Goal: Transaction & Acquisition: Purchase product/service

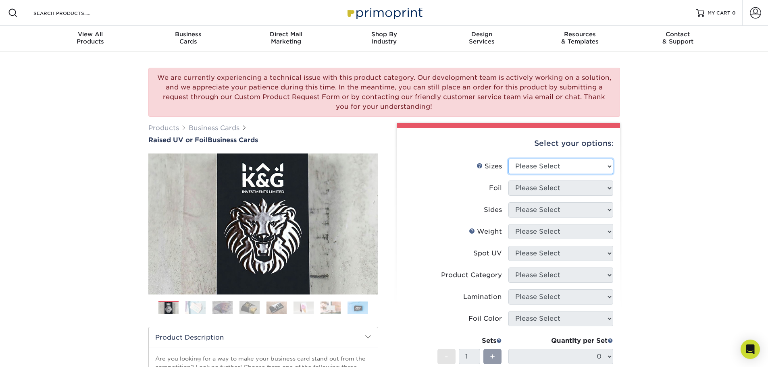
click at [580, 164] on select "Please Select 2" x 3.5" - Standard" at bounding box center [560, 166] width 105 height 15
select select "2.00x3.50"
click at [508, 159] on select "Please Select 2" x 3.5" - Standard" at bounding box center [560, 166] width 105 height 15
click at [582, 191] on select "Please Select No Yes" at bounding box center [560, 188] width 105 height 15
select select "1"
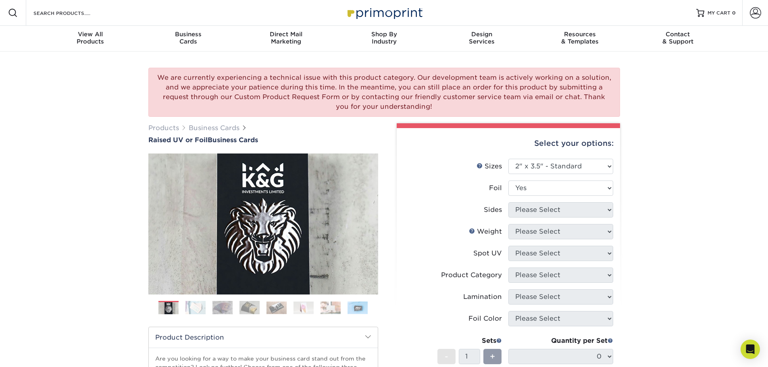
click at [508, 181] on select "Please Select No Yes" at bounding box center [560, 188] width 105 height 15
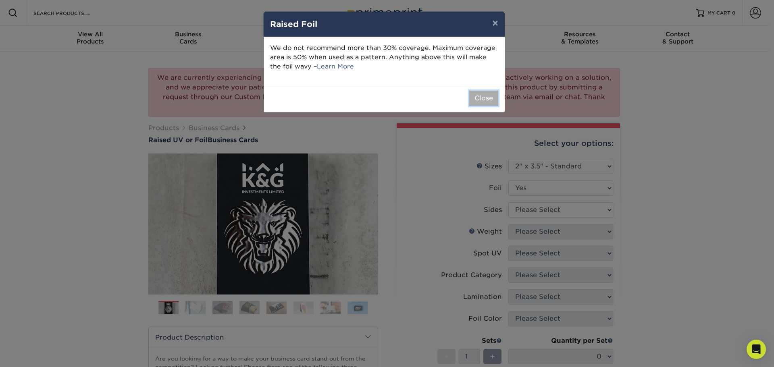
click at [476, 99] on button "Close" at bounding box center [483, 98] width 29 height 15
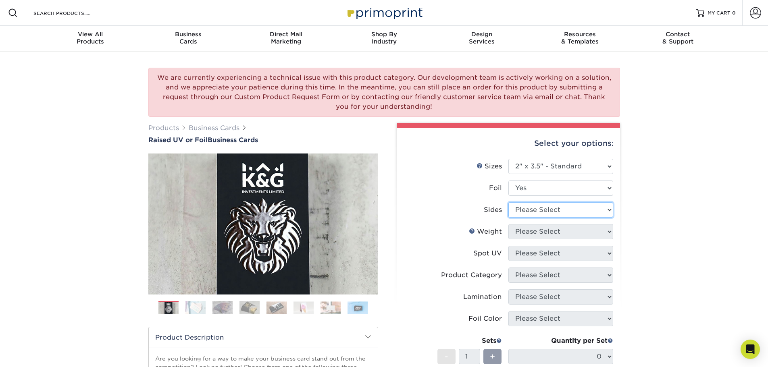
click at [583, 209] on select "Please Select Print Both Sides - Foil Both Sides Print Both Sides - Foil Front …" at bounding box center [560, 209] width 105 height 15
select select "34527644-b4fd-4ffb-9092-1318eefcd9d9"
click at [508, 202] on select "Please Select Print Both Sides - Foil Both Sides Print Both Sides - Foil Front …" at bounding box center [560, 209] width 105 height 15
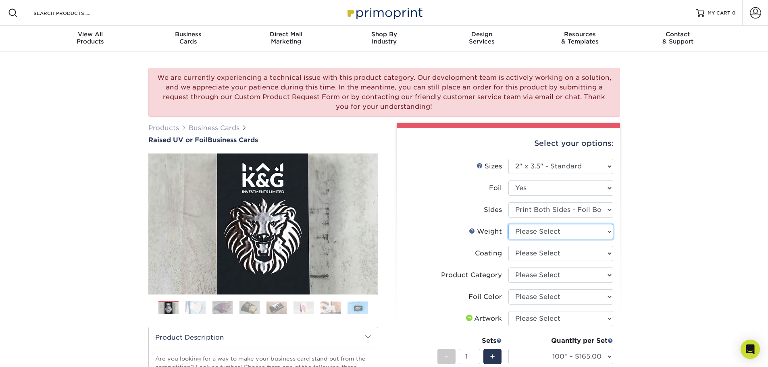
click at [602, 236] on select "Please Select 16PT" at bounding box center [560, 231] width 105 height 15
select select "16PT"
click at [508, 224] on select "Please Select 16PT" at bounding box center [560, 231] width 105 height 15
click at [607, 256] on select at bounding box center [560, 253] width 105 height 15
click at [508, 246] on select at bounding box center [560, 253] width 105 height 15
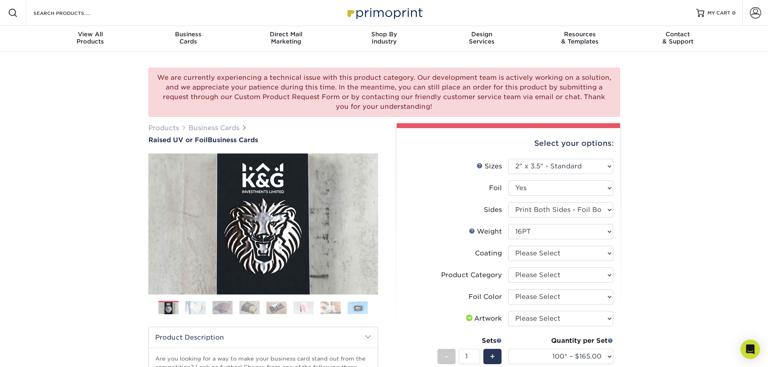
click at [629, 250] on div "We are currently experiencing a technical issue with this product category. Our…" at bounding box center [384, 309] width 768 height 514
click at [607, 275] on select "Please Select Business Cards" at bounding box center [560, 275] width 105 height 15
select select "3b5148f1-0588-4f88-a218-97bcfdce65c1"
click at [508, 268] on select "Please Select Business Cards" at bounding box center [560, 275] width 105 height 15
click at [580, 296] on select "Please Select Silver Foil Gold Foil Holographic Foil" at bounding box center [560, 296] width 105 height 15
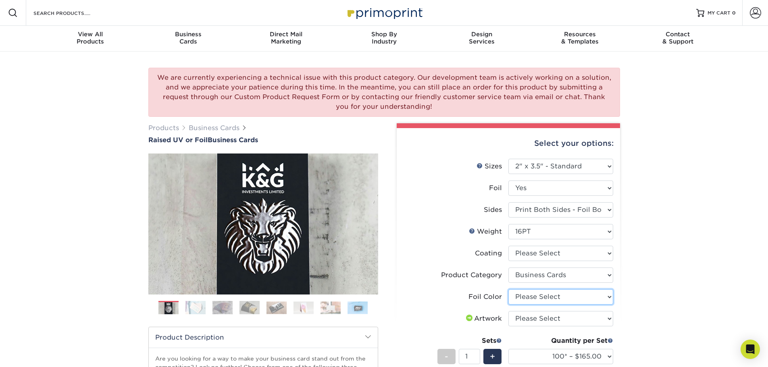
select select "070be916-f238-4bbb-84b5-b64a15a64c9f"
click at [508, 289] on select "Please Select Silver Foil Gold Foil Holographic Foil" at bounding box center [560, 296] width 105 height 15
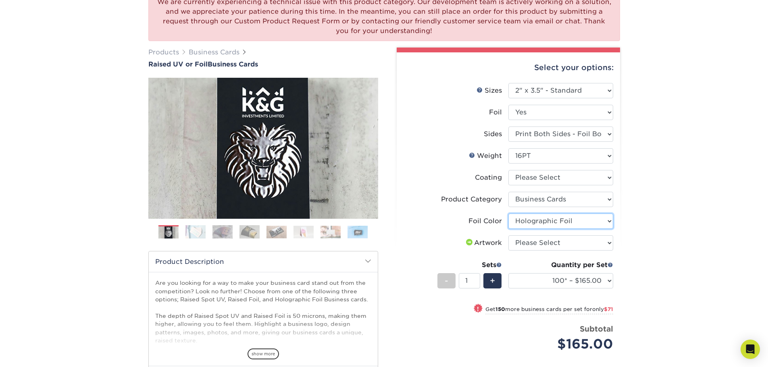
scroll to position [94, 0]
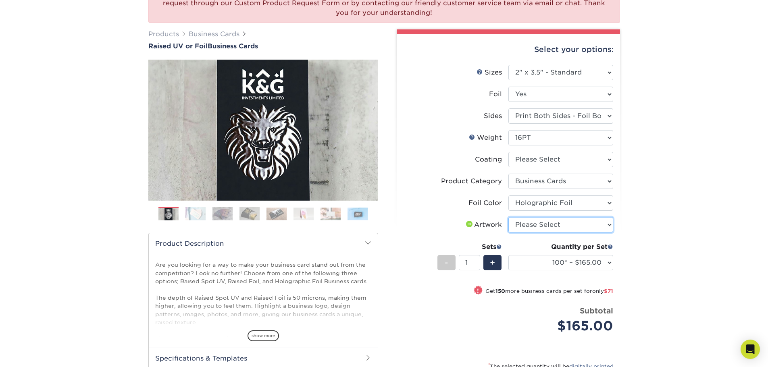
click at [609, 230] on select "Please Select I will upload files I need a design - $100" at bounding box center [560, 224] width 105 height 15
select select "upload"
click at [508, 217] on select "Please Select I will upload files I need a design - $100" at bounding box center [560, 224] width 105 height 15
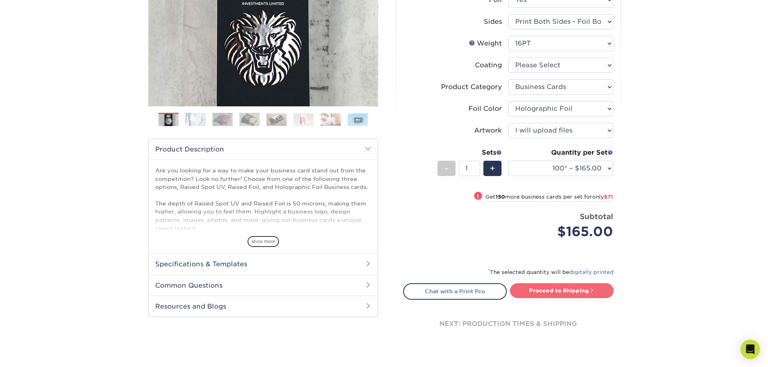
click at [565, 292] on link "Proceed to Shipping" at bounding box center [562, 290] width 104 height 15
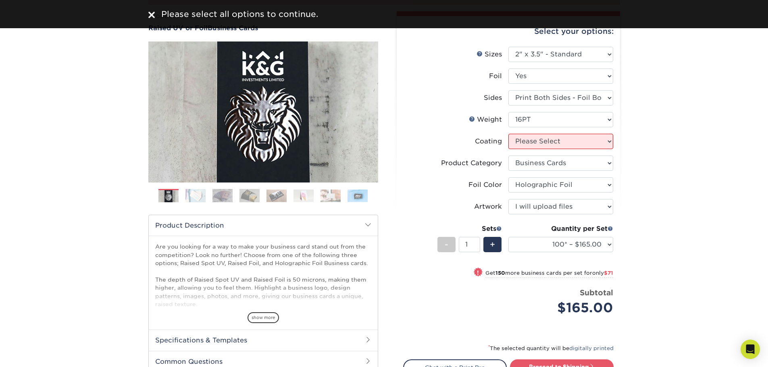
scroll to position [94, 0]
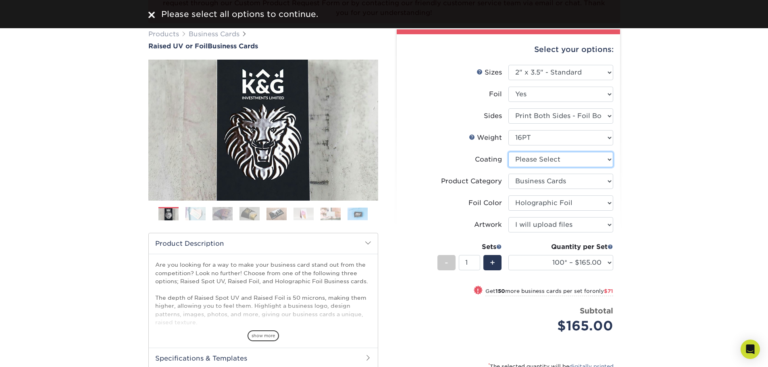
click at [580, 152] on select at bounding box center [560, 159] width 105 height 15
select select "3e7618de-abca-4bda-9f97-8b9129e913d8"
click at [508, 152] on select at bounding box center [560, 159] width 105 height 15
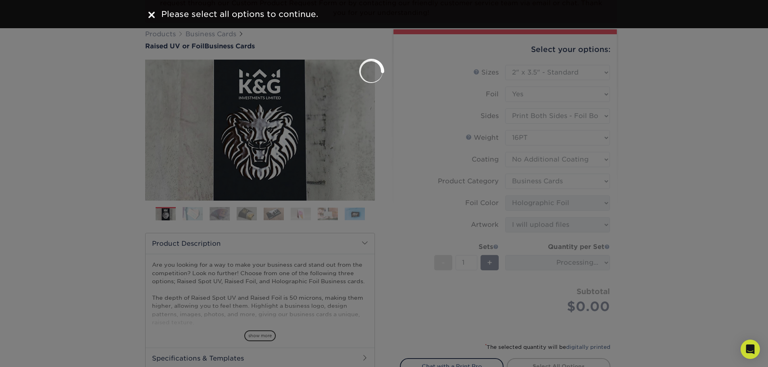
select select "-1"
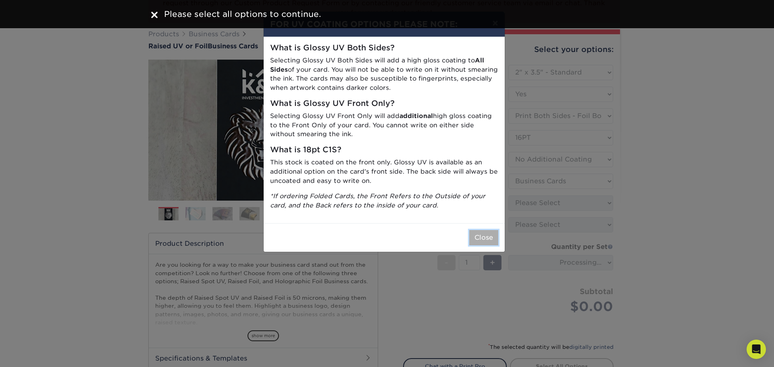
click at [494, 237] on button "Close" at bounding box center [483, 237] width 29 height 15
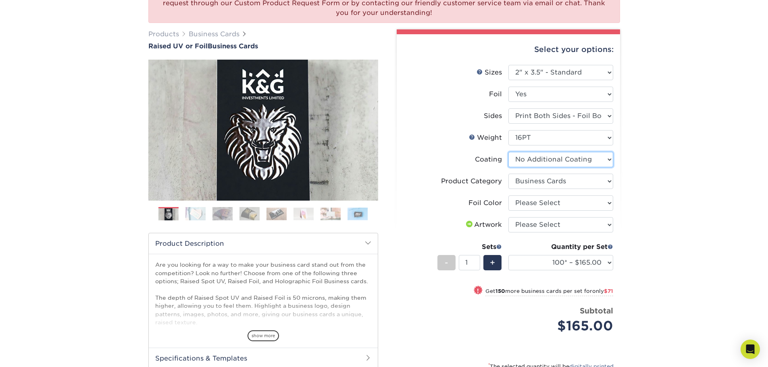
click at [584, 158] on select at bounding box center [560, 159] width 105 height 15
click at [508, 152] on select at bounding box center [560, 159] width 105 height 15
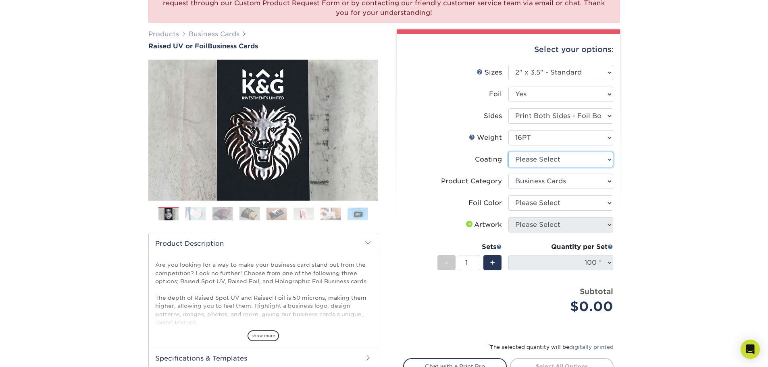
click at [594, 160] on select at bounding box center [560, 159] width 105 height 15
select select "3e7618de-abca-4bda-9f97-8b9129e913d8"
click at [508, 152] on select at bounding box center [560, 159] width 105 height 15
select select
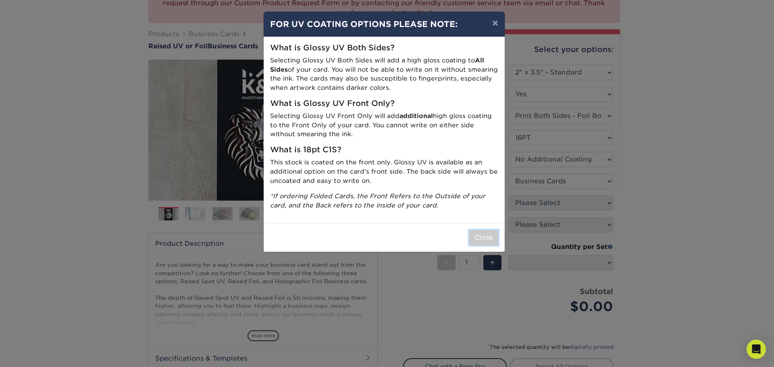
drag, startPoint x: 487, startPoint y: 236, endPoint x: 486, endPoint y: 243, distance: 7.0
click at [487, 237] on button "Close" at bounding box center [483, 237] width 29 height 15
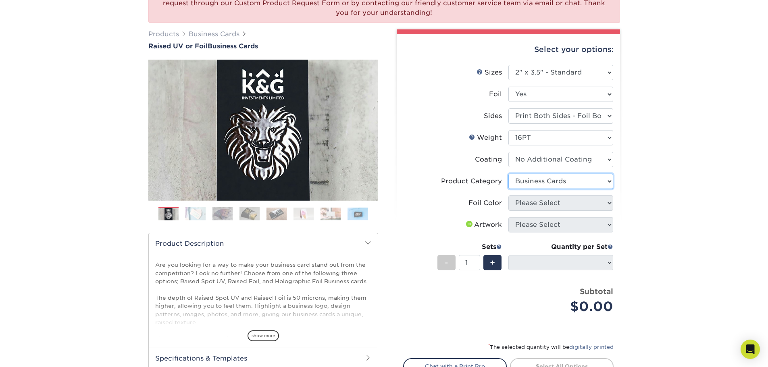
click at [608, 177] on select "Please Select Business Cards" at bounding box center [560, 181] width 105 height 15
click at [651, 176] on div "We are currently experiencing a technical issue with this product category. Our…" at bounding box center [384, 205] width 768 height 494
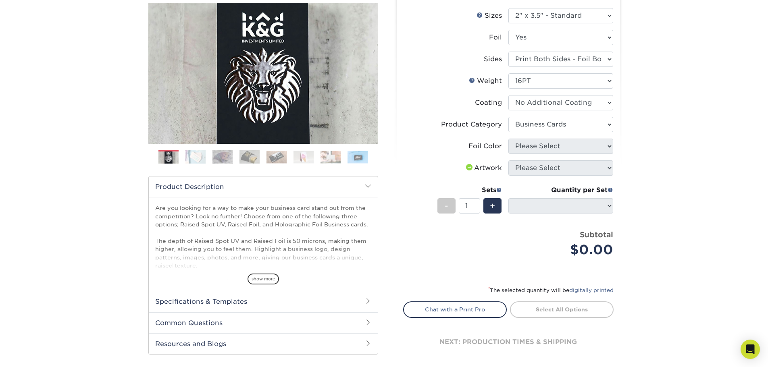
scroll to position [133, 0]
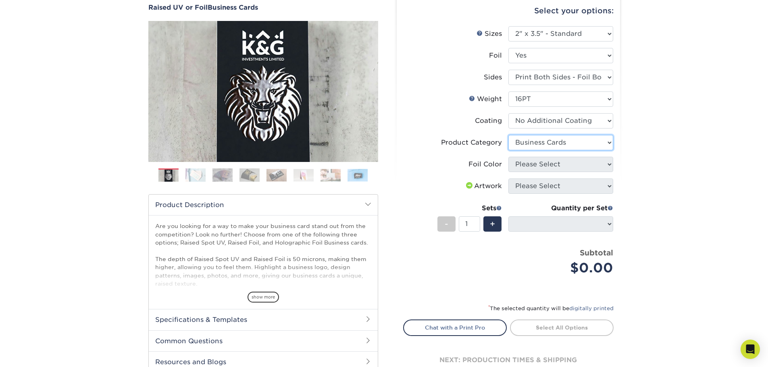
click at [607, 143] on select "Please Select Business Cards" at bounding box center [560, 142] width 105 height 15
click at [600, 125] on select at bounding box center [560, 120] width 105 height 15
click at [508, 113] on select at bounding box center [560, 120] width 105 height 15
click at [667, 125] on div "We are currently experiencing a technical issue with this product category. Our…" at bounding box center [384, 166] width 768 height 494
click at [500, 229] on div "+" at bounding box center [492, 223] width 18 height 15
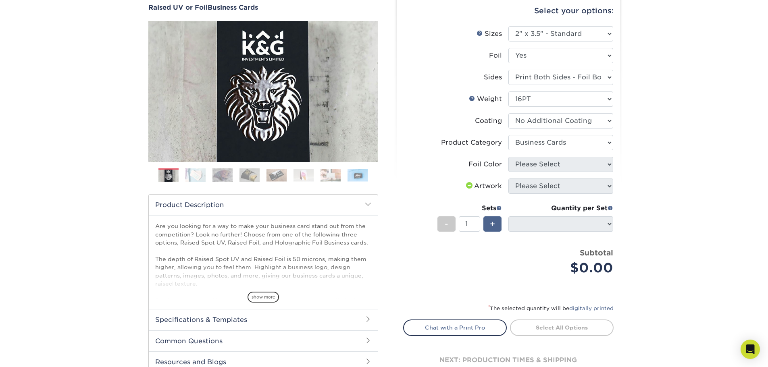
type input "2"
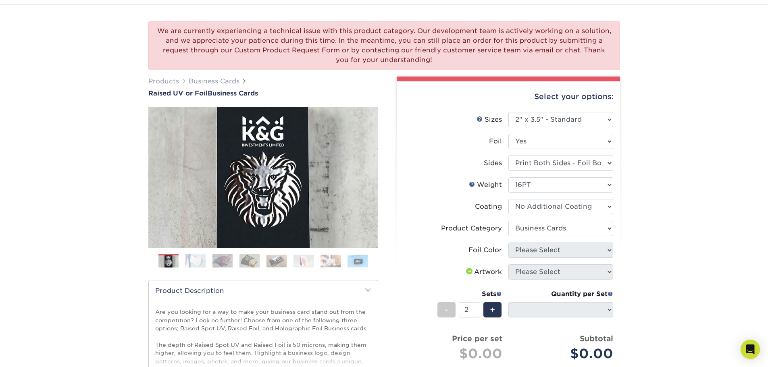
scroll to position [39, 0]
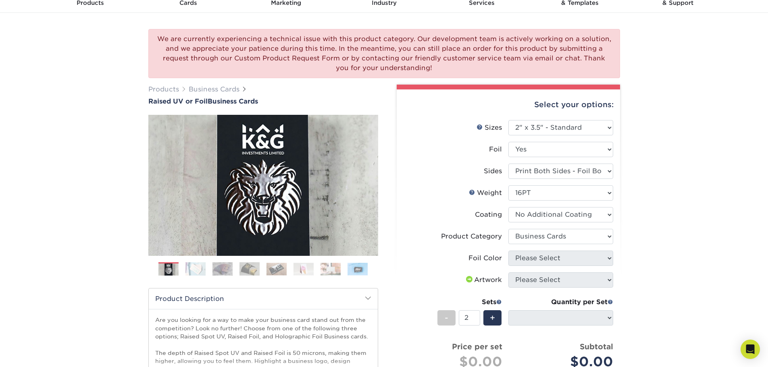
click at [580, 250] on li "Product Category Please Select Business Cards" at bounding box center [508, 240] width 210 height 22
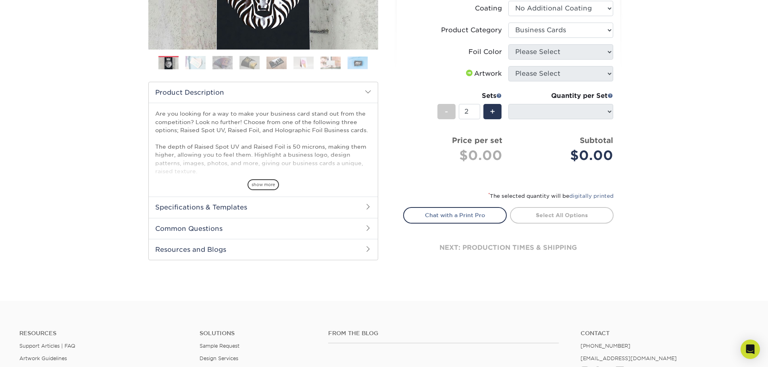
scroll to position [226, 0]
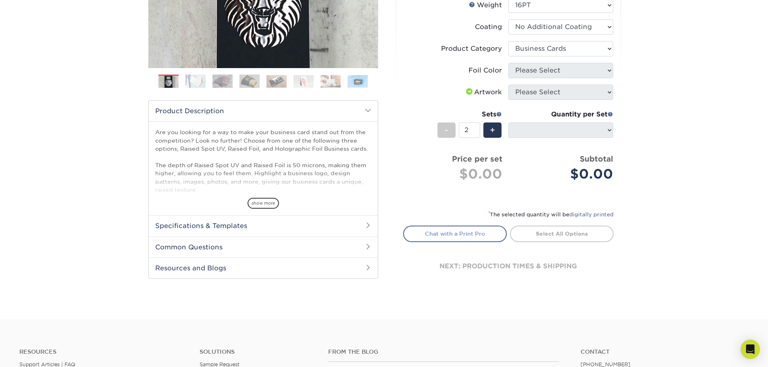
drag, startPoint x: 472, startPoint y: 238, endPoint x: 421, endPoint y: 240, distance: 51.6
click at [472, 238] on link "Chat with a Print Pro" at bounding box center [455, 234] width 104 height 16
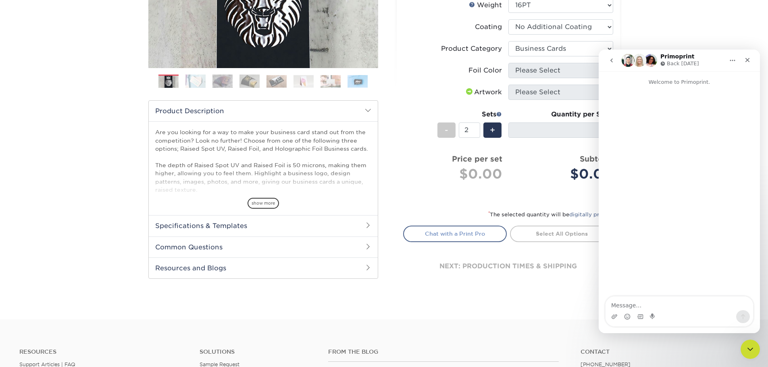
scroll to position [0, 0]
type textarea "Hello"
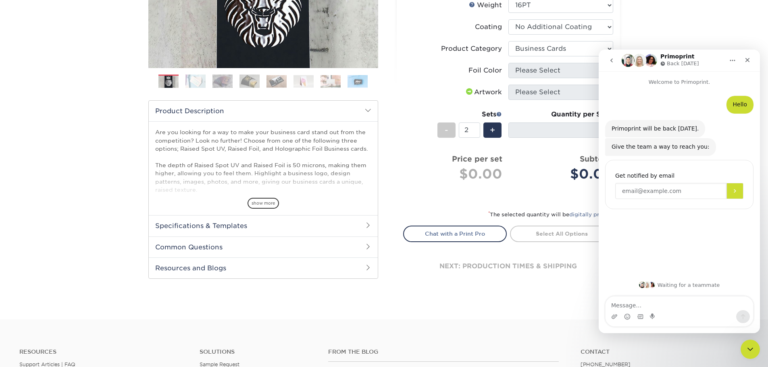
click at [634, 187] on input "Enter your email" at bounding box center [670, 191] width 111 height 16
type input "etorres@nwdreno.com"
click at [736, 194] on button "Submit" at bounding box center [734, 191] width 17 height 16
click at [748, 57] on icon "Close" at bounding box center [747, 60] width 6 height 6
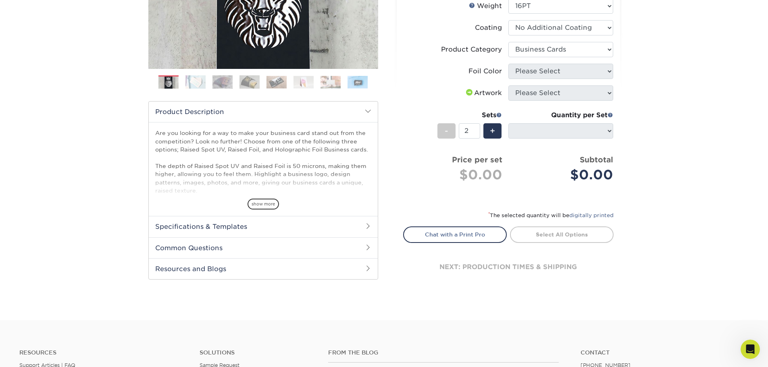
scroll to position [226, 0]
click at [569, 237] on link "Select All Options" at bounding box center [562, 234] width 104 height 16
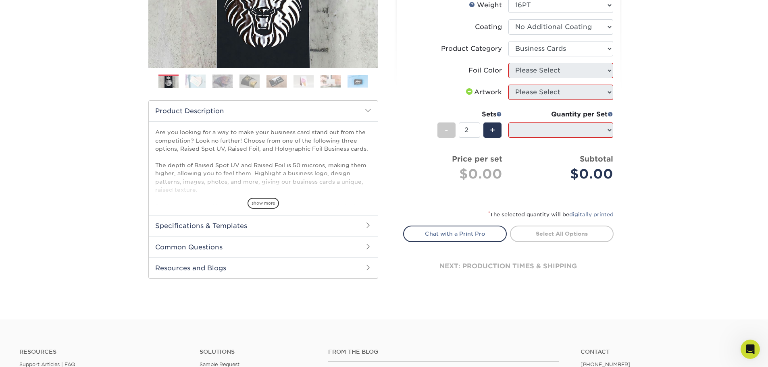
click at [569, 237] on link "Select All Options" at bounding box center [562, 234] width 104 height 16
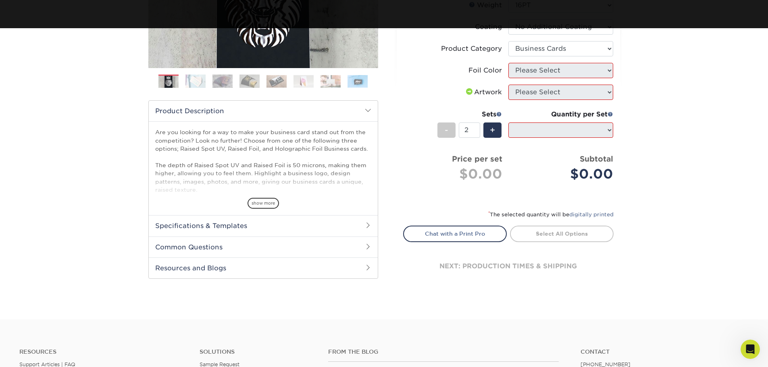
click at [569, 237] on link "Select All Options" at bounding box center [562, 234] width 104 height 16
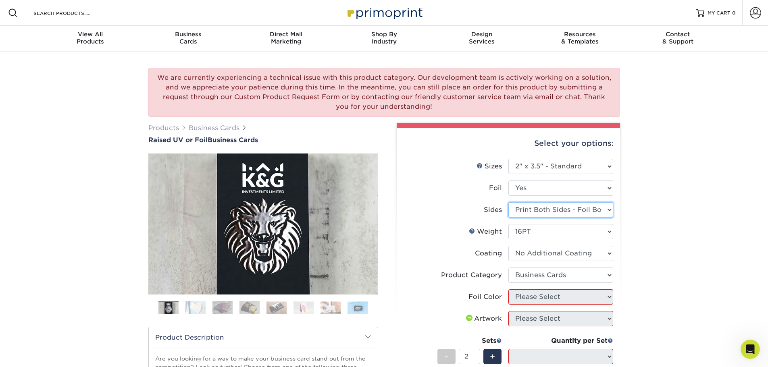
click at [607, 203] on select "Please Select Print Both Sides - Foil Both Sides Print Both Sides - Foil Front …" at bounding box center [560, 209] width 105 height 15
click at [508, 202] on select "Please Select Print Both Sides - Foil Both Sides Print Both Sides - Foil Front …" at bounding box center [560, 209] width 105 height 15
click at [663, 224] on div "We are currently experiencing a technical issue with this product category. Our…" at bounding box center [384, 299] width 768 height 494
drag, startPoint x: 602, startPoint y: 232, endPoint x: 602, endPoint y: 238, distance: 5.7
click at [602, 232] on select "Please Select 16PT" at bounding box center [560, 231] width 105 height 15
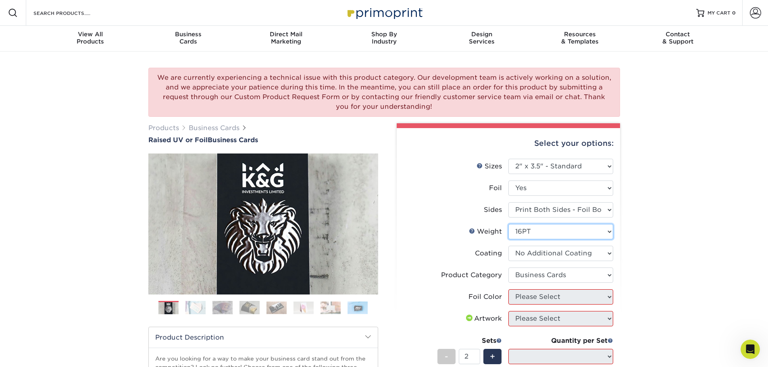
select select "-1"
click at [508, 224] on select "Please Select 16PT" at bounding box center [560, 231] width 105 height 15
select select
select select "-1"
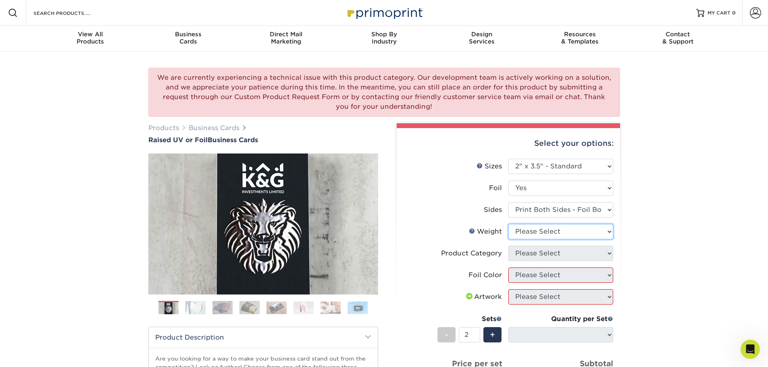
click at [608, 229] on select "Please Select 16PT" at bounding box center [560, 231] width 105 height 15
select select "16PT"
click at [508, 224] on select "Please Select 16PT" at bounding box center [560, 231] width 105 height 15
select select
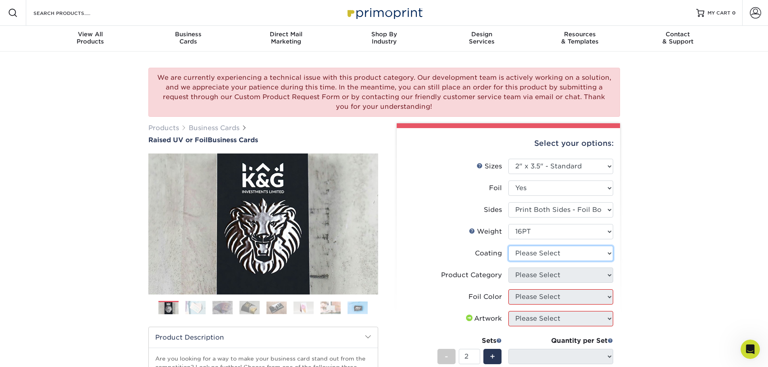
click at [612, 253] on select at bounding box center [560, 253] width 105 height 15
select select "3e7618de-abca-4bda-9f97-8b9129e913d8"
click at [508, 246] on select at bounding box center [560, 253] width 105 height 15
select select
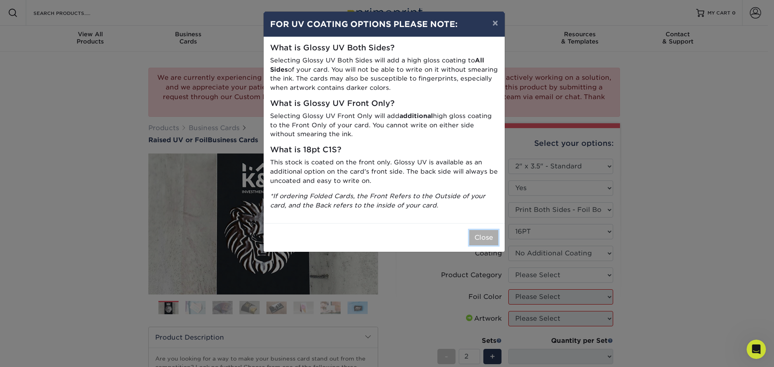
click at [492, 239] on button "Close" at bounding box center [483, 237] width 29 height 15
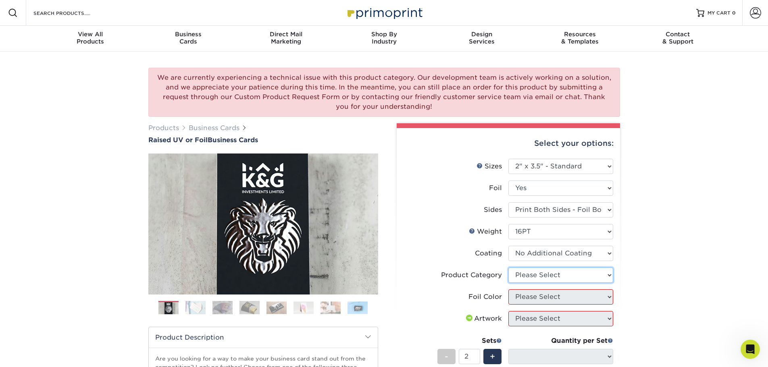
click at [607, 272] on select "Please Select Business Cards" at bounding box center [560, 275] width 105 height 15
select select "3b5148f1-0588-4f88-a218-97bcfdce65c1"
click at [508, 268] on select "Please Select Business Cards" at bounding box center [560, 275] width 105 height 15
click at [680, 263] on div "We are currently experiencing a technical issue with this product category. Our…" at bounding box center [384, 299] width 768 height 494
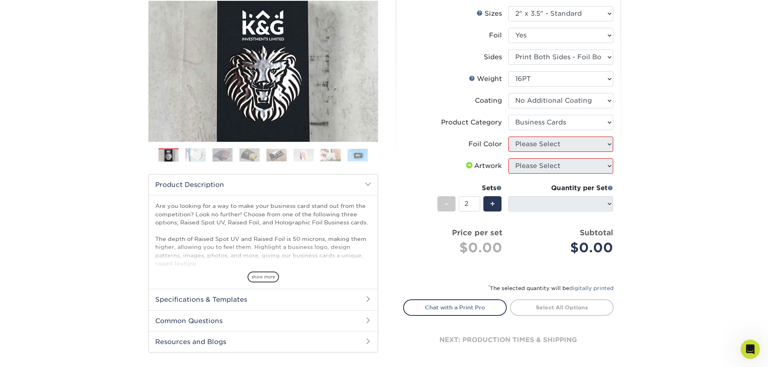
scroll to position [188, 0]
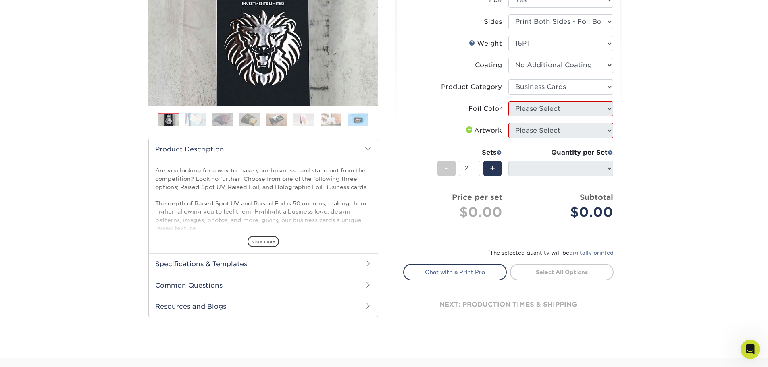
click at [608, 145] on li "Sets - 2 + Quantity per Set 100* – $165.00 (Price includes envelopes)" at bounding box center [508, 168] width 210 height 47
click at [668, 129] on div "We are currently experiencing a technical issue with this product category. Our…" at bounding box center [384, 110] width 768 height 494
click at [450, 170] on div "-" at bounding box center [446, 168] width 18 height 15
click at [494, 169] on span "+" at bounding box center [492, 168] width 5 height 12
type input "2"
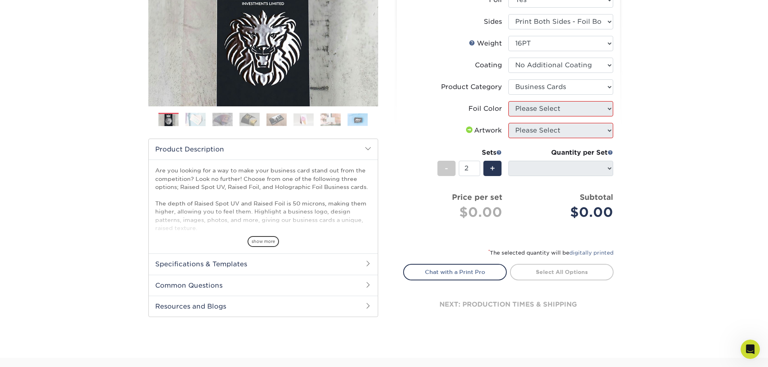
click at [581, 208] on div "$0.00" at bounding box center [563, 212] width 99 height 19
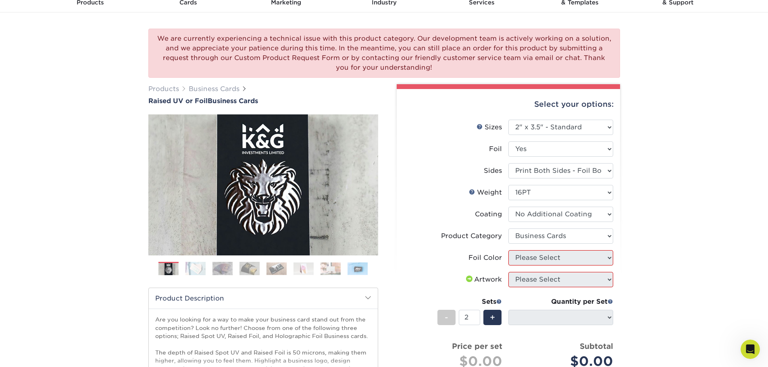
scroll to position [0, 0]
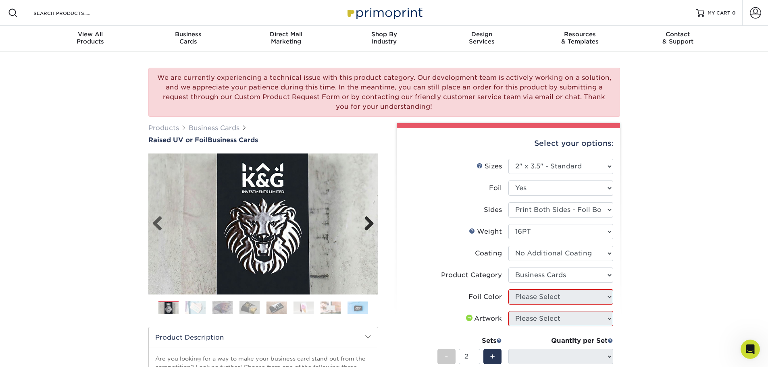
click at [372, 226] on link "Next" at bounding box center [366, 224] width 16 height 16
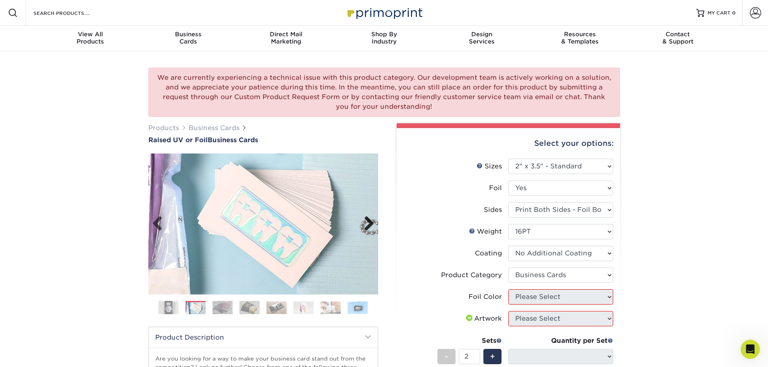
click at [371, 224] on link "Next" at bounding box center [366, 224] width 16 height 16
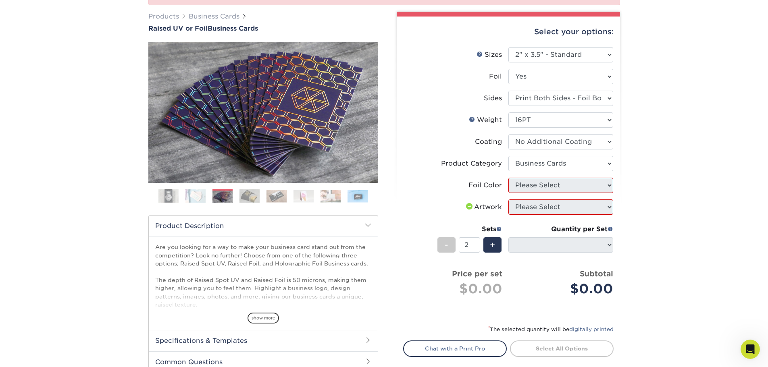
scroll to position [94, 0]
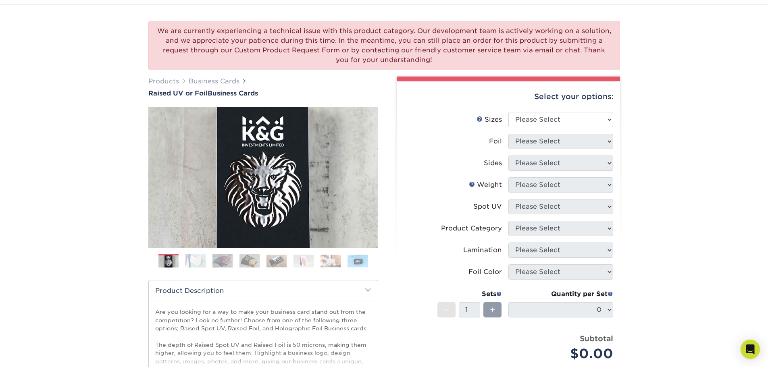
scroll to position [94, 0]
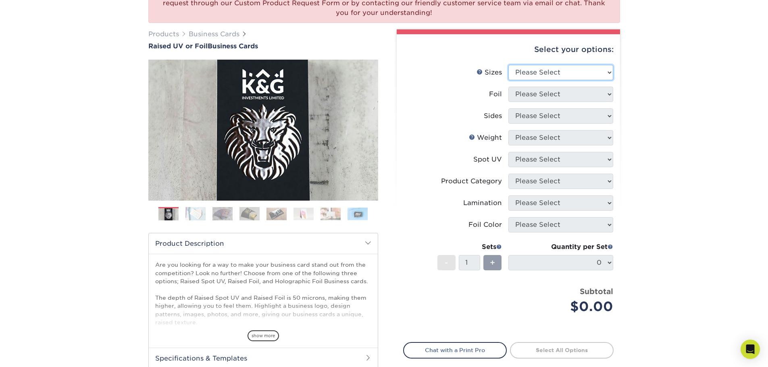
click at [593, 66] on select "Please Select 2" x 3.5" - Standard" at bounding box center [560, 72] width 105 height 15
select select "2.00x3.50"
click at [508, 65] on select "Please Select 2" x 3.5" - Standard" at bounding box center [560, 72] width 105 height 15
drag, startPoint x: 590, startPoint y: 89, endPoint x: 592, endPoint y: 93, distance: 5.4
click at [590, 89] on select "Please Select No Yes" at bounding box center [560, 94] width 105 height 15
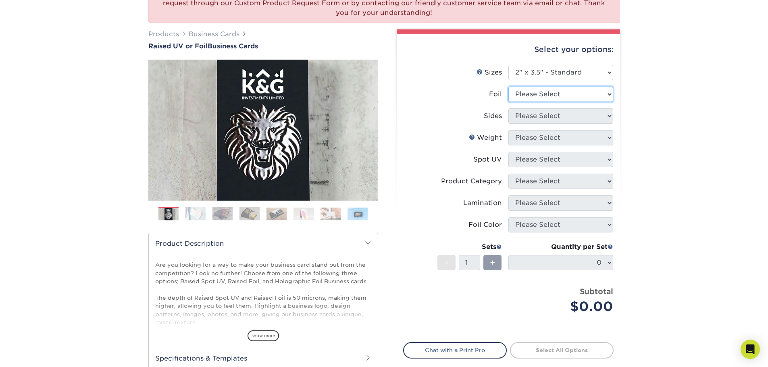
select select "1"
click at [508, 87] on select "Please Select No Yes" at bounding box center [560, 94] width 105 height 15
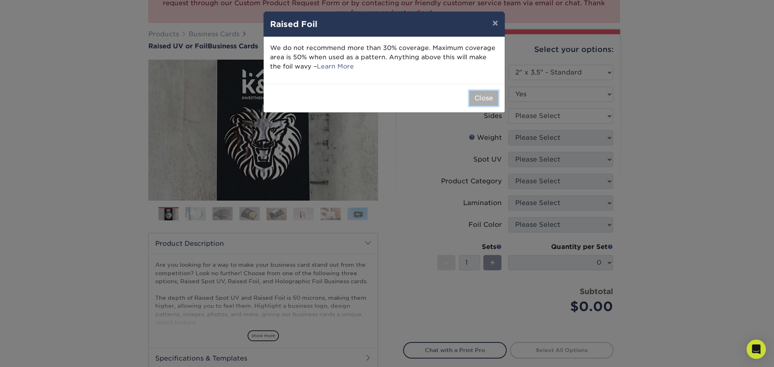
click at [486, 98] on button "Close" at bounding box center [483, 98] width 29 height 15
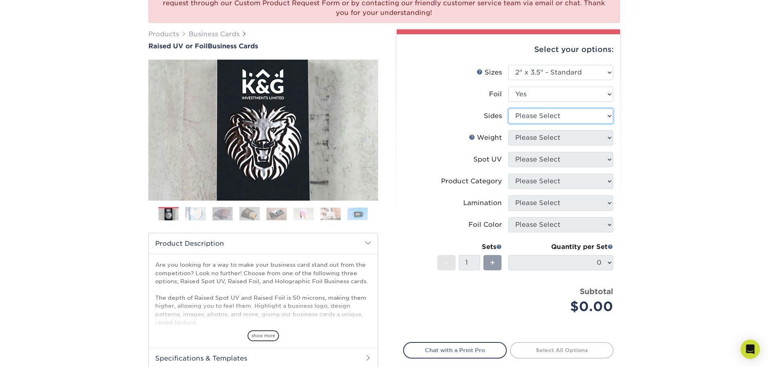
click at [601, 117] on select "Please Select Print Both Sides - Foil Both Sides Print Both Sides - Foil Front …" at bounding box center [560, 115] width 105 height 15
select select "34527644-b4fd-4ffb-9092-1318eefcd9d9"
click at [508, 108] on select "Please Select Print Both Sides - Foil Both Sides Print Both Sides - Foil Front …" at bounding box center [560, 115] width 105 height 15
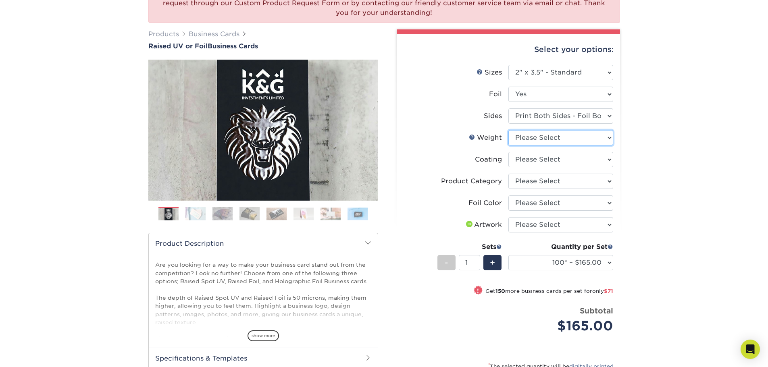
click at [606, 140] on select "Please Select 16PT" at bounding box center [560, 137] width 105 height 15
select select "16PT"
click at [508, 130] on select "Please Select 16PT" at bounding box center [560, 137] width 105 height 15
click at [608, 160] on select at bounding box center [560, 159] width 105 height 15
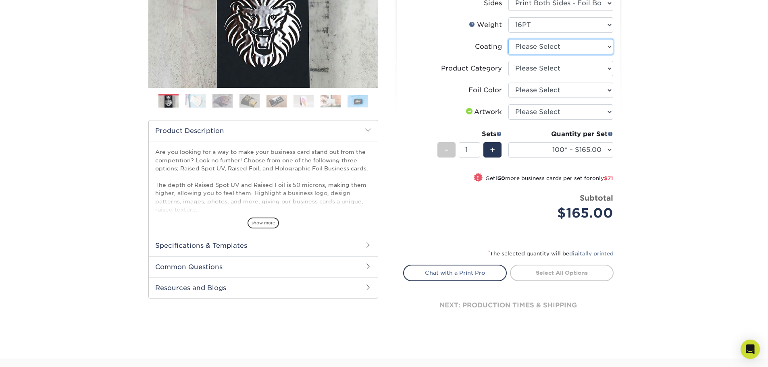
scroll to position [188, 0]
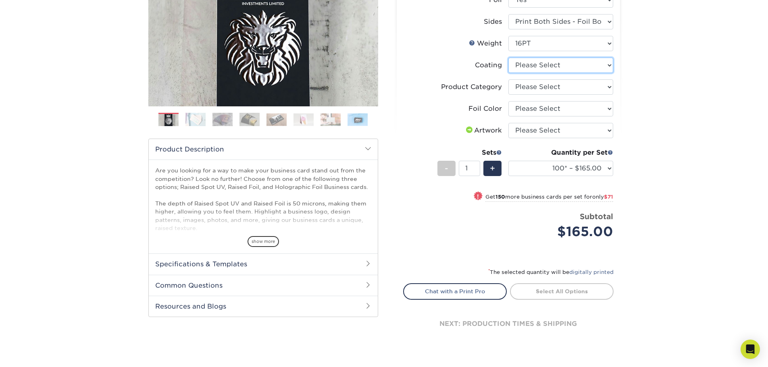
click at [599, 65] on select at bounding box center [560, 65] width 105 height 15
select select "3e7618de-abca-4bda-9f97-8b9129e913d8"
click at [508, 58] on select at bounding box center [560, 65] width 105 height 15
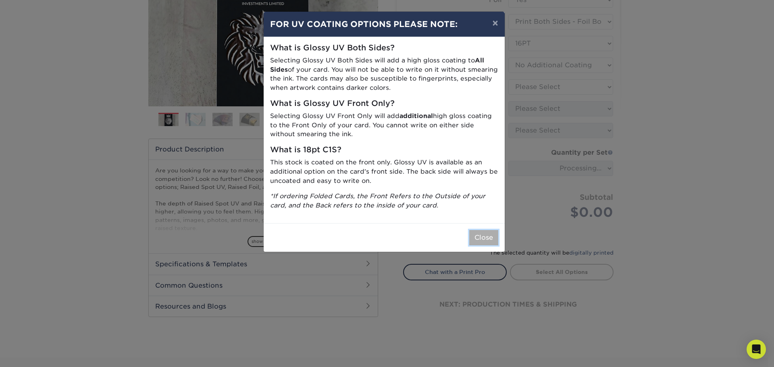
drag, startPoint x: 474, startPoint y: 243, endPoint x: 493, endPoint y: 203, distance: 44.5
click at [474, 241] on button "Close" at bounding box center [483, 237] width 29 height 15
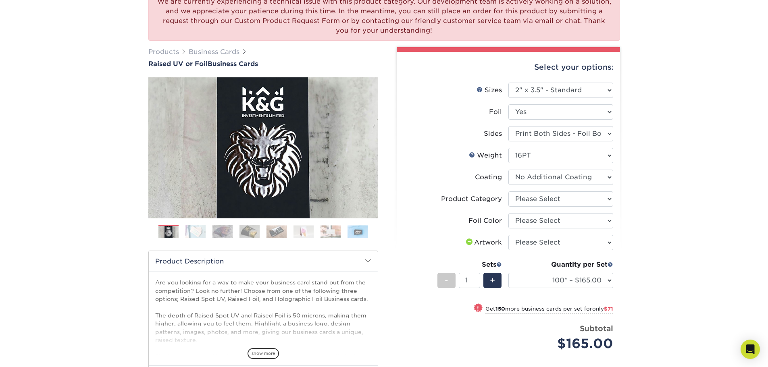
scroll to position [94, 0]
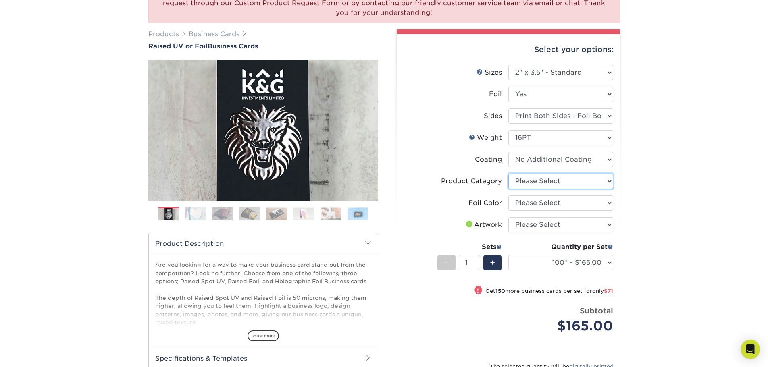
click at [609, 180] on select "Please Select Business Cards" at bounding box center [560, 181] width 105 height 15
select select "3b5148f1-0588-4f88-a218-97bcfdce65c1"
click at [508, 174] on select "Please Select Business Cards" at bounding box center [560, 181] width 105 height 15
click at [604, 204] on select "Please Select Silver Foil Gold Foil Holographic Foil" at bounding box center [560, 202] width 105 height 15
select select "070be916-f238-4bbb-84b5-b64a15a64c9f"
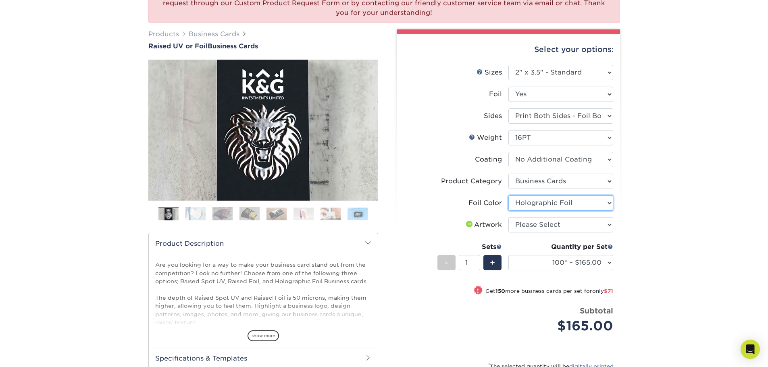
click at [508, 195] on select "Please Select Silver Foil Gold Foil Holographic Foil" at bounding box center [560, 202] width 105 height 15
click at [601, 223] on select "Please Select I will upload files I need a design - $100" at bounding box center [560, 224] width 105 height 15
select select "upload"
click at [508, 217] on select "Please Select I will upload files I need a design - $100" at bounding box center [560, 224] width 105 height 15
click at [646, 233] on div "We are currently experiencing a technical issue with this product category. Our…" at bounding box center [384, 215] width 768 height 514
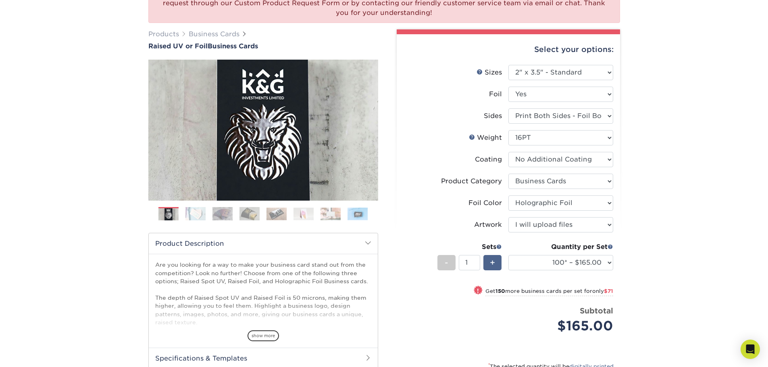
click at [498, 261] on div "+" at bounding box center [492, 262] width 18 height 15
type input "2"
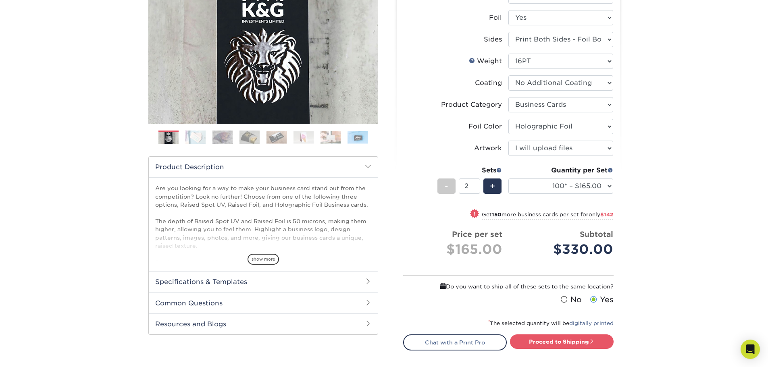
scroll to position [188, 0]
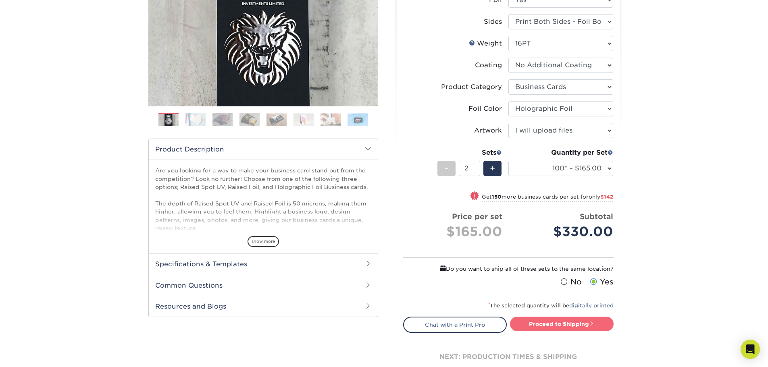
click at [565, 324] on link "Proceed to Shipping" at bounding box center [562, 324] width 104 height 15
type input "Set 1"
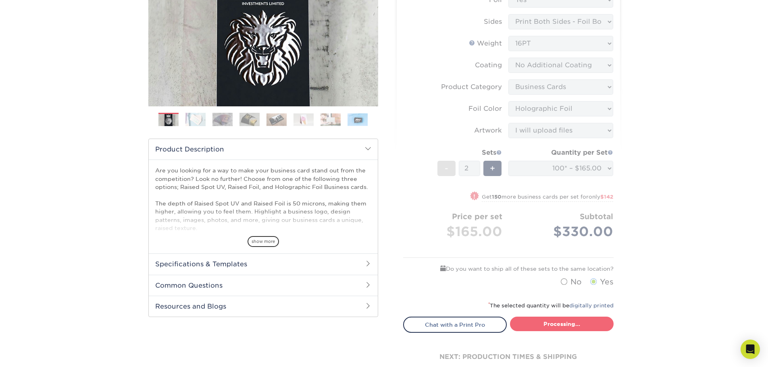
select select "7059d6da-37d2-4ff9-b756-13218de958cb"
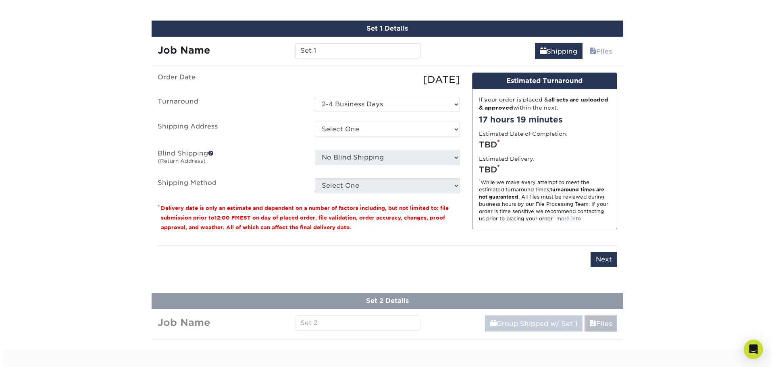
scroll to position [527, 0]
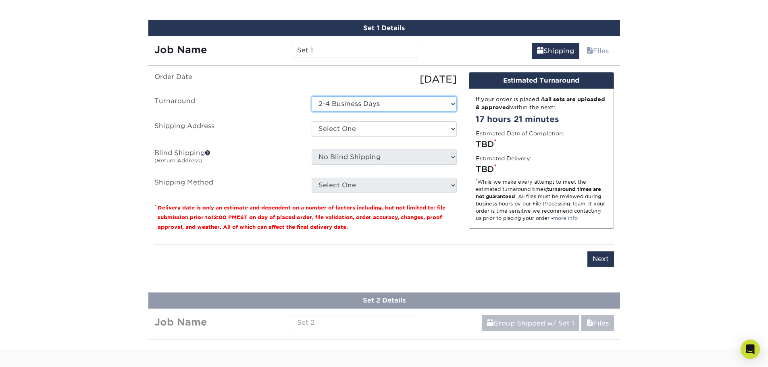
click at [397, 105] on select "Select One 2-4 Business Days" at bounding box center [384, 103] width 145 height 15
click at [312, 96] on select "Select One 2-4 Business Days" at bounding box center [384, 103] width 145 height 15
click at [424, 132] on select "Select One + Add New Address - Login" at bounding box center [384, 128] width 145 height 15
click at [312, 121] on select "Select One + Add New Address - Login" at bounding box center [384, 128] width 145 height 15
click at [470, 161] on div "If your order is placed & all sets are uploaded & approved within the next: 17 …" at bounding box center [541, 159] width 144 height 140
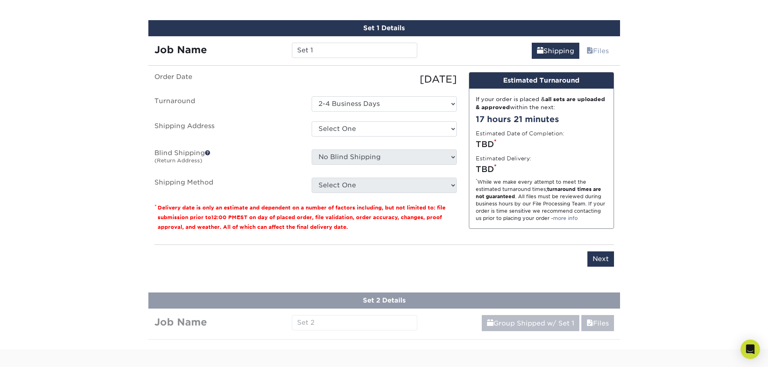
click at [451, 202] on fieldset "Order Date 10/13/2025 Turnaround Select One 2-4 Business Days Shipping Address …" at bounding box center [305, 137] width 302 height 131
click at [445, 173] on ul "Order Date 10/13/2025 Turnaround Select One 2-4 Business Days Shipping Address …" at bounding box center [305, 132] width 302 height 121
click at [444, 179] on ul "Order Date 10/13/2025 Turnaround Select One 2-4 Business Days Shipping Address …" at bounding box center [305, 132] width 302 height 121
click at [447, 128] on select "Select One + Add New Address - Login" at bounding box center [384, 128] width 145 height 15
select select "newaddress"
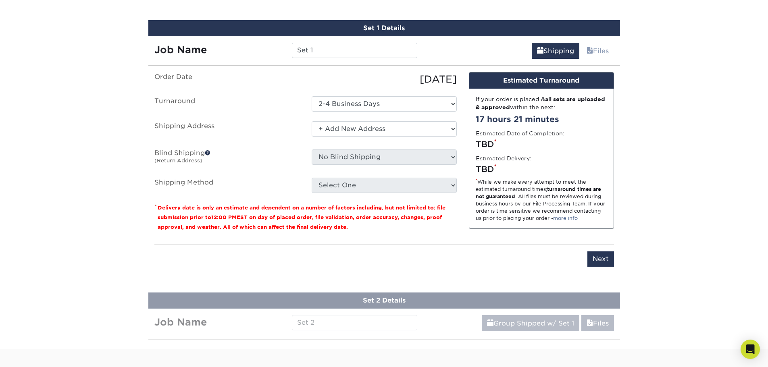
click at [312, 121] on select "Select One + Add New Address - Login" at bounding box center [384, 128] width 145 height 15
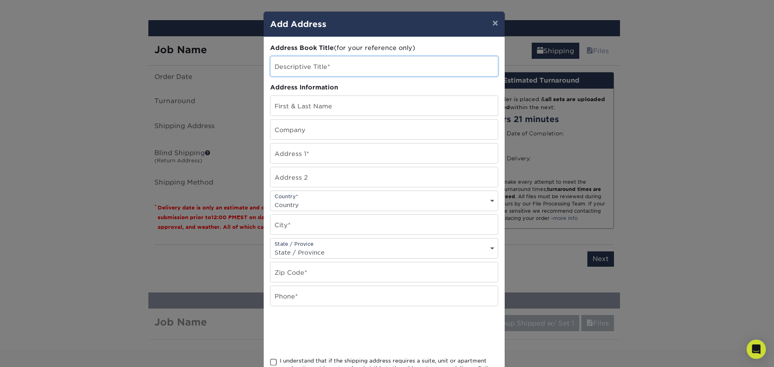
click at [332, 67] on input "text" at bounding box center [383, 66] width 227 height 20
type input "M&G"
drag, startPoint x: 298, startPoint y: 106, endPoint x: 298, endPoint y: 99, distance: 6.5
click at [298, 106] on input "text" at bounding box center [383, 106] width 227 height 20
click at [305, 108] on input "text" at bounding box center [383, 106] width 227 height 20
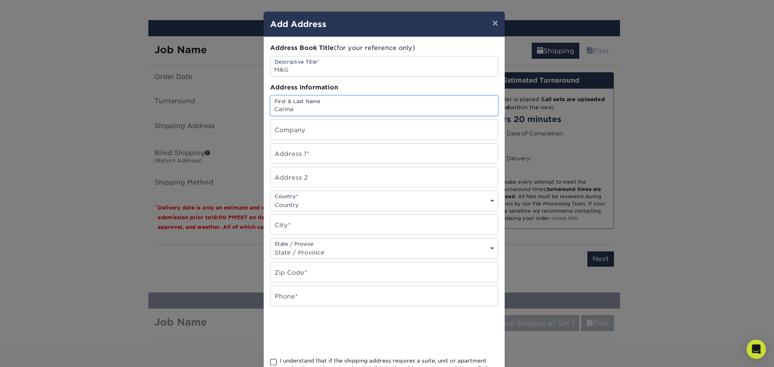
type input "Carina Mendoza"
drag, startPoint x: 315, startPoint y: 133, endPoint x: 326, endPoint y: 139, distance: 13.0
click at [315, 133] on input "text" at bounding box center [383, 130] width 227 height 20
type input "M&G Professional Services"
click at [291, 159] on input "text" at bounding box center [383, 153] width 227 height 20
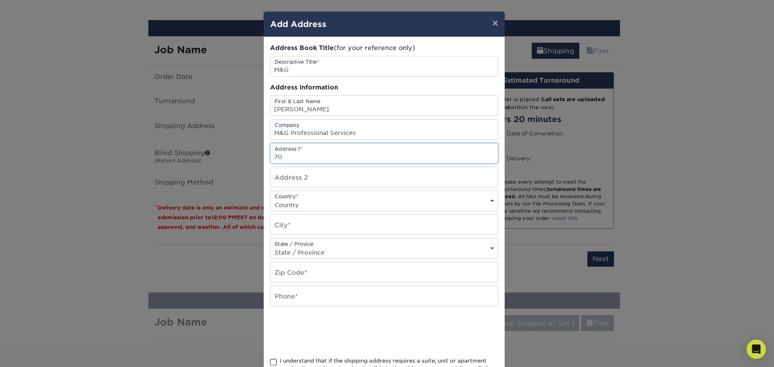
type input "[STREET_ADDRESS]"
click at [299, 199] on select "Country United States Canada ----------------------------- Afghanistan Albania …" at bounding box center [383, 205] width 227 height 12
select select "US"
click at [270, 199] on select "Country United States Canada ----------------------------- Afghanistan Albania …" at bounding box center [383, 205] width 227 height 12
click at [354, 227] on input "text" at bounding box center [383, 225] width 227 height 20
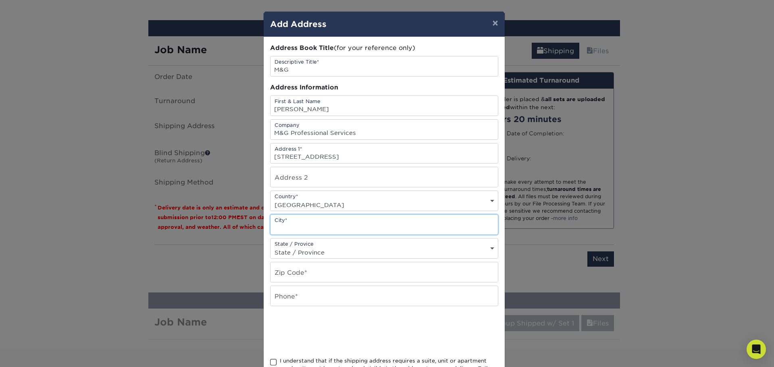
type input "Sparks"
select select "NV"
type input "89436"
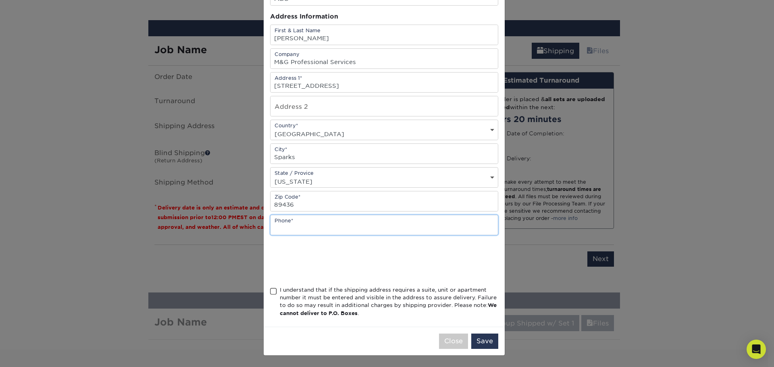
click at [284, 229] on input "text" at bounding box center [383, 225] width 227 height 20
type input "7758423159"
click at [264, 293] on div "Address Book Title (for your reference only) Descriptive Title* M&G Address Inf…" at bounding box center [384, 146] width 241 height 361
click at [270, 291] on span at bounding box center [273, 292] width 7 height 8
click at [0, 0] on input "I understand that if the shipping address requires a suite, unit or apartment n…" at bounding box center [0, 0] width 0 height 0
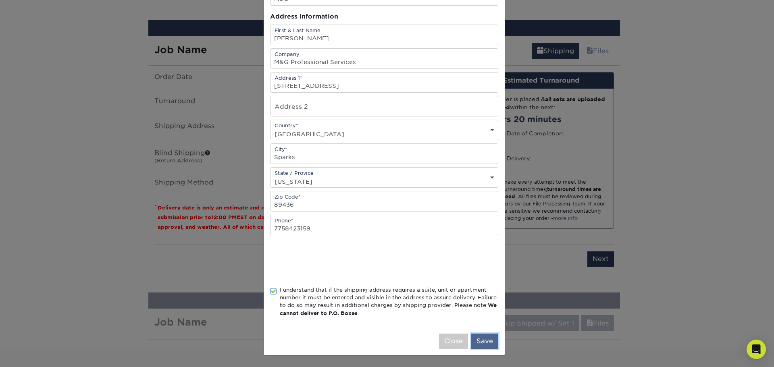
click at [489, 340] on button "Save" at bounding box center [484, 341] width 27 height 15
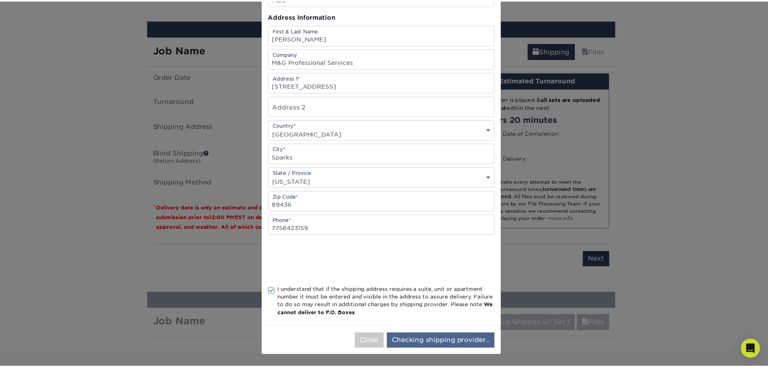
scroll to position [0, 0]
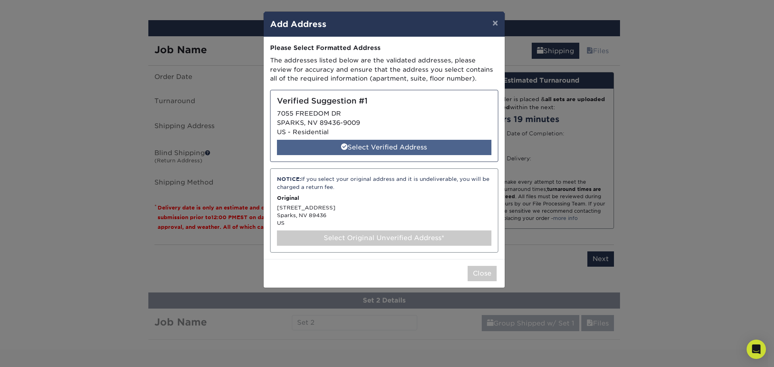
click at [390, 143] on div "Select Verified Address" at bounding box center [384, 147] width 214 height 15
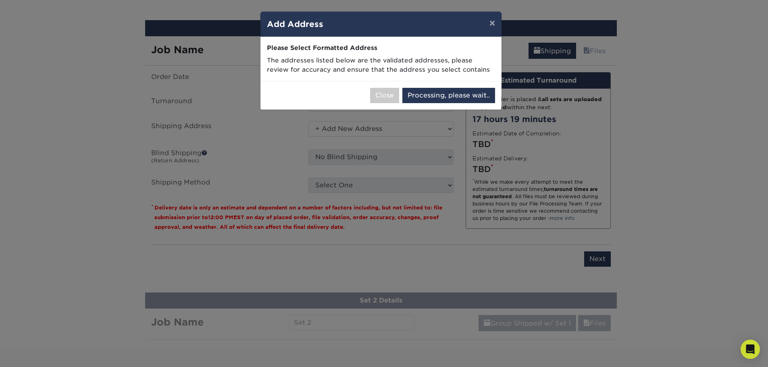
select select "286926"
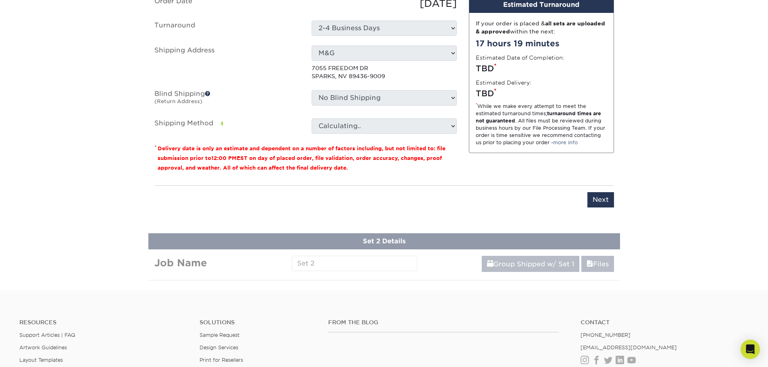
scroll to position [621, 0]
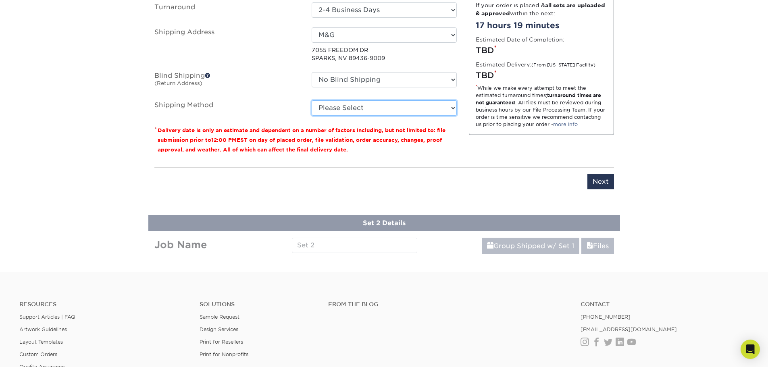
click at [449, 105] on select "Please Select Ground Shipping (+$15.68) 3 Day Shipping Service (+$20.04) 2 Day …" at bounding box center [384, 107] width 145 height 15
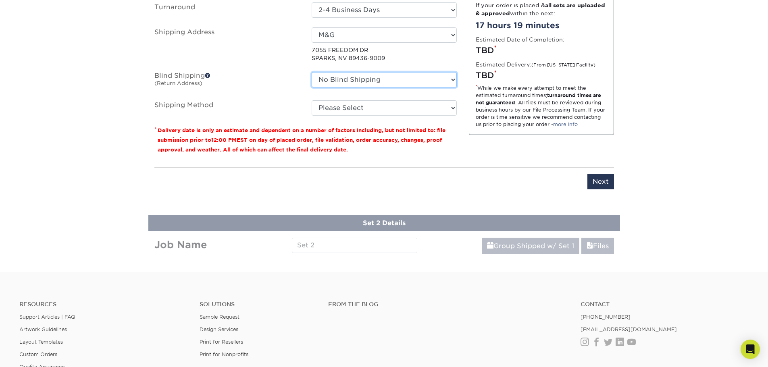
click at [364, 75] on select "No Blind Shipping + Add New Address" at bounding box center [384, 79] width 145 height 15
click at [258, 83] on label "Blind Shipping (Return Address)" at bounding box center [226, 81] width 157 height 19
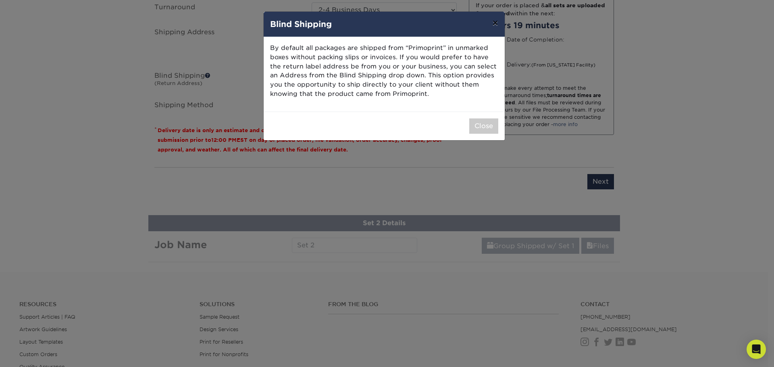
click at [496, 21] on button "×" at bounding box center [495, 23] width 19 height 23
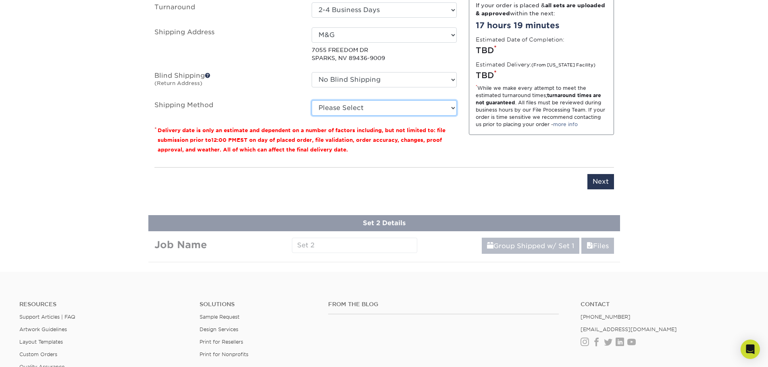
click at [448, 111] on select "Please Select Ground Shipping (+$15.68) 3 Day Shipping Service (+$20.04) 2 Day …" at bounding box center [384, 107] width 145 height 15
select select "03"
click at [312, 100] on select "Please Select Ground Shipping (+$15.68) 3 Day Shipping Service (+$20.04) 2 Day …" at bounding box center [384, 107] width 145 height 15
click at [602, 184] on input "Next" at bounding box center [600, 181] width 27 height 15
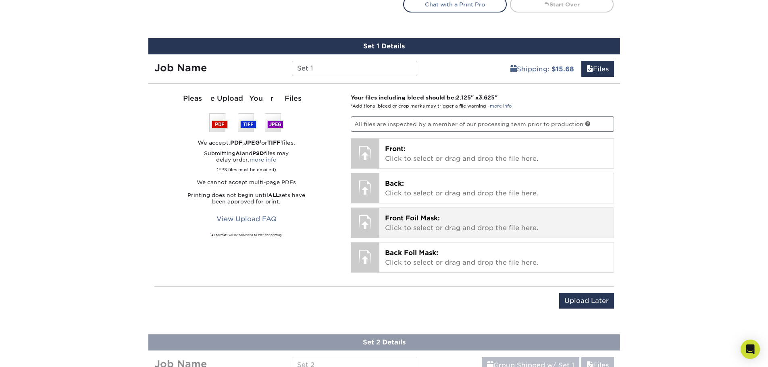
scroll to position [527, 0]
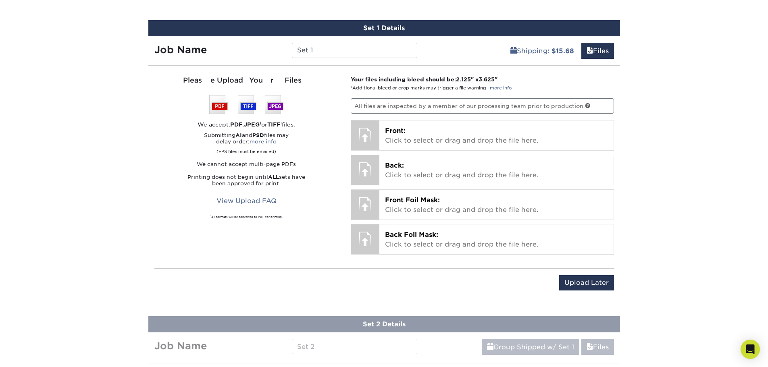
click at [215, 107] on img at bounding box center [246, 104] width 74 height 19
click at [264, 202] on link "View Upload FAQ" at bounding box center [246, 200] width 71 height 15
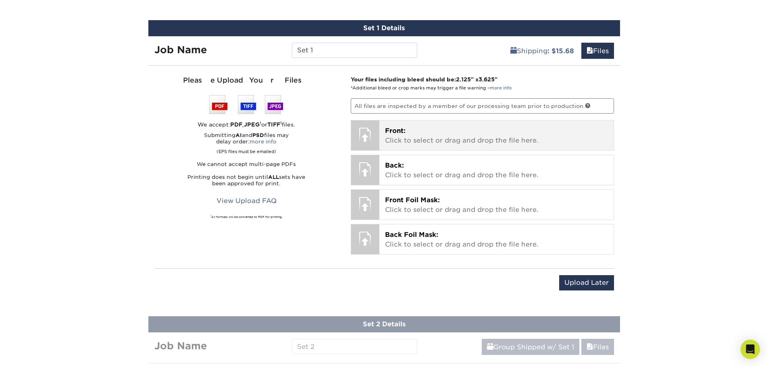
click at [469, 129] on p "Front: Click to select or drag and drop the file here." at bounding box center [496, 135] width 223 height 19
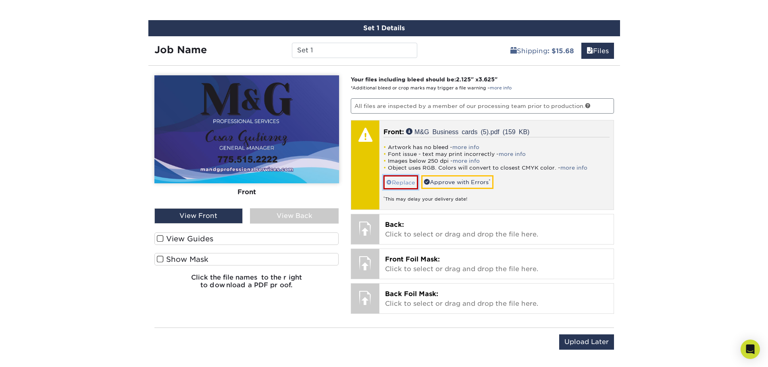
click at [399, 185] on link "Replace" at bounding box center [400, 182] width 35 height 14
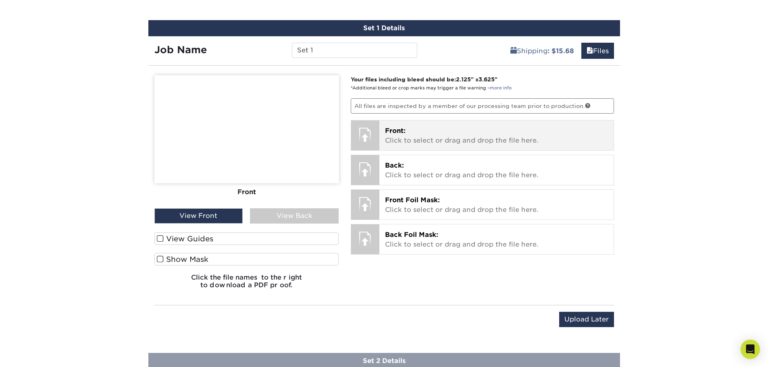
click at [436, 130] on p "Front: Click to select or drag and drop the file here." at bounding box center [496, 135] width 223 height 19
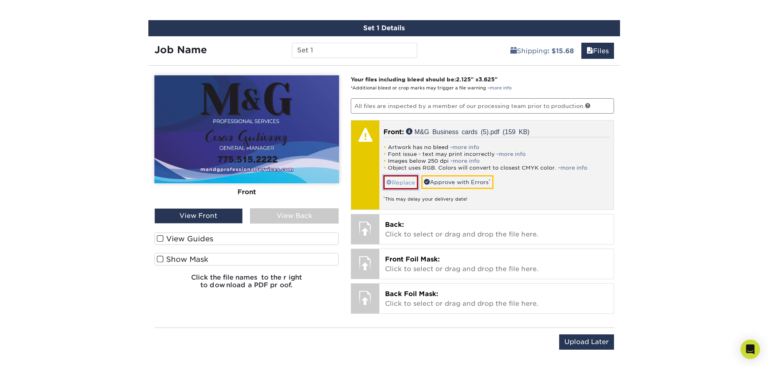
click at [395, 183] on link "Replace" at bounding box center [400, 182] width 35 height 14
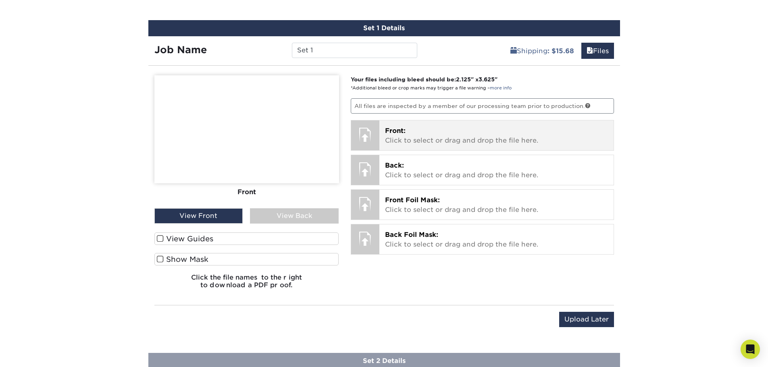
click at [399, 138] on p "Front: Click to select or drag and drop the file here." at bounding box center [496, 135] width 223 height 19
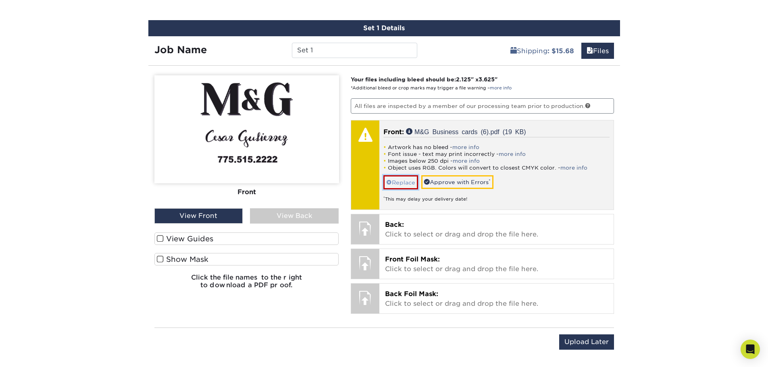
click at [405, 180] on link "Replace" at bounding box center [400, 182] width 35 height 14
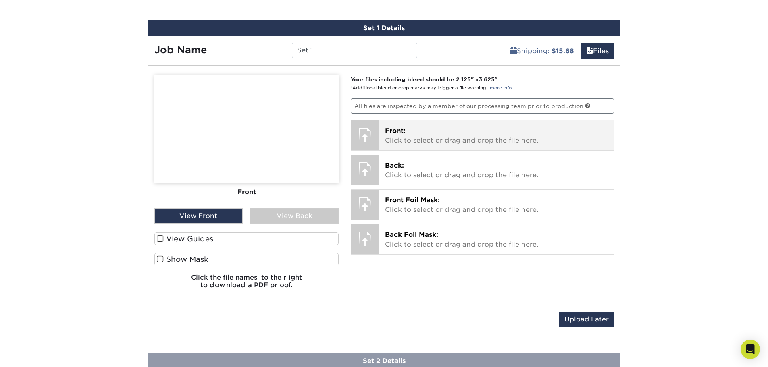
click at [366, 137] on div at bounding box center [365, 134] width 28 height 28
click at [432, 135] on p "Front: Click to select or drag and drop the file here." at bounding box center [496, 135] width 223 height 19
click at [430, 140] on p "Front: Click to select or drag and drop the file here." at bounding box center [496, 135] width 223 height 19
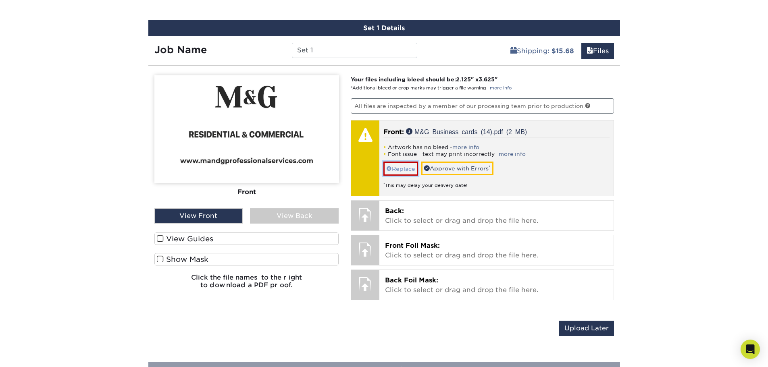
click at [392, 168] on link "Replace" at bounding box center [400, 169] width 35 height 14
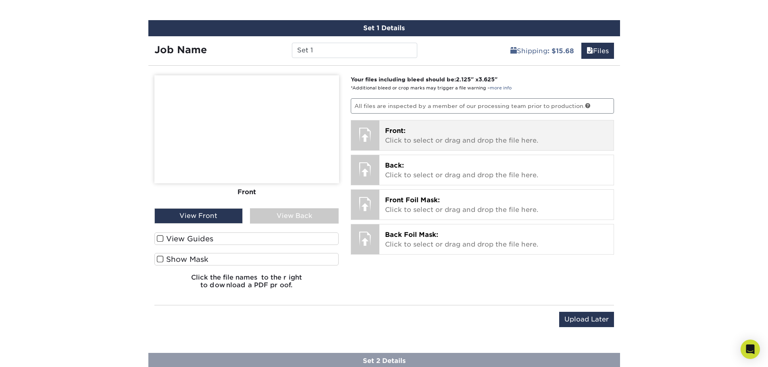
click at [409, 142] on p "Front: Click to select or drag and drop the file here." at bounding box center [496, 135] width 223 height 19
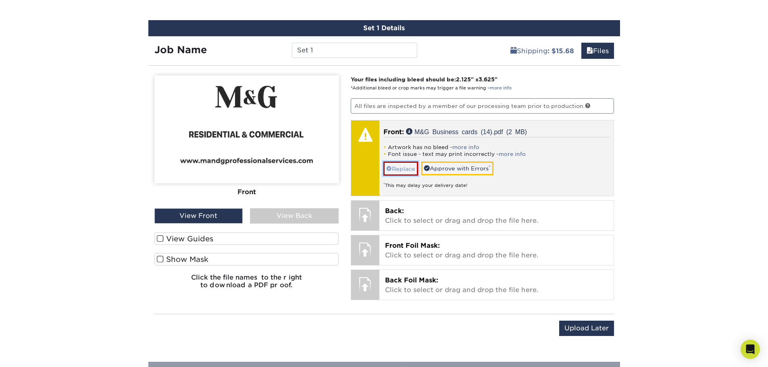
click at [393, 169] on link "Replace" at bounding box center [400, 169] width 35 height 14
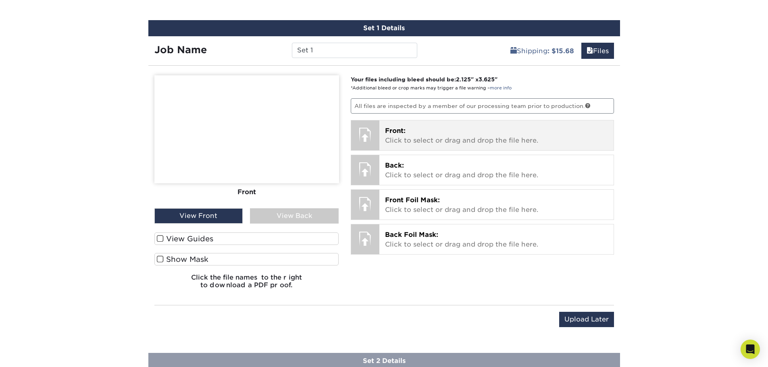
click at [436, 140] on p "Front: Click to select or drag and drop the file here." at bounding box center [496, 135] width 223 height 19
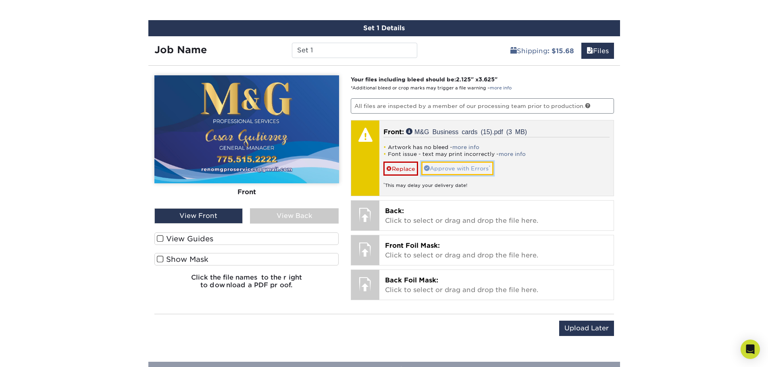
click at [445, 168] on link "Approve with Errors *" at bounding box center [457, 169] width 72 height 14
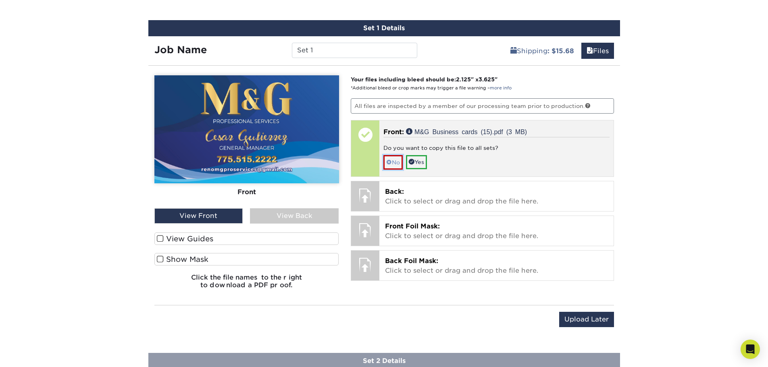
click at [391, 158] on link "No" at bounding box center [392, 162] width 19 height 14
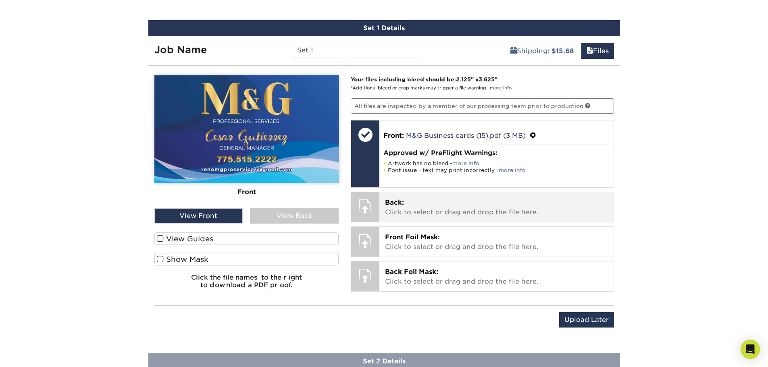
click at [421, 206] on p "Back: Click to select or drag and drop the file here." at bounding box center [496, 207] width 223 height 19
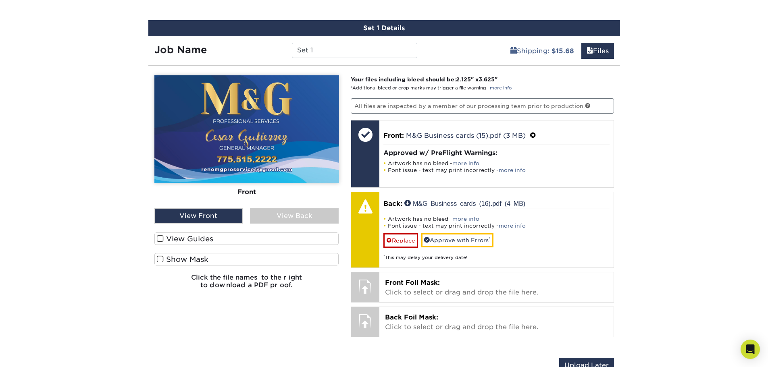
click at [304, 217] on div "View Back" at bounding box center [294, 215] width 89 height 15
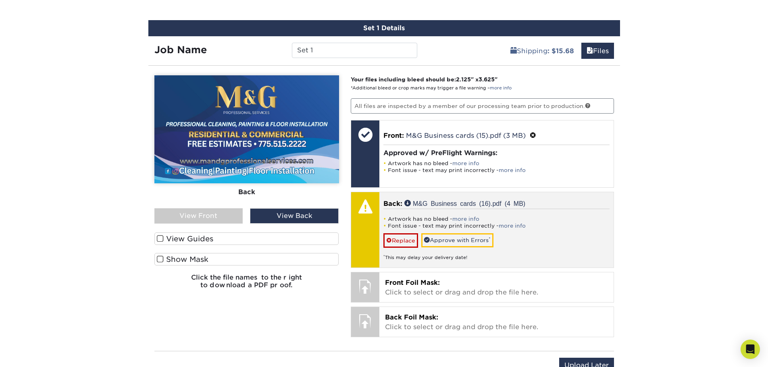
click at [449, 219] on li "Artwork has no bleed - more info" at bounding box center [496, 219] width 226 height 7
click at [463, 222] on li "Font issue - text may print incorrectly - more info" at bounding box center [496, 225] width 226 height 7
click at [467, 219] on link "more info" at bounding box center [465, 219] width 27 height 6
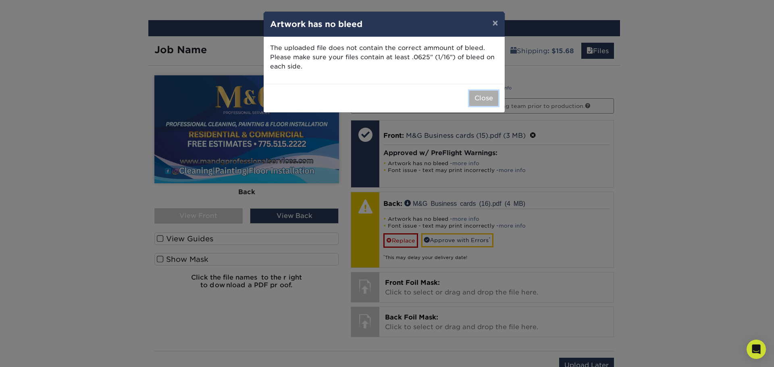
click at [485, 98] on button "Close" at bounding box center [483, 98] width 29 height 15
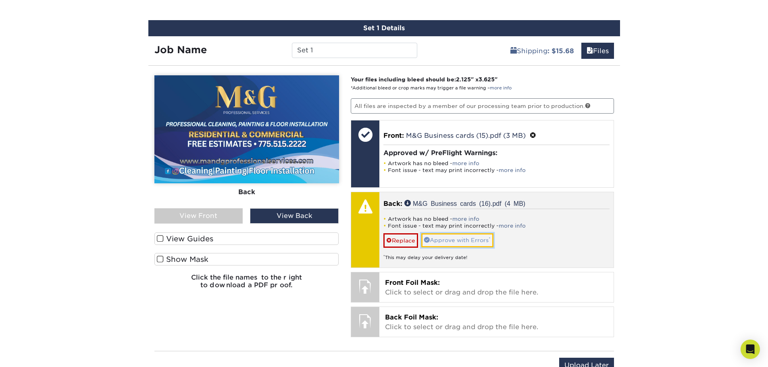
click at [442, 235] on link "Approve with Errors *" at bounding box center [457, 240] width 72 height 14
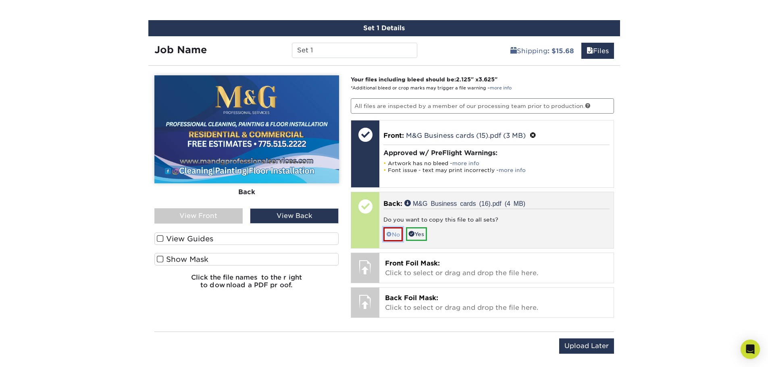
click at [400, 233] on link "No" at bounding box center [392, 234] width 19 height 14
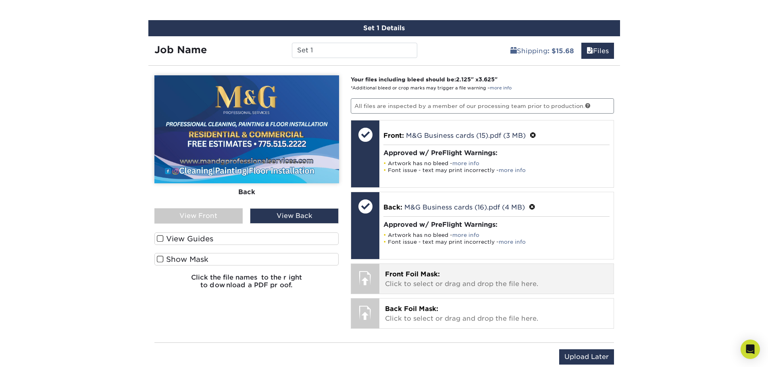
click at [439, 272] on span "Front Foil Mask:" at bounding box center [412, 274] width 55 height 8
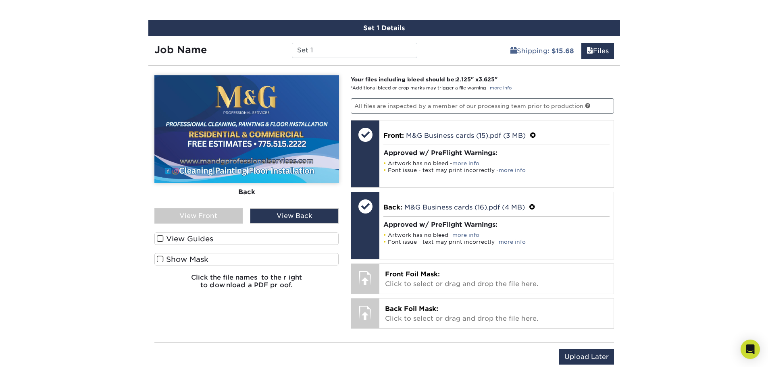
click at [160, 237] on span at bounding box center [160, 239] width 7 height 8
click at [0, 0] on input "View Guides" at bounding box center [0, 0] width 0 height 0
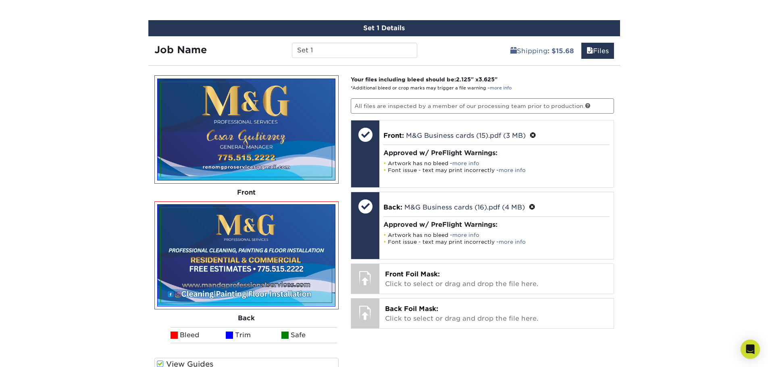
click at [170, 170] on img at bounding box center [246, 129] width 171 height 95
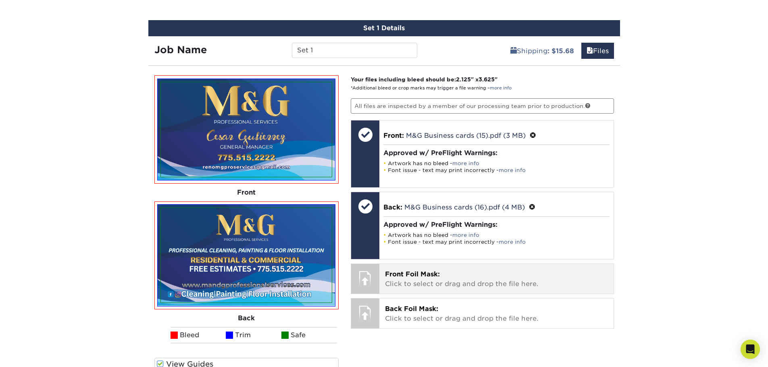
click at [428, 278] on span "Front Foil Mask:" at bounding box center [412, 274] width 55 height 8
click at [415, 277] on span "Front Foil Mask:" at bounding box center [412, 274] width 55 height 8
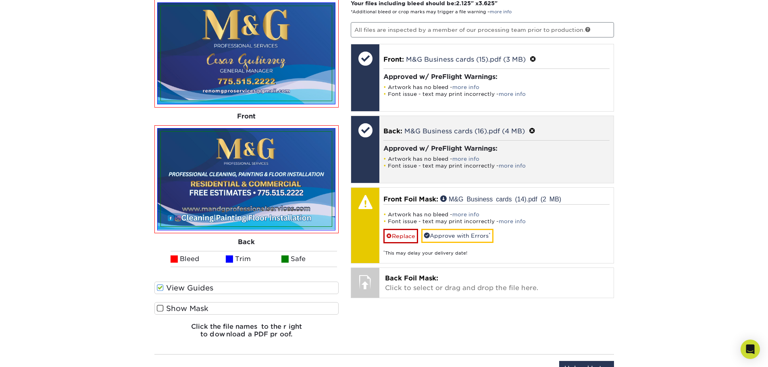
scroll to position [621, 0]
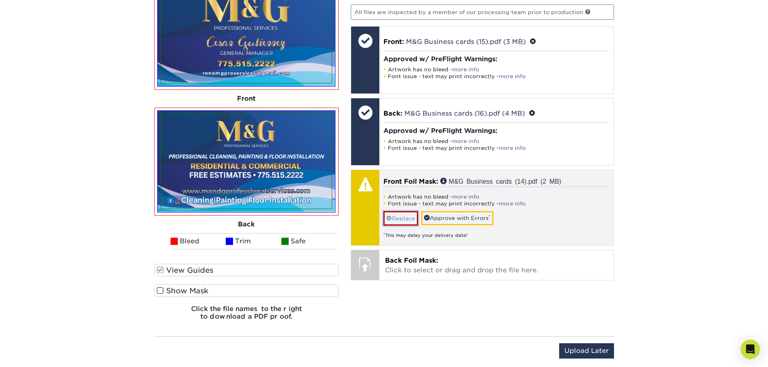
click at [401, 217] on link "Replace" at bounding box center [400, 218] width 35 height 14
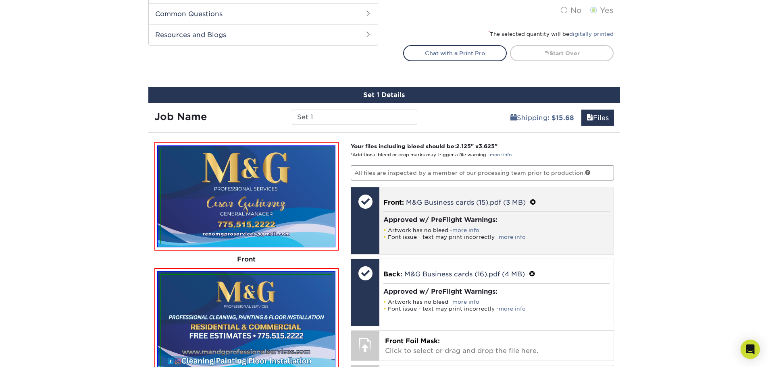
scroll to position [527, 0]
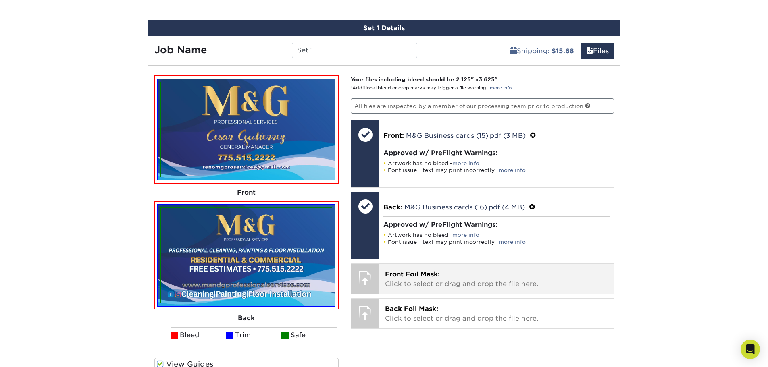
click at [483, 281] on p "Front Foil Mask: Click to select or drag and drop the file here." at bounding box center [496, 279] width 223 height 19
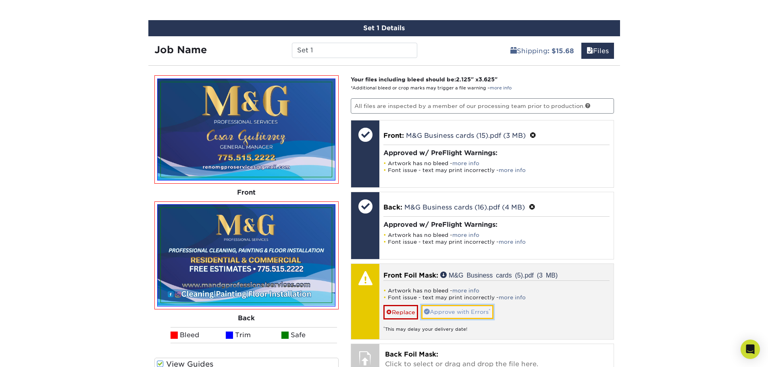
click at [441, 315] on link "Approve with Errors *" at bounding box center [457, 312] width 72 height 14
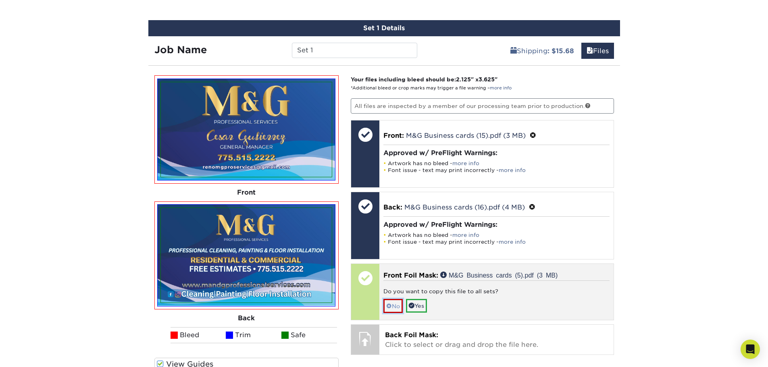
click at [394, 303] on link "No" at bounding box center [392, 306] width 19 height 14
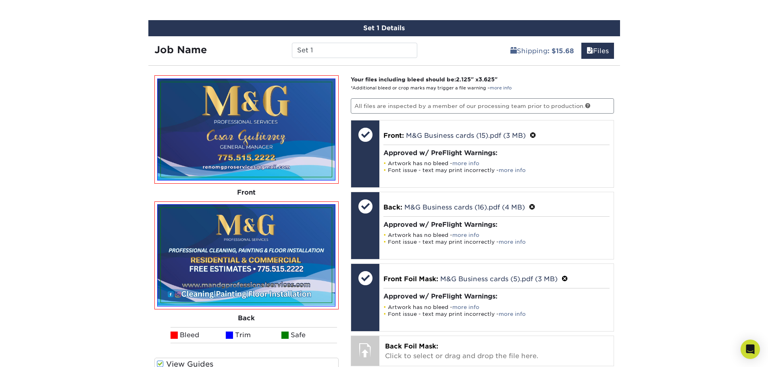
scroll to position [621, 0]
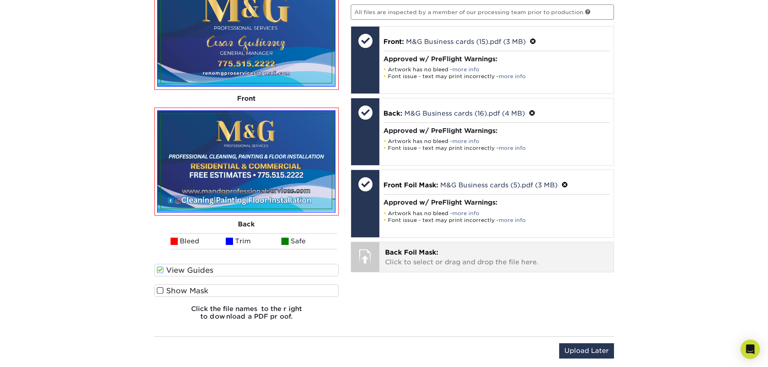
click at [439, 253] on p "Back Foil Mask: Click to select or drag and drop the file here." at bounding box center [496, 257] width 223 height 19
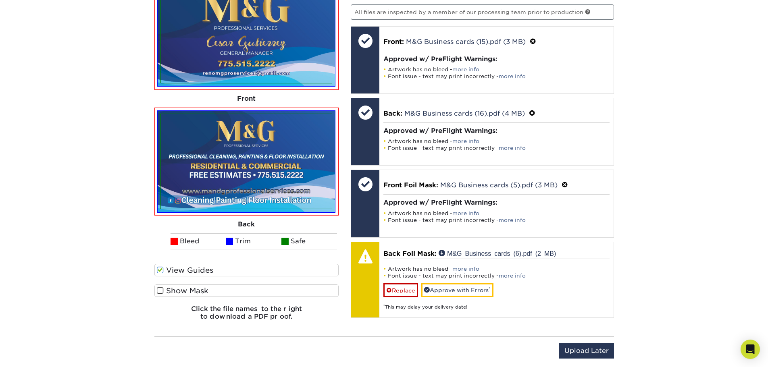
click at [276, 173] on img at bounding box center [246, 161] width 171 height 95
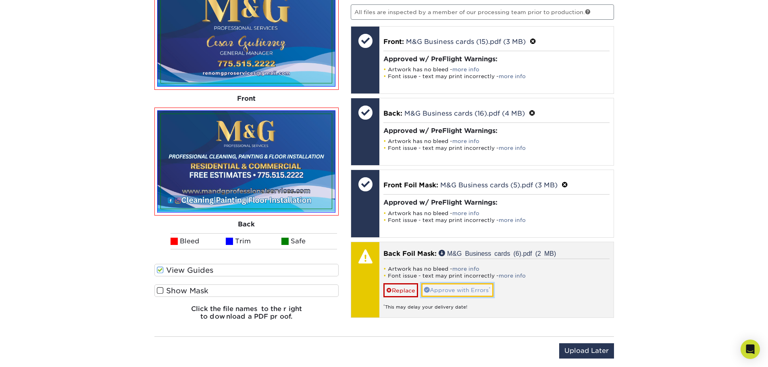
click at [449, 293] on link "Approve with Errors *" at bounding box center [457, 290] width 72 height 14
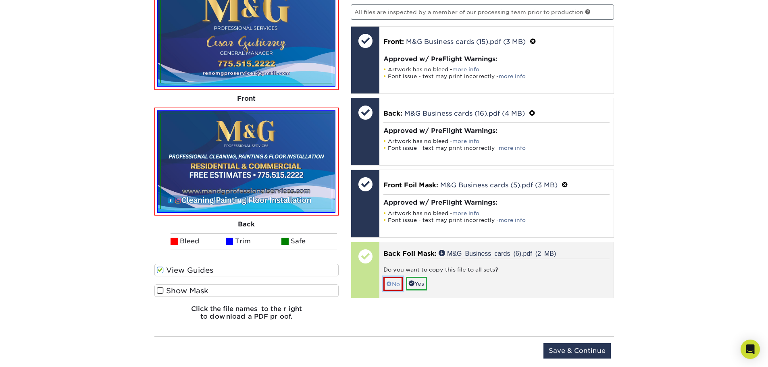
click at [396, 289] on link "No" at bounding box center [392, 284] width 19 height 14
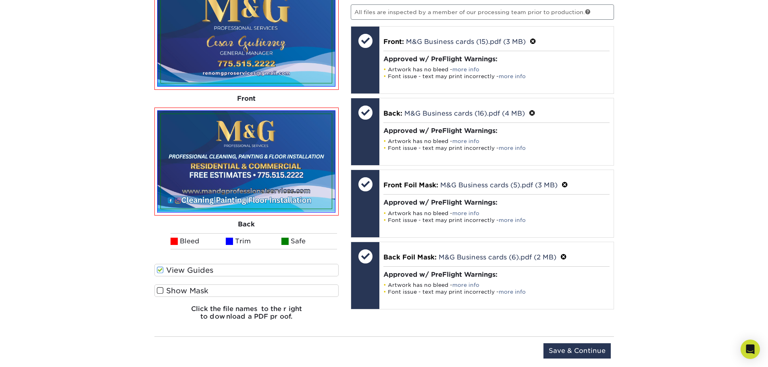
scroll to position [715, 0]
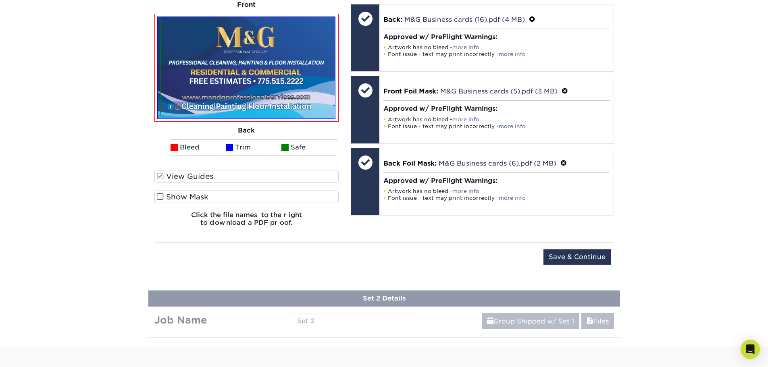
click at [158, 197] on span at bounding box center [160, 197] width 7 height 8
click at [0, 0] on input "Show Mask" at bounding box center [0, 0] width 0 height 0
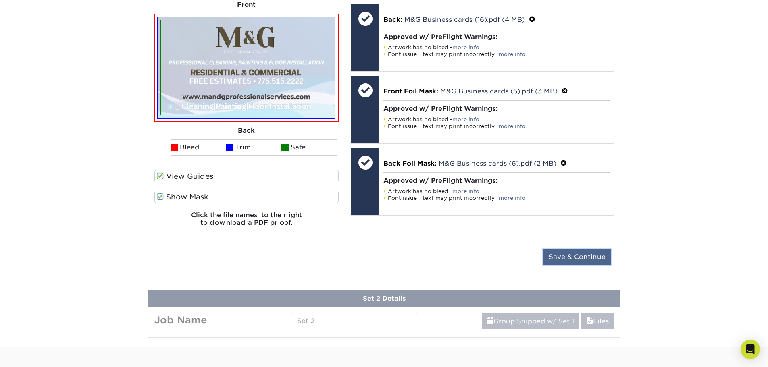
click at [572, 257] on input "Save & Continue" at bounding box center [576, 256] width 67 height 15
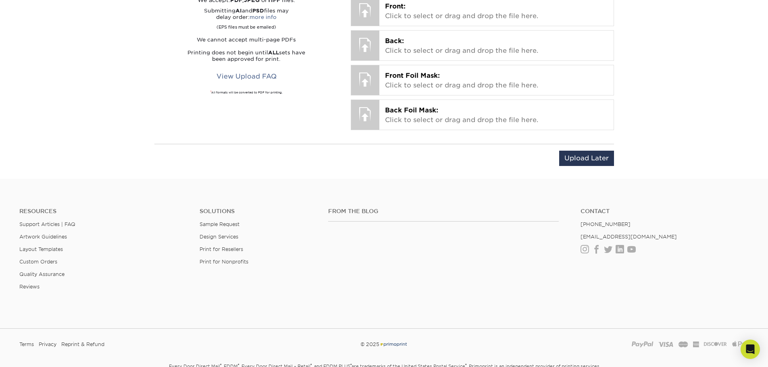
scroll to position [455, 0]
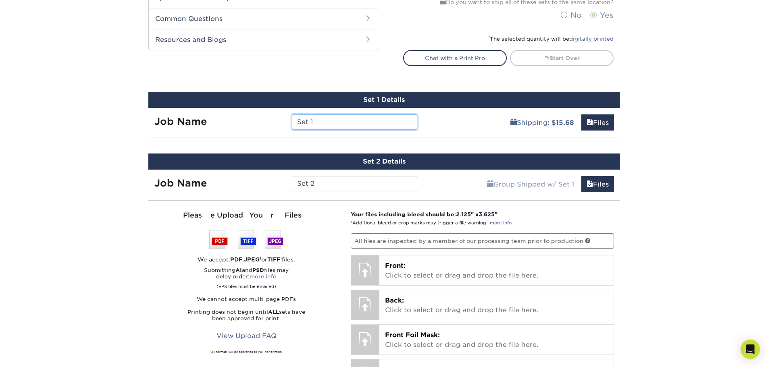
click at [341, 120] on input "Set 1" at bounding box center [354, 121] width 125 height 15
type input "S"
type input "[PERSON_NAME]"
drag, startPoint x: 320, startPoint y: 185, endPoint x: 314, endPoint y: 190, distance: 8.3
click at [319, 185] on input "Set 2" at bounding box center [354, 183] width 125 height 15
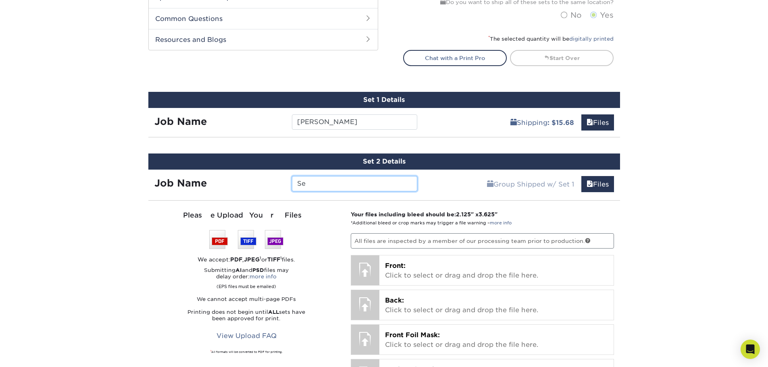
type input "S"
type input "Carina"
click at [659, 193] on div "We are currently experiencing a technical issue with this product category. Our…" at bounding box center [384, 18] width 768 height 842
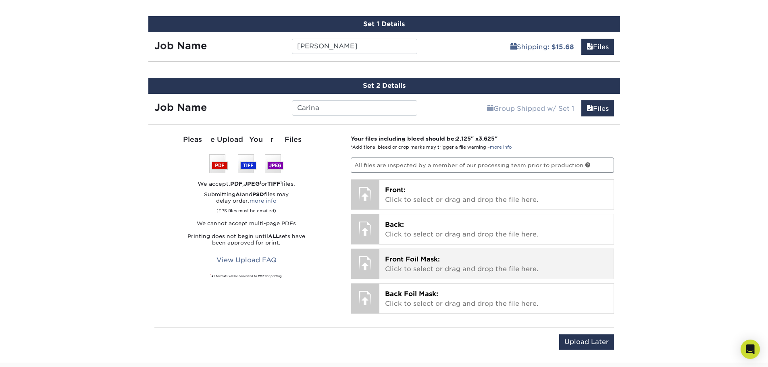
scroll to position [549, 0]
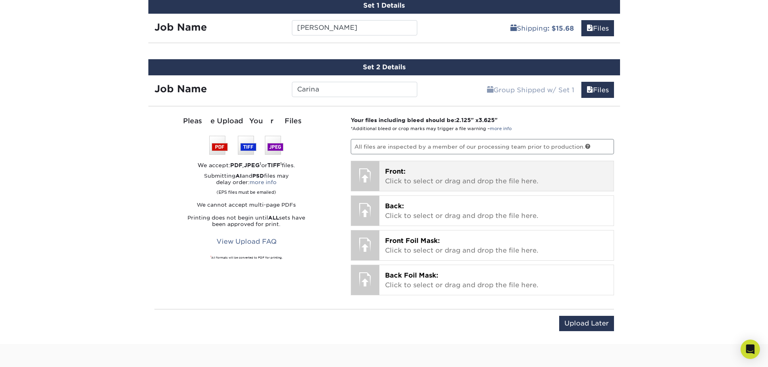
click at [438, 171] on p "Front: Click to select or drag and drop the file here." at bounding box center [496, 176] width 223 height 19
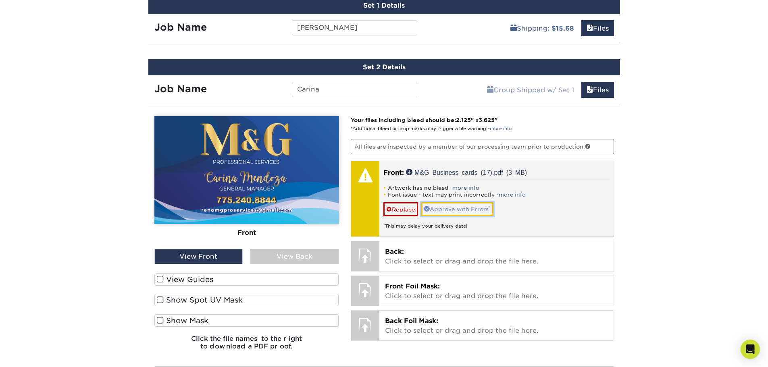
click at [465, 206] on link "Approve with Errors *" at bounding box center [457, 209] width 72 height 14
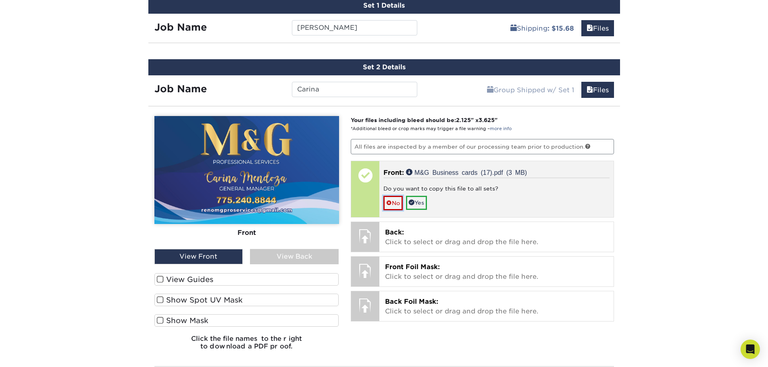
drag, startPoint x: 393, startPoint y: 202, endPoint x: 391, endPoint y: 210, distance: 8.5
click at [392, 202] on link "No" at bounding box center [392, 203] width 19 height 14
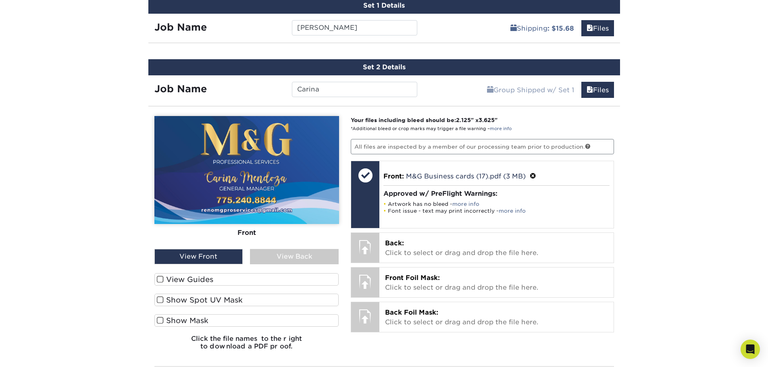
click at [163, 280] on span at bounding box center [160, 280] width 7 height 8
click at [0, 0] on input "View Guides" at bounding box center [0, 0] width 0 height 0
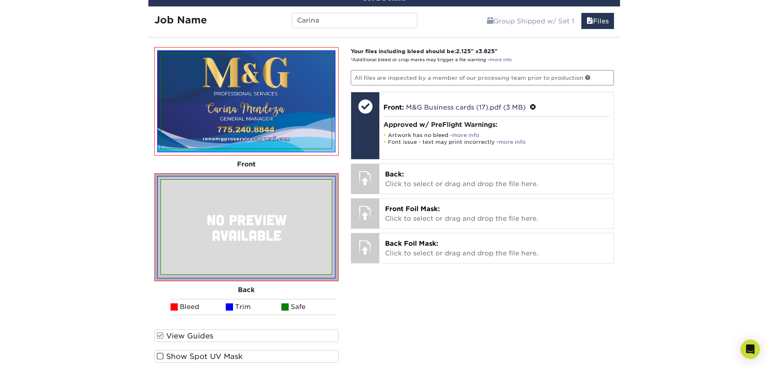
scroll to position [643, 0]
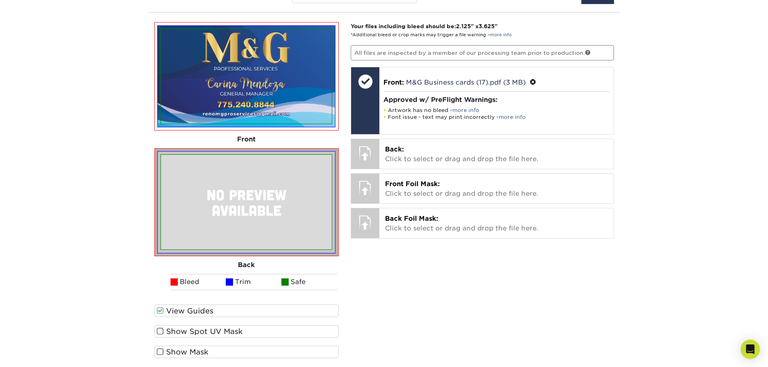
click at [161, 353] on span at bounding box center [160, 352] width 7 height 8
click at [0, 0] on input "Show Mask" at bounding box center [0, 0] width 0 height 0
click at [161, 330] on span at bounding box center [160, 332] width 7 height 8
click at [0, 0] on input "Show Spot UV Mask" at bounding box center [0, 0] width 0 height 0
click at [160, 330] on span at bounding box center [160, 332] width 7 height 8
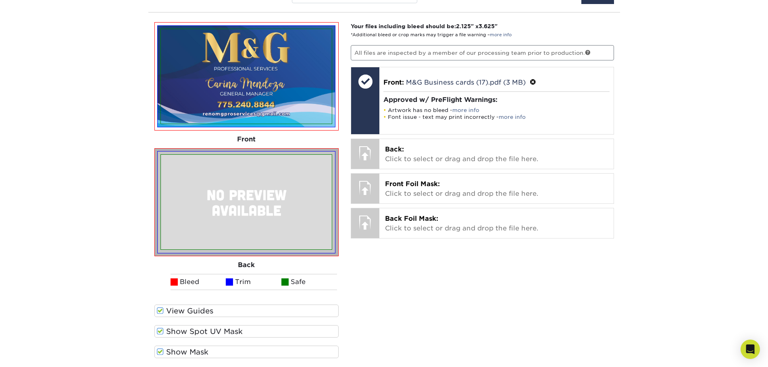
click at [0, 0] on input "Show Spot UV Mask" at bounding box center [0, 0] width 0 height 0
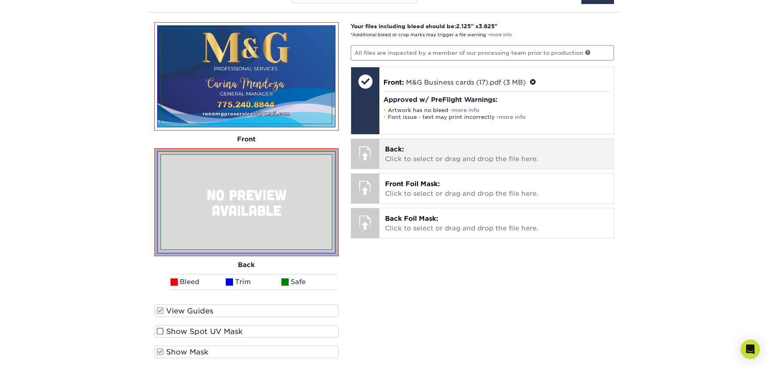
click at [442, 159] on p "Back: Click to select or drag and drop the file here." at bounding box center [496, 154] width 223 height 19
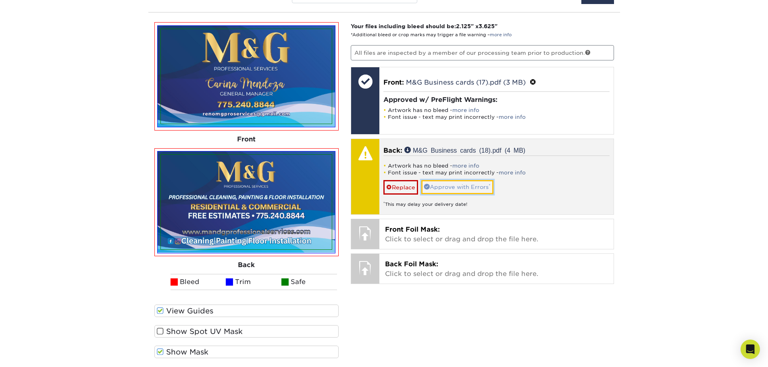
click at [457, 188] on link "Approve with Errors *" at bounding box center [457, 187] width 72 height 14
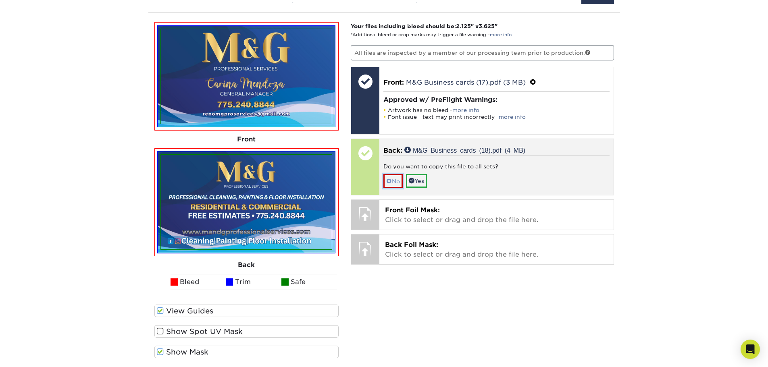
drag, startPoint x: 391, startPoint y: 180, endPoint x: 399, endPoint y: 196, distance: 17.8
click at [391, 180] on span at bounding box center [389, 181] width 6 height 6
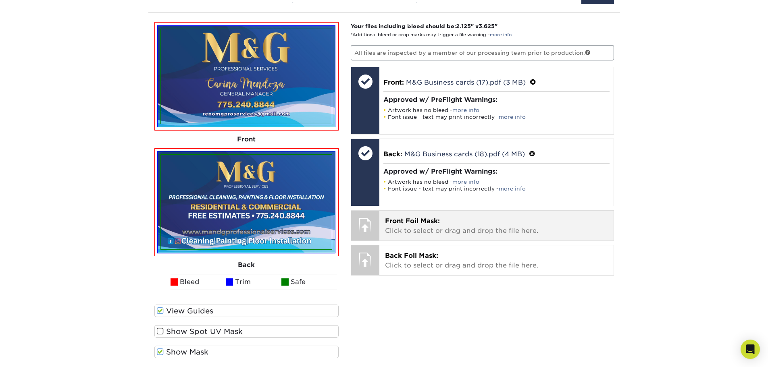
click at [453, 231] on p "Front Foil Mask: Click to select or drag and drop the file here." at bounding box center [496, 225] width 223 height 19
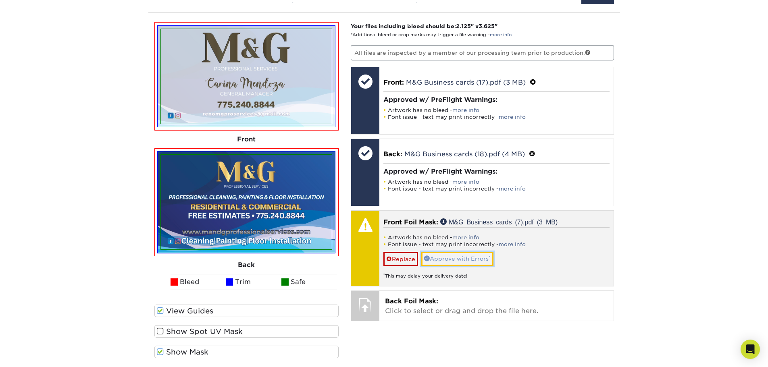
click at [442, 260] on link "Approve with Errors *" at bounding box center [457, 259] width 72 height 14
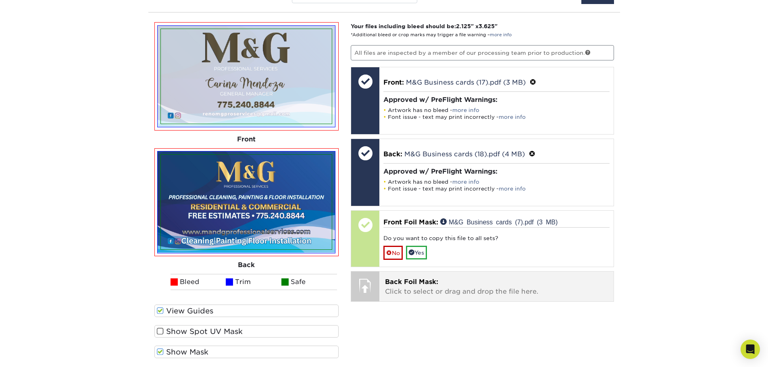
click at [439, 288] on p "Back Foil Mask: Click to select or drag and drop the file here." at bounding box center [496, 286] width 223 height 19
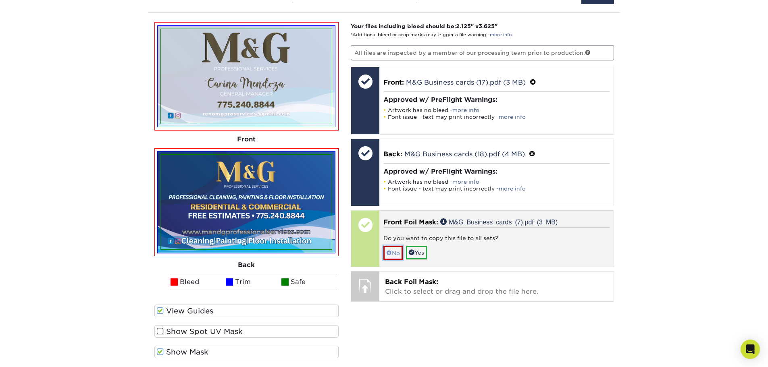
click at [397, 253] on link "No" at bounding box center [392, 253] width 19 height 14
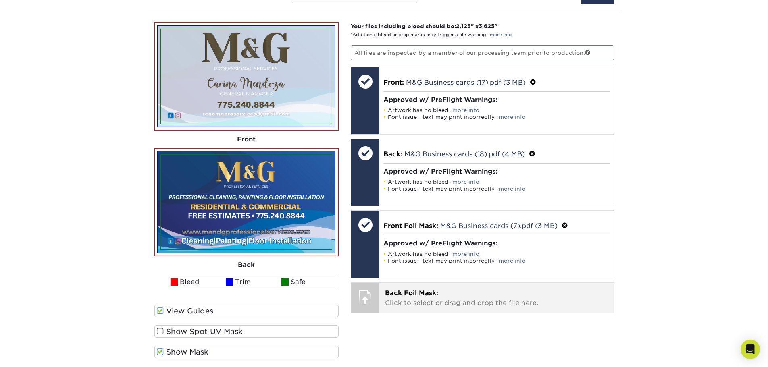
click at [402, 301] on p "Back Foil Mask: Click to select or drag and drop the file here." at bounding box center [496, 298] width 223 height 19
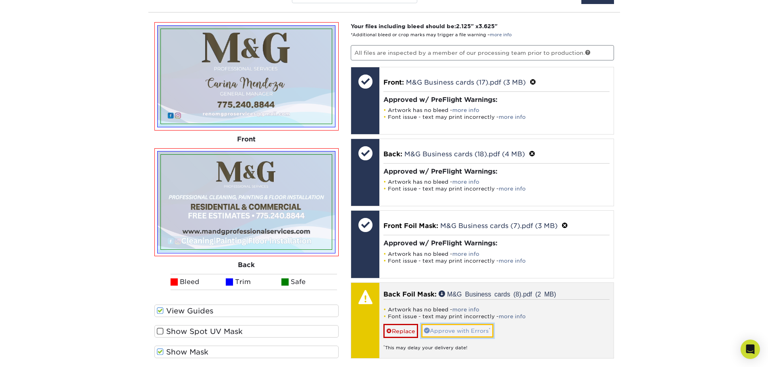
click at [461, 328] on link "Approve with Errors *" at bounding box center [457, 331] width 72 height 14
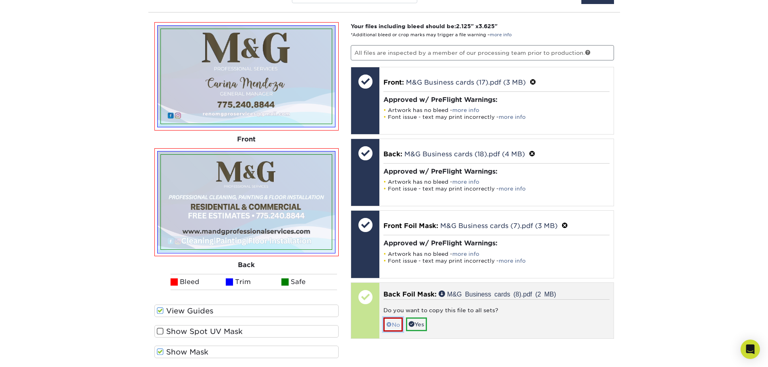
click at [396, 326] on link "No" at bounding box center [392, 325] width 19 height 14
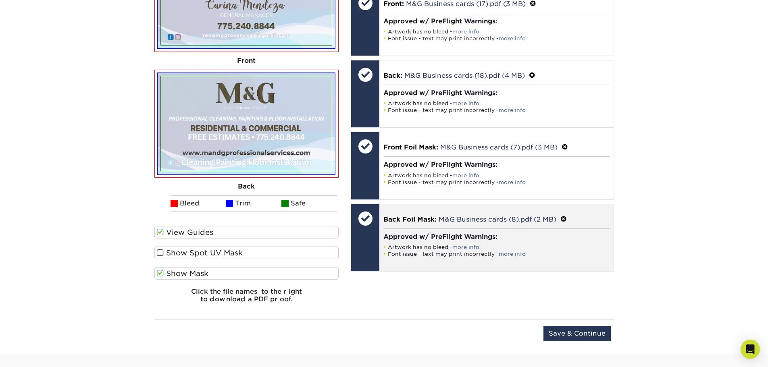
scroll to position [737, 0]
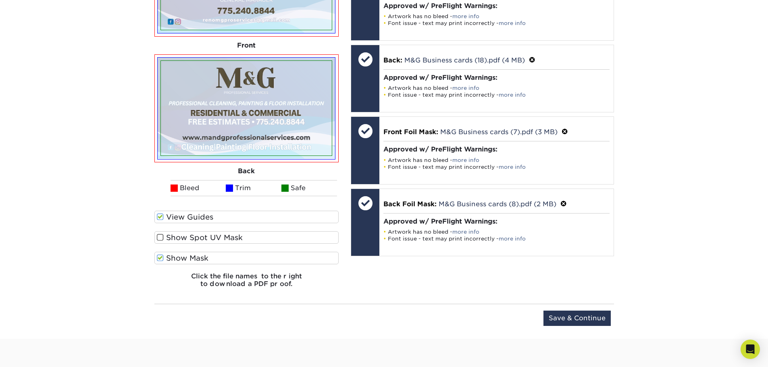
click at [160, 235] on span at bounding box center [160, 238] width 7 height 8
click at [0, 0] on input "Show Spot UV Mask" at bounding box center [0, 0] width 0 height 0
click at [160, 239] on span at bounding box center [160, 238] width 7 height 8
click at [0, 0] on input "Show Spot UV Mask" at bounding box center [0, 0] width 0 height 0
click at [580, 325] on input "Save & Continue" at bounding box center [576, 318] width 67 height 15
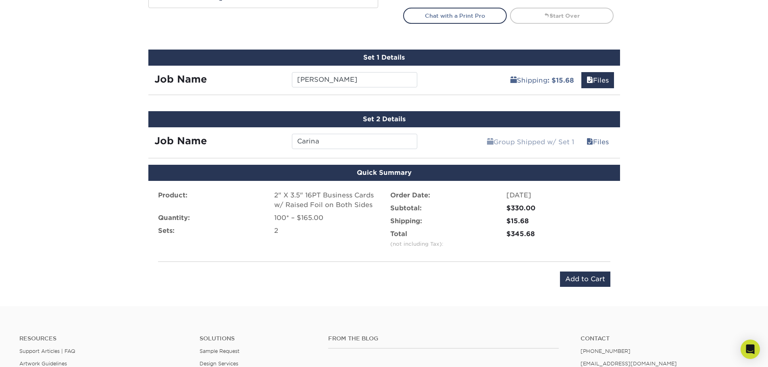
scroll to position [578, 0]
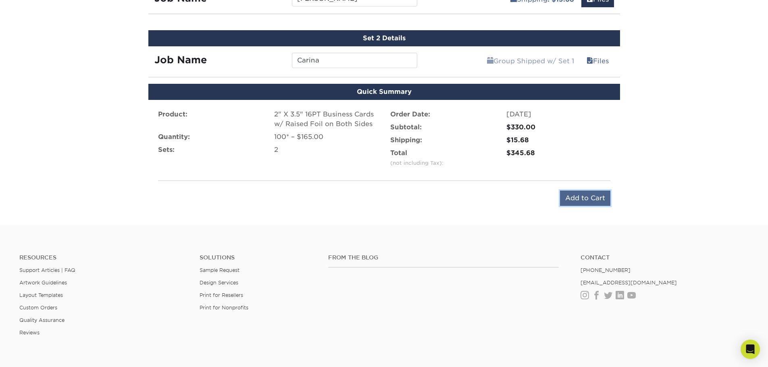
click at [598, 197] on input "Add to Cart" at bounding box center [585, 198] width 50 height 15
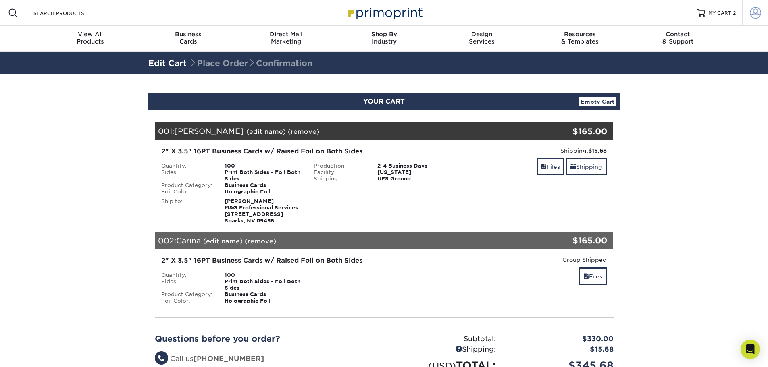
click at [758, 15] on span at bounding box center [755, 12] width 11 height 11
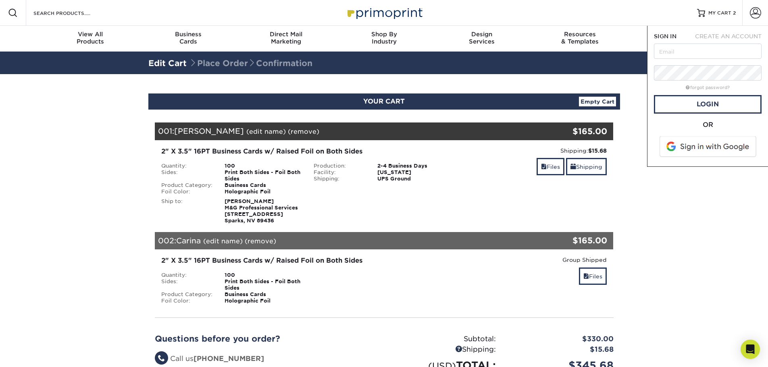
click at [725, 35] on span "CREATE AN ACCOUNT" at bounding box center [728, 36] width 66 height 6
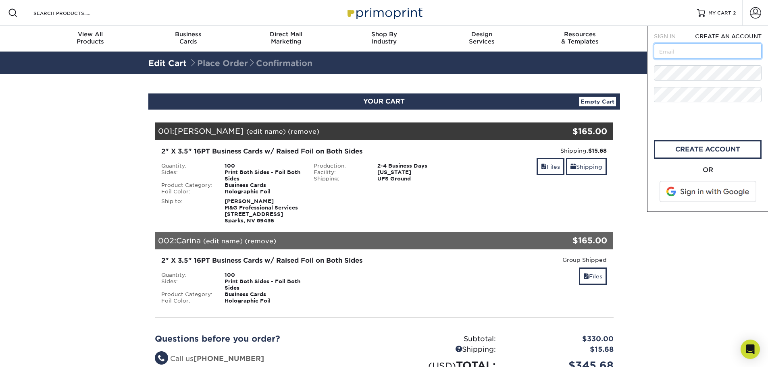
click at [694, 52] on input "text" at bounding box center [708, 51] width 108 height 15
type input "etorres@nwdreno.com"
click at [718, 152] on link "create account" at bounding box center [708, 149] width 108 height 19
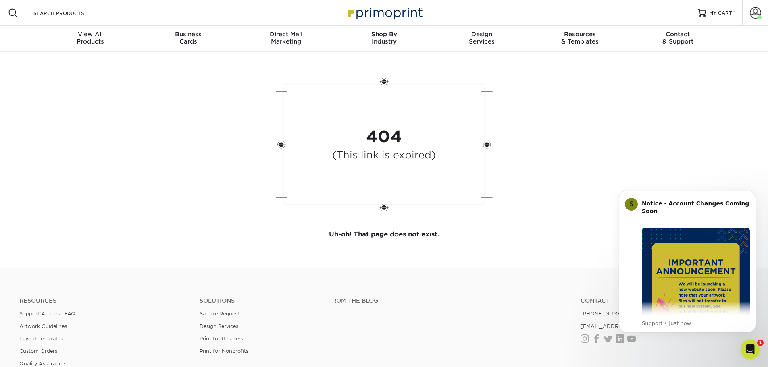
click at [551, 232] on p "Uh-oh! That page does not exist." at bounding box center [384, 234] width 472 height 29
click at [756, 12] on span at bounding box center [755, 12] width 11 height 11
click at [596, 74] on div "404 (This link is expired)" at bounding box center [384, 145] width 484 height 149
click at [704, 12] on div at bounding box center [702, 13] width 8 height 8
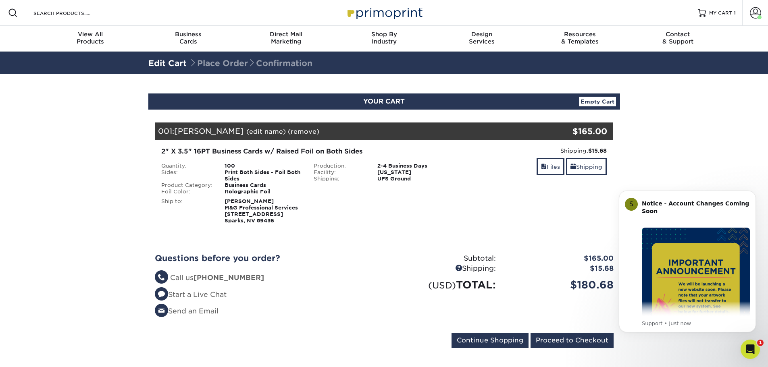
click at [723, 106] on section "YOUR CART Empty Cart Your Cart is Empty View Account Active Orders Order Histor…" at bounding box center [384, 225] width 768 height 303
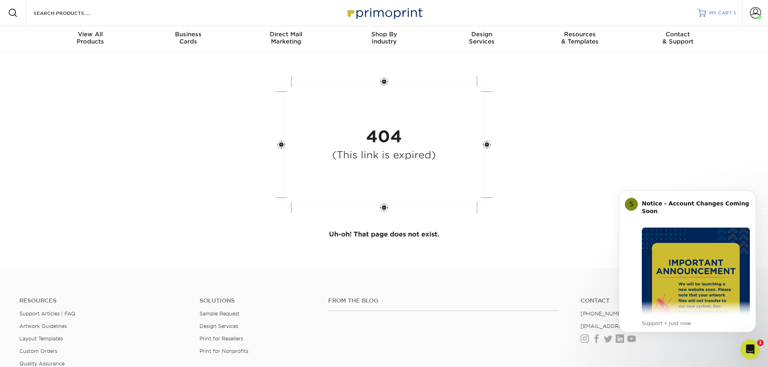
click at [725, 11] on span "MY CART" at bounding box center [720, 13] width 23 height 7
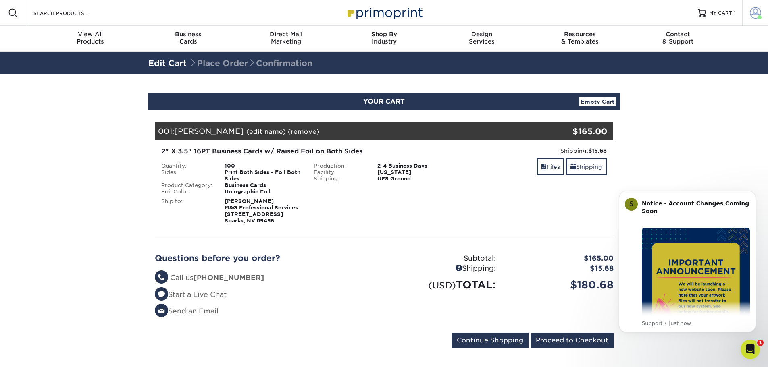
click at [752, 11] on span at bounding box center [755, 12] width 11 height 11
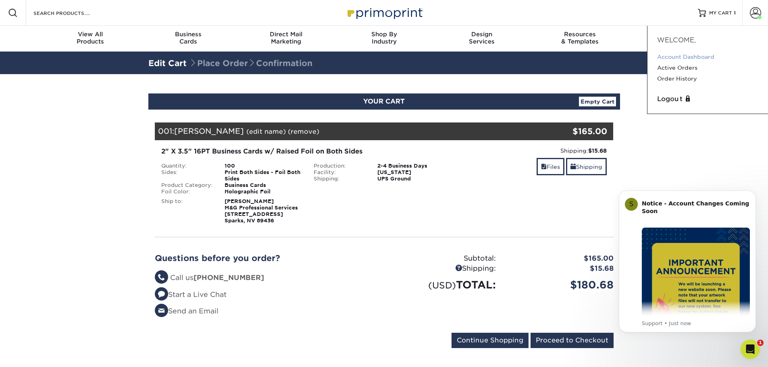
click at [694, 56] on link "Account Dashboard" at bounding box center [707, 57] width 101 height 11
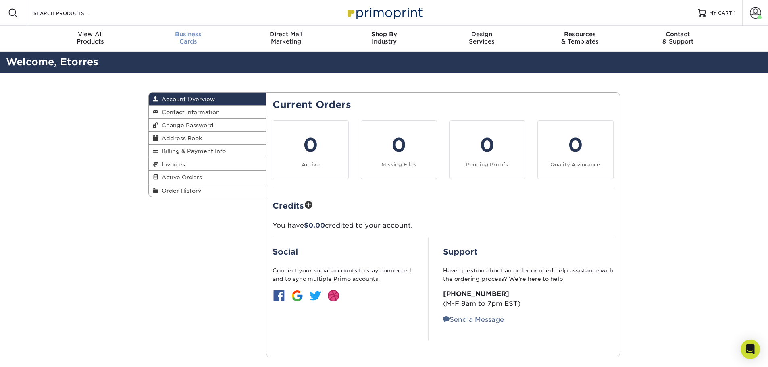
click at [186, 36] on span "Business" at bounding box center [188, 34] width 98 height 7
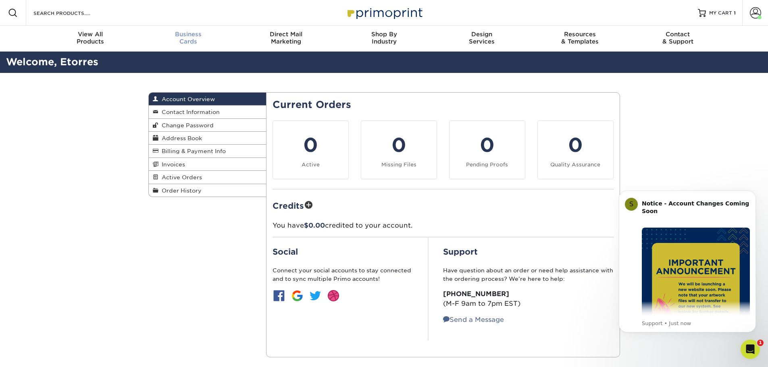
click at [189, 37] on span "Business" at bounding box center [188, 34] width 98 height 7
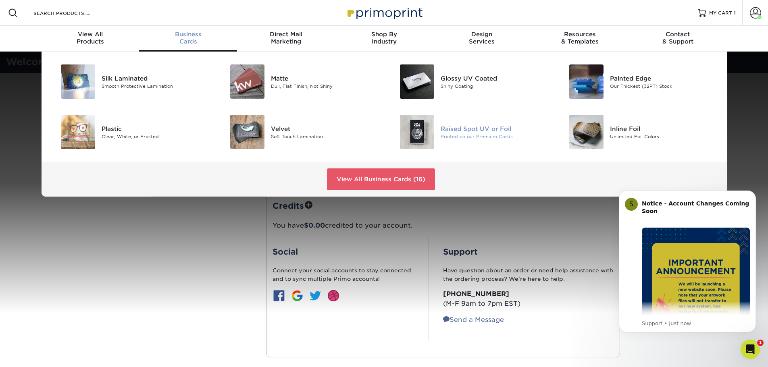
click at [485, 131] on div "Raised Spot UV or Foil" at bounding box center [493, 128] width 107 height 9
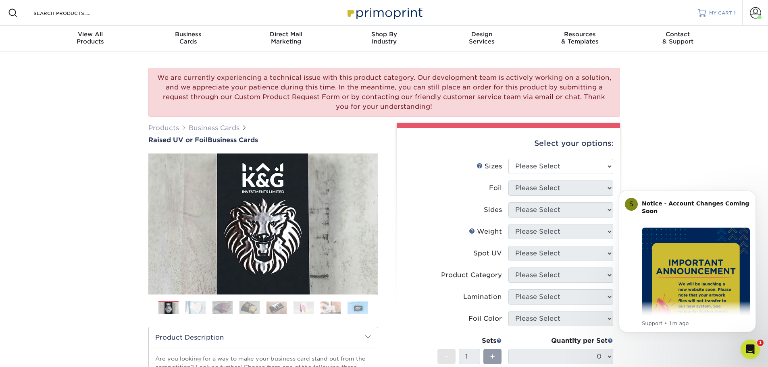
click at [727, 14] on span "MY CART" at bounding box center [720, 13] width 23 height 7
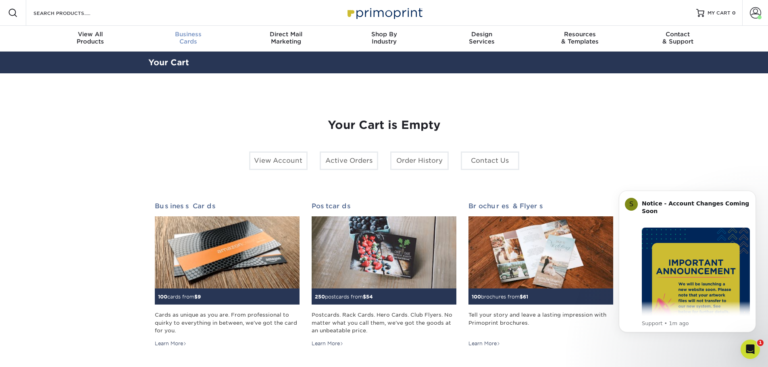
click at [184, 37] on span "Business" at bounding box center [188, 34] width 98 height 7
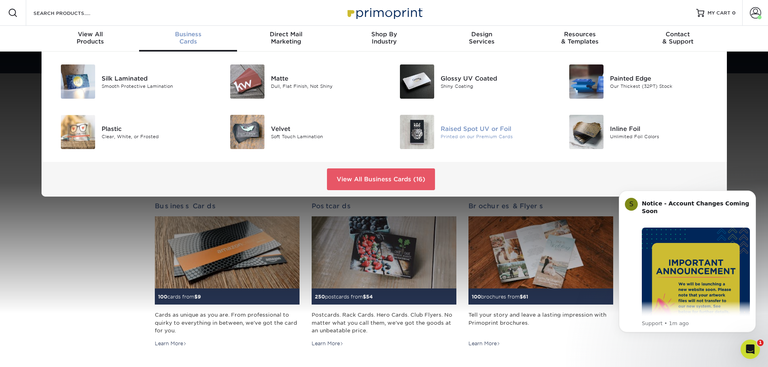
click at [468, 133] on div "Printed on our Premium Cards" at bounding box center [493, 136] width 107 height 7
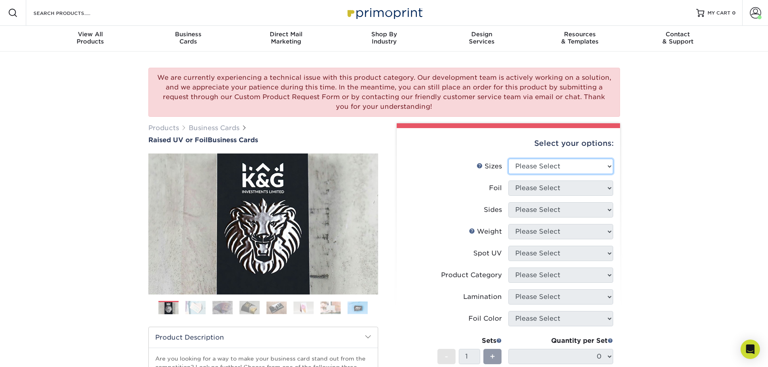
click at [604, 163] on select "Please Select 2" x 3.5" - Standard" at bounding box center [560, 166] width 105 height 15
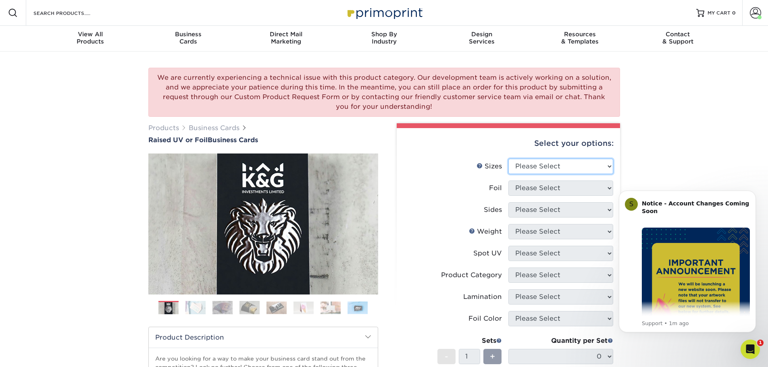
select select "2.00x3.50"
click at [508, 159] on select "Please Select 2" x 3.5" - Standard" at bounding box center [560, 166] width 105 height 15
click at [594, 187] on select "Please Select No Yes" at bounding box center [560, 188] width 105 height 15
select select "1"
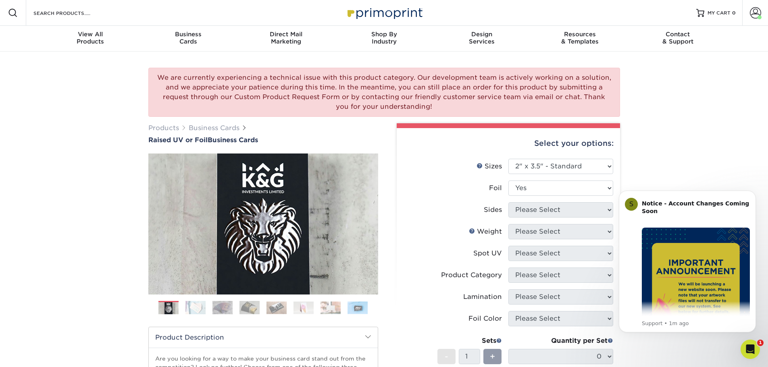
click at [508, 181] on select "Please Select No Yes" at bounding box center [560, 188] width 105 height 15
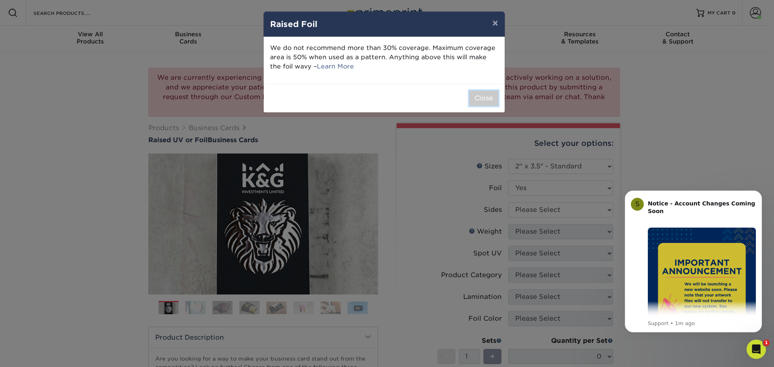
click at [470, 98] on button "Close" at bounding box center [483, 98] width 29 height 15
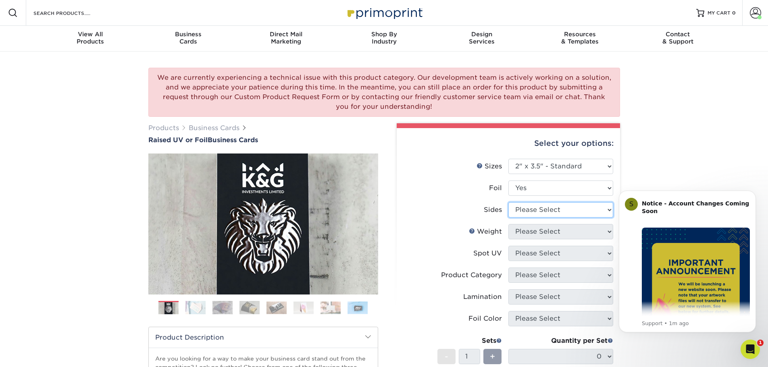
click at [608, 210] on select "Please Select Print Both Sides - Foil Both Sides Print Both Sides - Foil Front …" at bounding box center [560, 209] width 105 height 15
select select "34527644-b4fd-4ffb-9092-1318eefcd9d9"
click at [508, 202] on select "Please Select Print Both Sides - Foil Both Sides Print Both Sides - Foil Front …" at bounding box center [560, 209] width 105 height 15
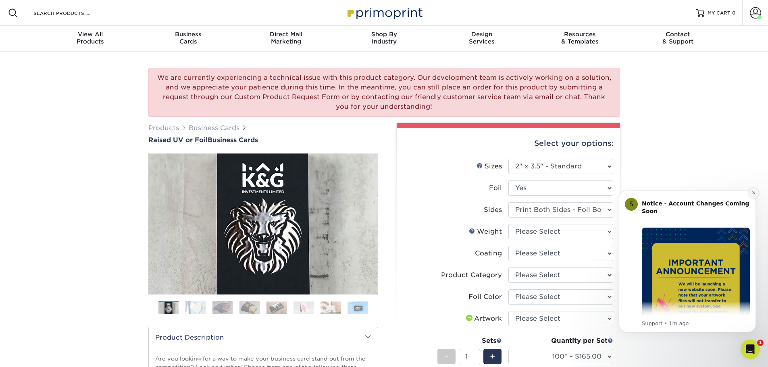
click at [755, 192] on icon "Dismiss notification" at bounding box center [753, 193] width 4 height 4
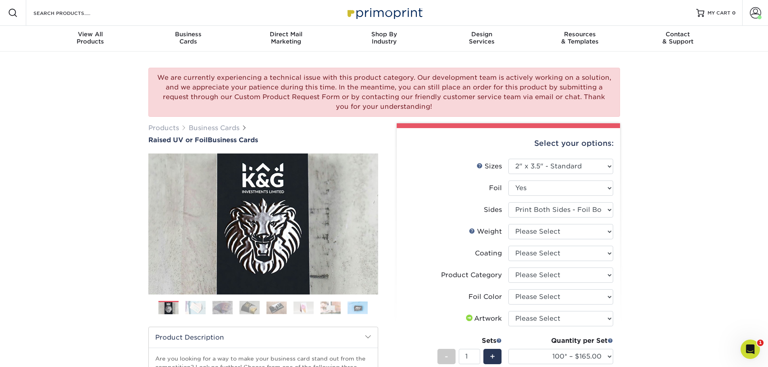
click at [613, 229] on div "Select your options: Sizes Help Sizes Please Select 2" x 3.5" - Standard Foil P…" at bounding box center [508, 335] width 223 height 415
click at [605, 230] on select "Please Select 16PT" at bounding box center [560, 231] width 105 height 15
select select "16PT"
click at [508, 224] on select "Please Select 16PT" at bounding box center [560, 231] width 105 height 15
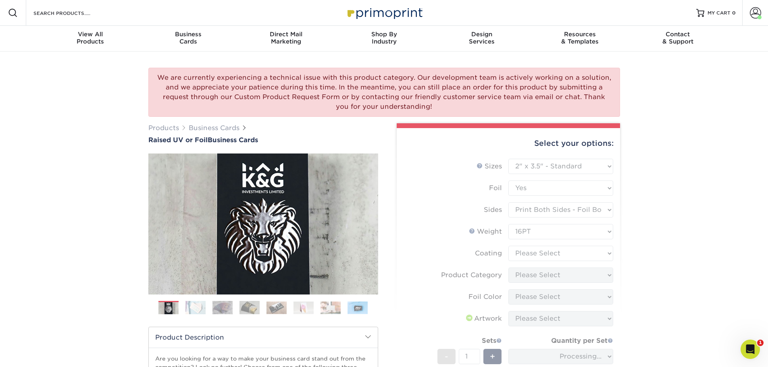
click at [607, 258] on form "Sizes Help Sizes Please Select 2" x 3.5" - Standard Foil Please Select" at bounding box center [508, 293] width 210 height 268
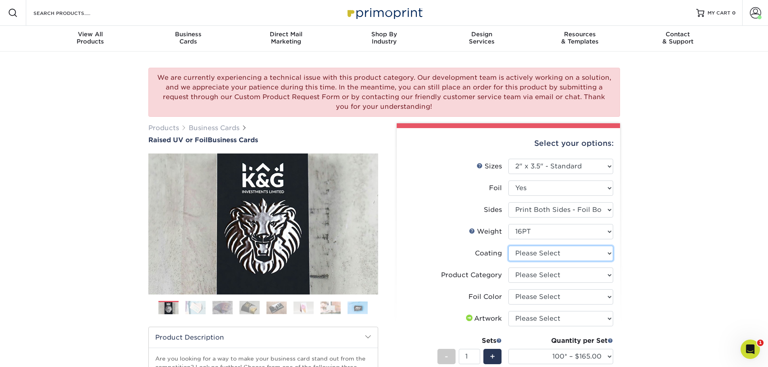
click at [610, 253] on select at bounding box center [560, 253] width 105 height 15
select select "3e7618de-abca-4bda-9f97-8b9129e913d8"
click at [508, 246] on select at bounding box center [560, 253] width 105 height 15
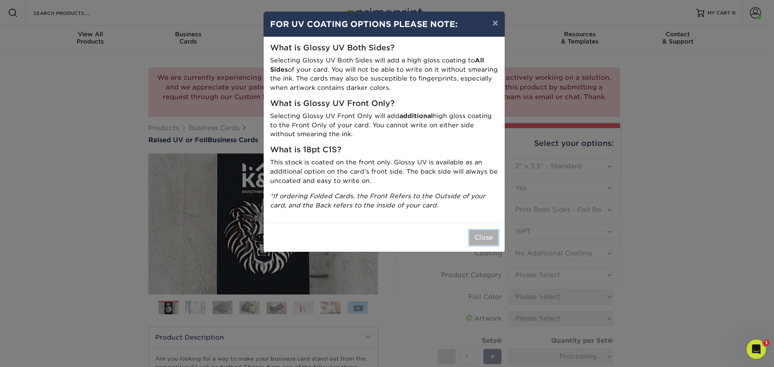
click at [477, 237] on button "Close" at bounding box center [483, 237] width 29 height 15
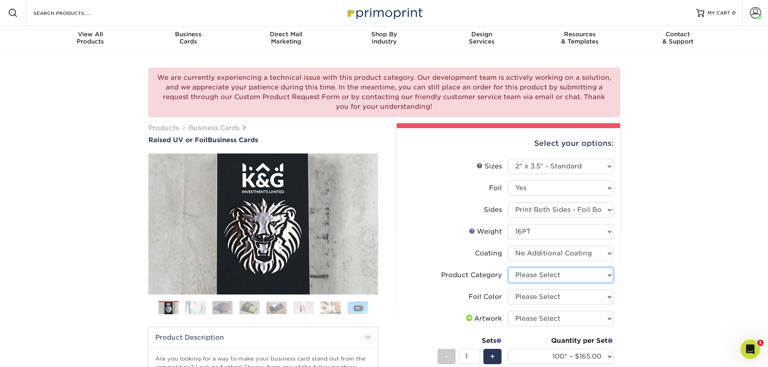
drag, startPoint x: 606, startPoint y: 277, endPoint x: 601, endPoint y: 279, distance: 5.2
click at [606, 277] on select "Please Select Business Cards" at bounding box center [560, 275] width 105 height 15
select select "3b5148f1-0588-4f88-a218-97bcfdce65c1"
click at [508, 268] on select "Please Select Business Cards" at bounding box center [560, 275] width 105 height 15
click at [605, 299] on select "Please Select Silver Foil Gold Foil Holographic Foil" at bounding box center [560, 296] width 105 height 15
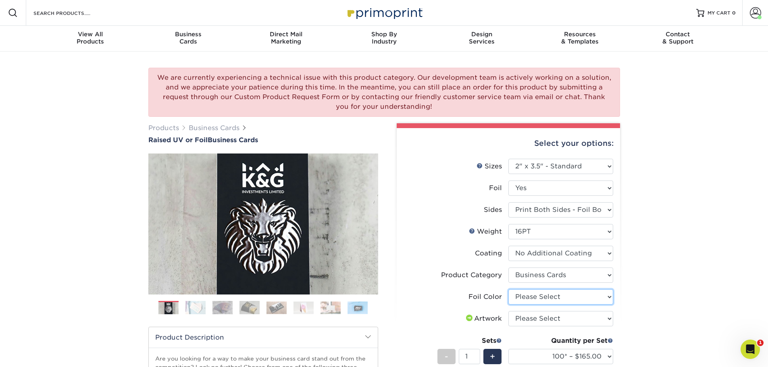
select select "070be916-f238-4bbb-84b5-b64a15a64c9f"
click at [508, 289] on select "Please Select Silver Foil Gold Foil Holographic Foil" at bounding box center [560, 296] width 105 height 15
click at [592, 318] on select "Please Select I will upload files I need a design - $100" at bounding box center [560, 318] width 105 height 15
select select "upload"
click at [508, 311] on select "Please Select I will upload files I need a design - $100" at bounding box center [560, 318] width 105 height 15
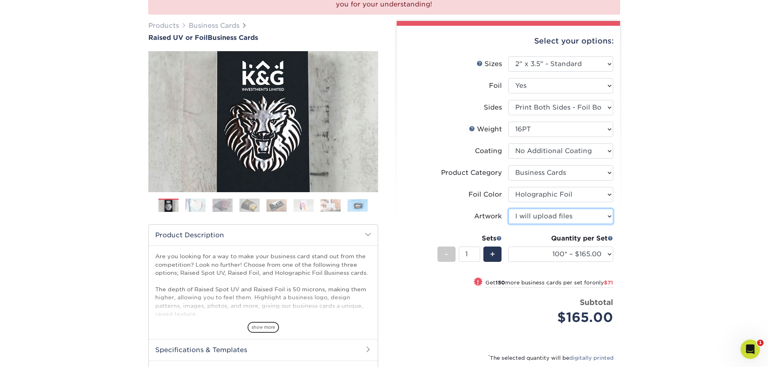
scroll to position [188, 0]
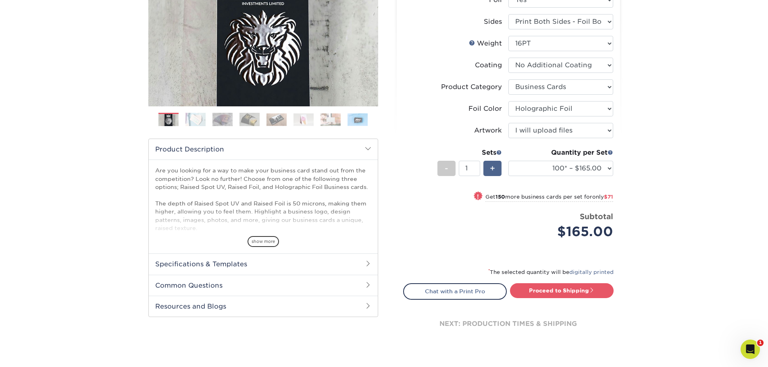
click at [498, 170] on div "+" at bounding box center [492, 168] width 18 height 15
type input "2"
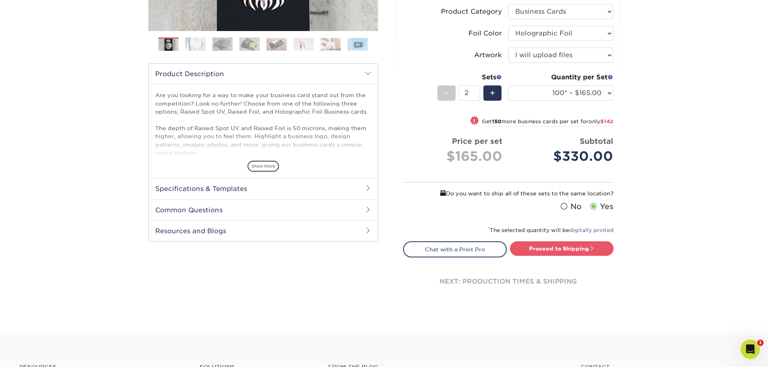
scroll to position [282, 0]
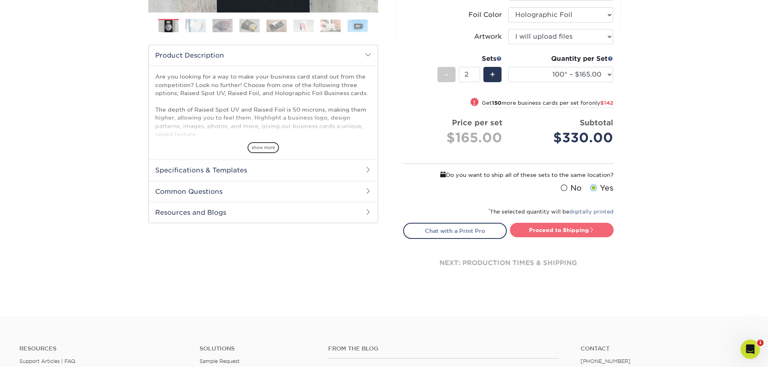
click at [554, 227] on link "Proceed to Shipping" at bounding box center [562, 230] width 104 height 15
type input "Set 1"
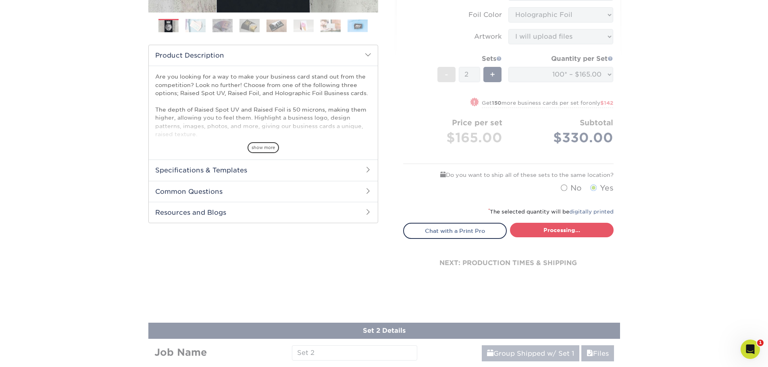
select select "7059d6da-37d2-4ff9-b756-13218de958cb"
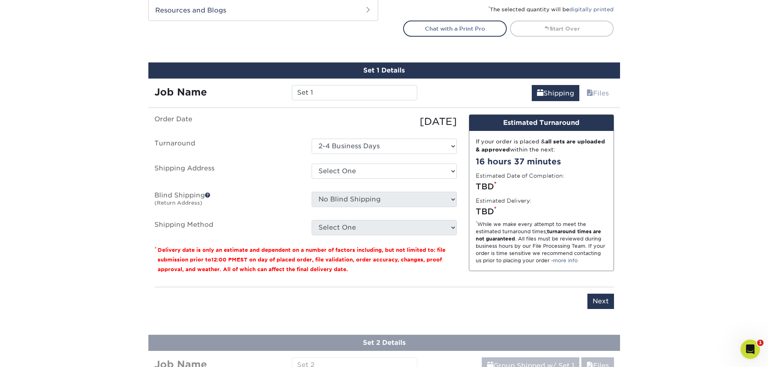
scroll to position [527, 0]
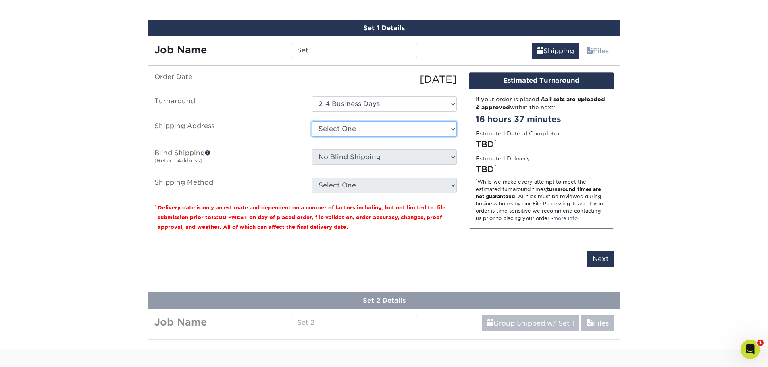
click at [393, 130] on select "Select One M&G + Add New Address" at bounding box center [384, 128] width 145 height 15
select select "286926"
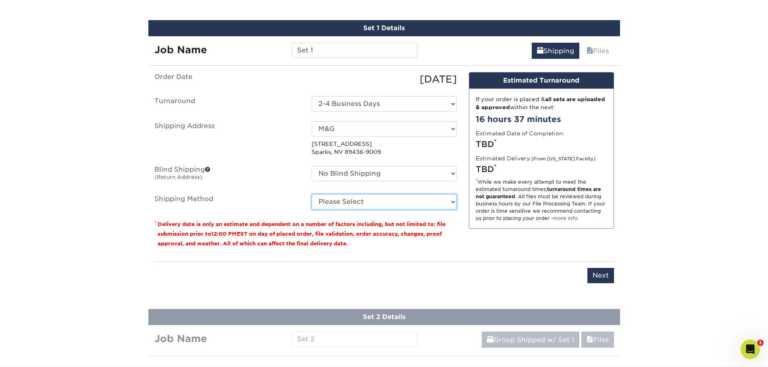
click at [449, 201] on select "Please Select Ground Shipping (+$15.68) 3 Day Shipping Service (+$20.04) 2 Day …" at bounding box center [384, 201] width 145 height 15
select select "03"
click at [312, 194] on select "Please Select Ground Shipping (+$15.68) 3 Day Shipping Service (+$20.04) 2 Day …" at bounding box center [384, 201] width 145 height 15
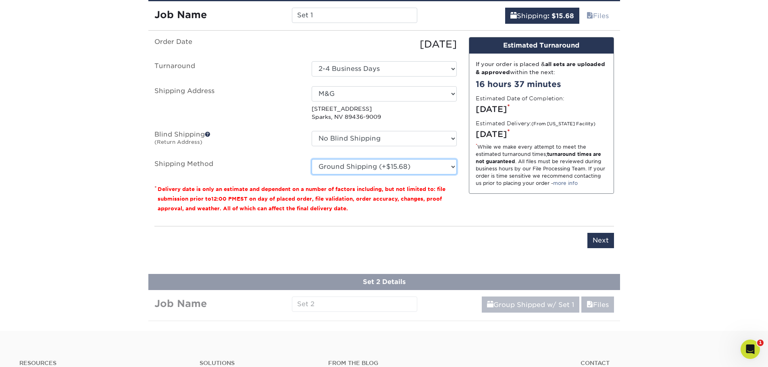
scroll to position [621, 0]
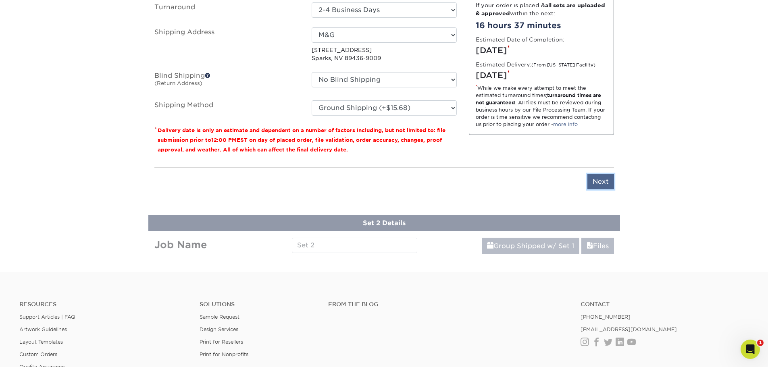
click at [607, 181] on input "Next" at bounding box center [600, 181] width 27 height 15
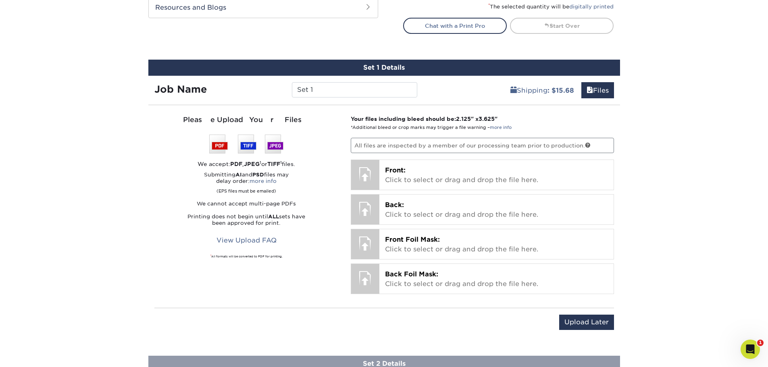
scroll to position [433, 0]
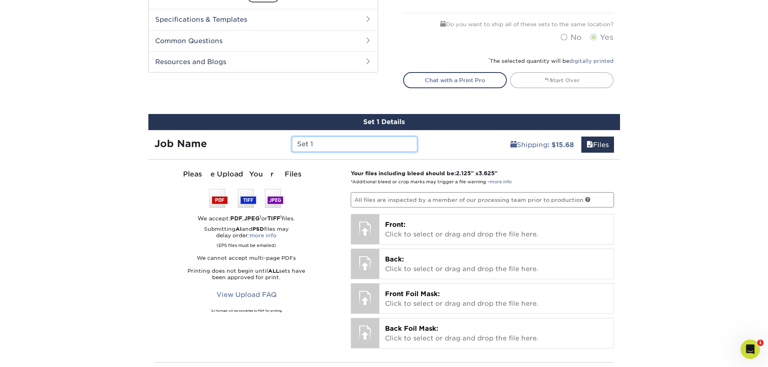
click at [353, 145] on input "Set 1" at bounding box center [354, 144] width 125 height 15
type input "S"
type input "[PERSON_NAME]"
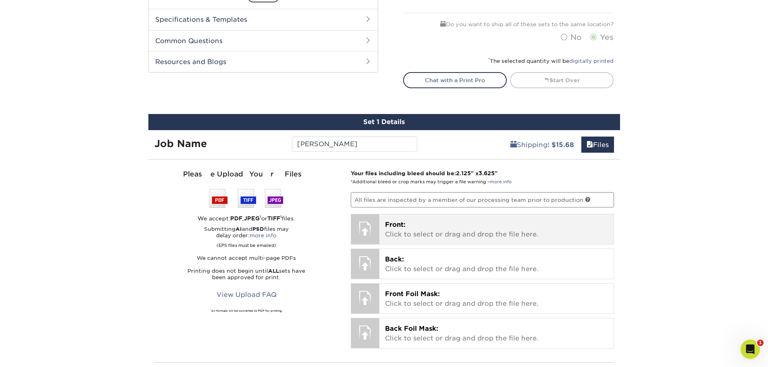
click at [428, 226] on p "Front: Click to select or drag and drop the file here." at bounding box center [496, 229] width 223 height 19
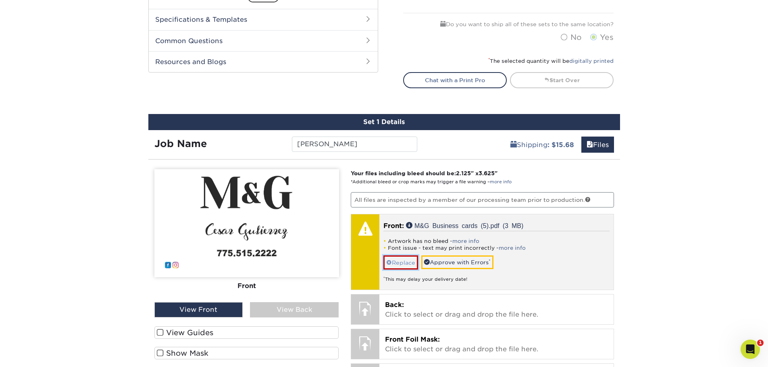
click at [405, 263] on link "Replace" at bounding box center [400, 263] width 35 height 14
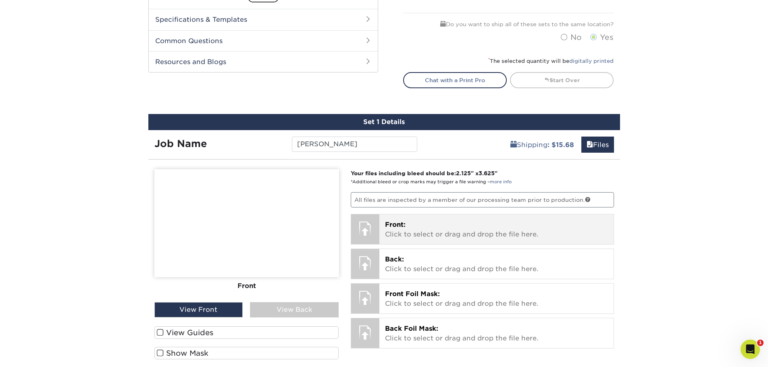
click at [390, 237] on p "Front: Click to select or drag and drop the file here." at bounding box center [496, 229] width 223 height 19
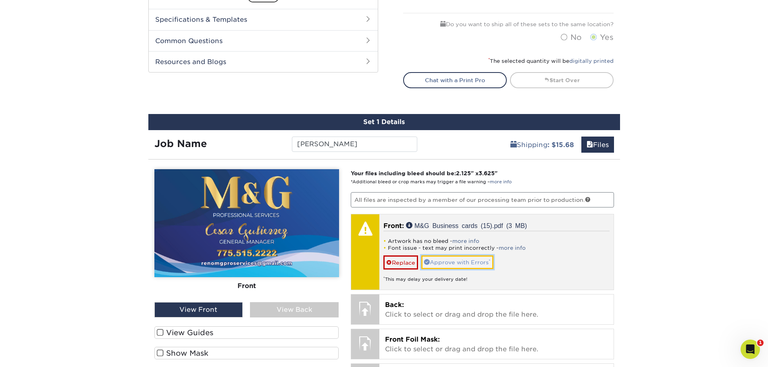
click at [477, 260] on link "Approve with Errors *" at bounding box center [457, 263] width 72 height 14
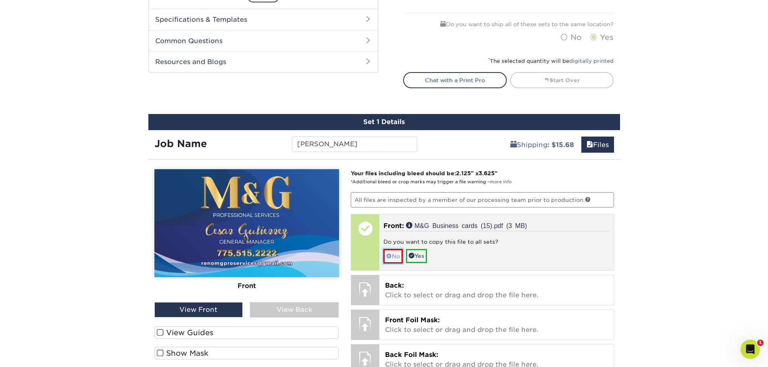
click at [397, 258] on link "No" at bounding box center [392, 256] width 19 height 14
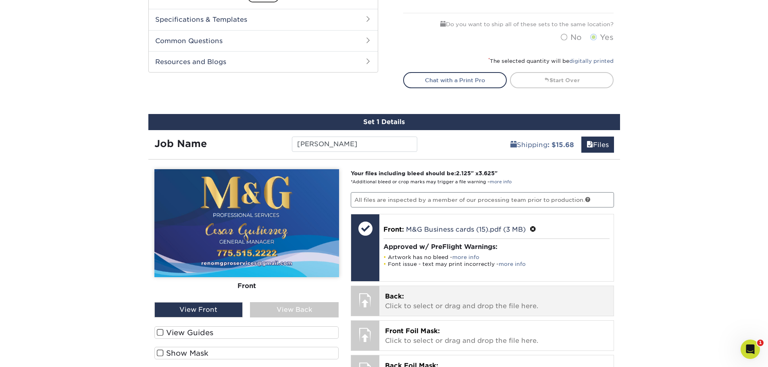
click at [401, 295] on span "Back:" at bounding box center [394, 297] width 19 height 8
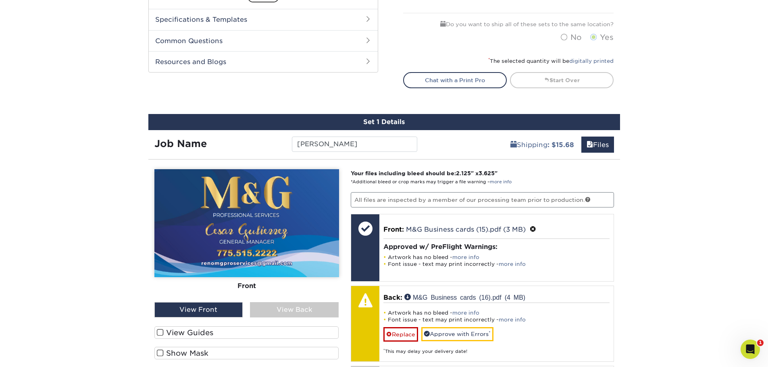
scroll to position [527, 0]
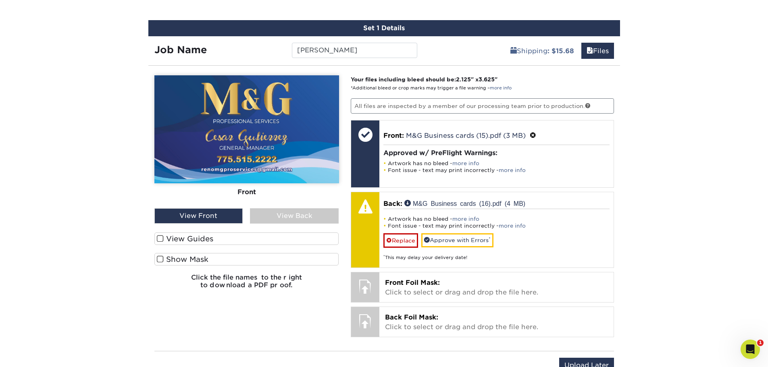
click at [161, 239] on span at bounding box center [160, 239] width 7 height 8
click at [0, 0] on input "View Guides" at bounding box center [0, 0] width 0 height 0
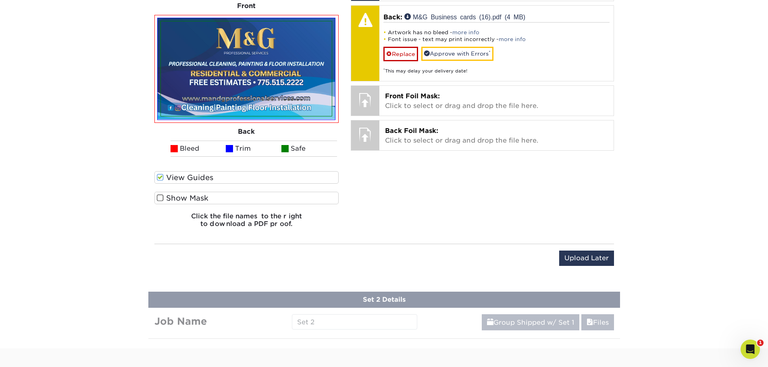
scroll to position [715, 0]
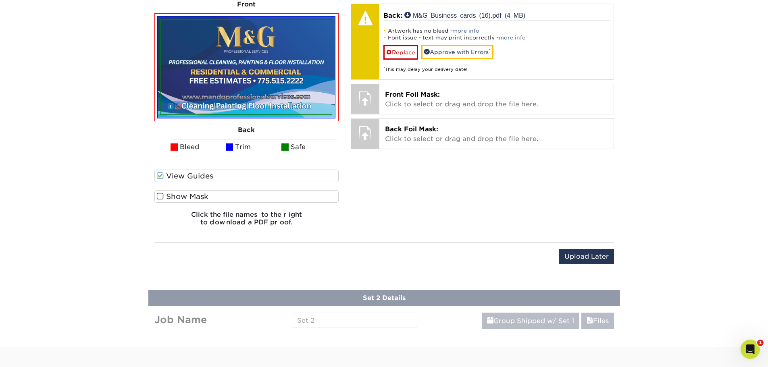
click at [162, 194] on span at bounding box center [160, 197] width 7 height 8
click at [0, 0] on input "Show Mask" at bounding box center [0, 0] width 0 height 0
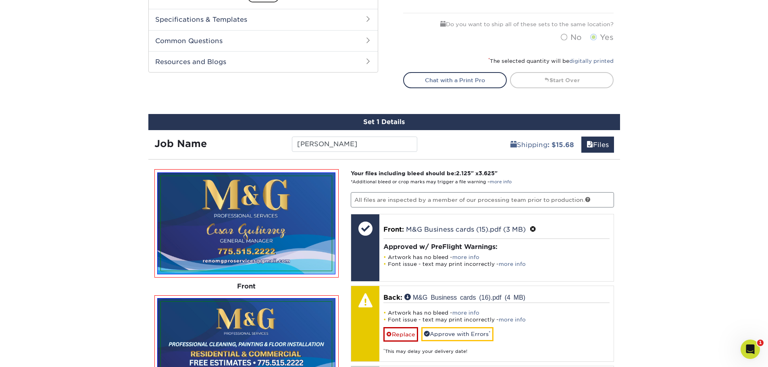
scroll to position [527, 0]
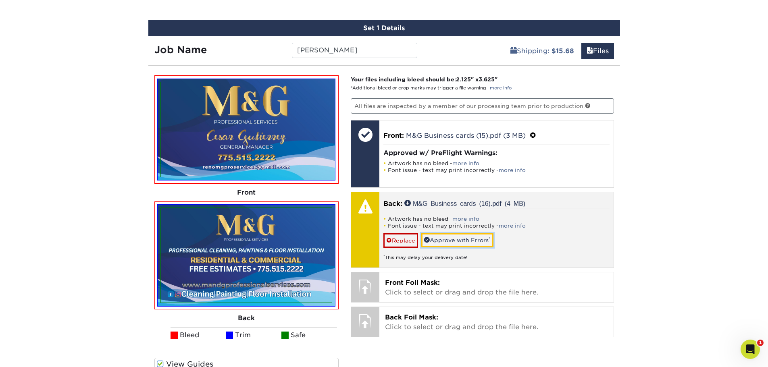
click at [467, 238] on link "Approve with Errors *" at bounding box center [457, 240] width 72 height 14
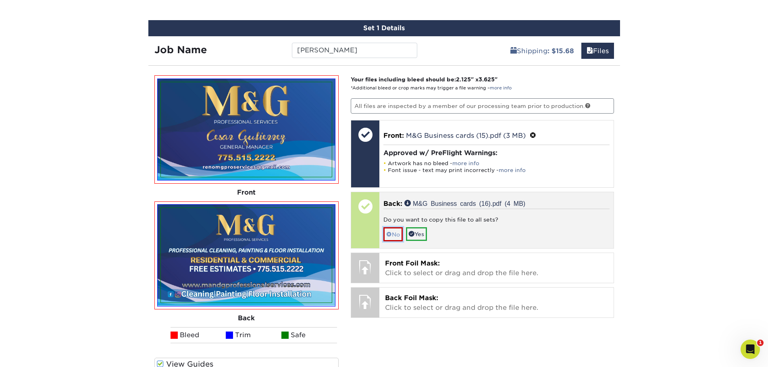
click at [388, 236] on span at bounding box center [389, 234] width 6 height 6
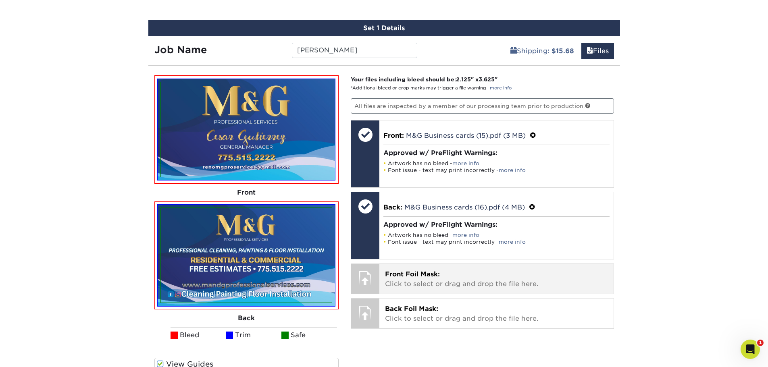
click at [425, 279] on p "Front Foil Mask: Click to select or drag and drop the file here." at bounding box center [496, 279] width 223 height 19
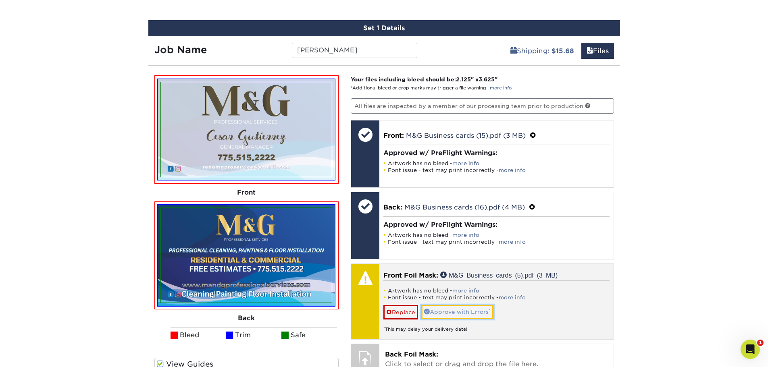
click at [443, 313] on link "Approve with Errors *" at bounding box center [457, 312] width 72 height 14
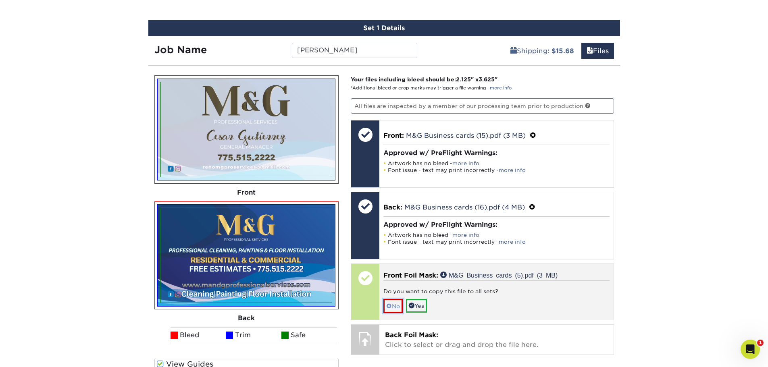
click at [397, 303] on link "No" at bounding box center [392, 306] width 19 height 14
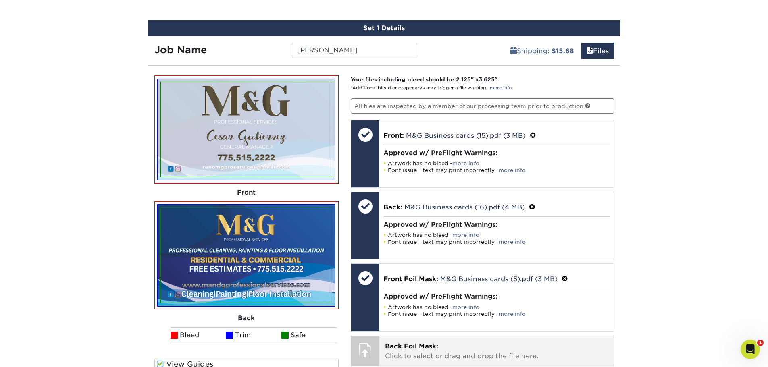
click at [435, 351] on p "Back Foil Mask: Click to select or drag and drop the file here." at bounding box center [496, 351] width 223 height 19
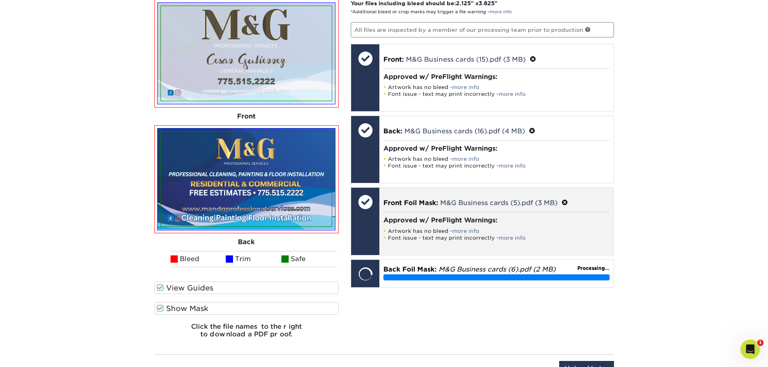
scroll to position [621, 0]
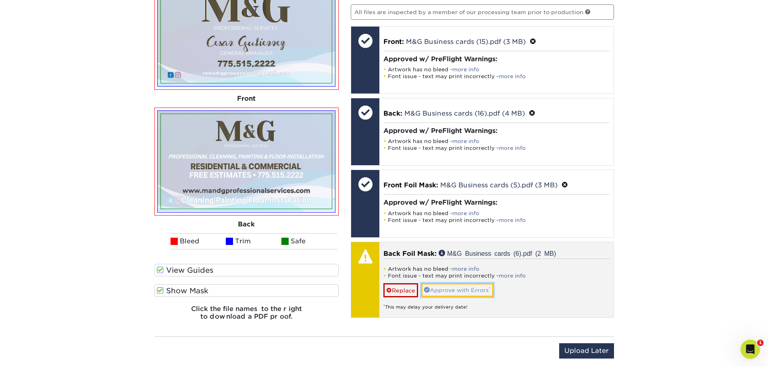
click at [441, 286] on link "Approve with Errors *" at bounding box center [457, 290] width 72 height 14
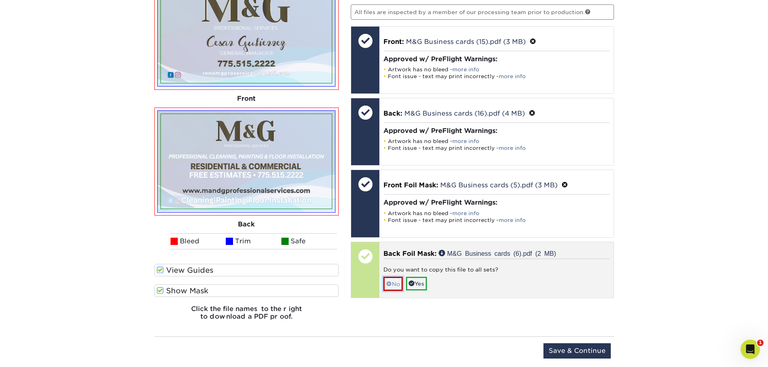
click at [393, 285] on link "No" at bounding box center [392, 284] width 19 height 14
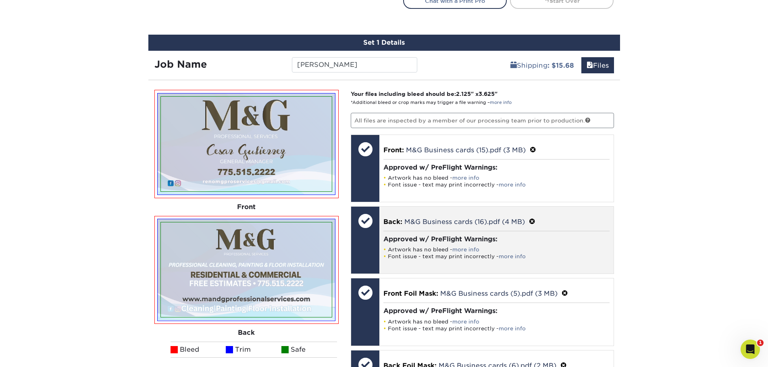
scroll to position [527, 0]
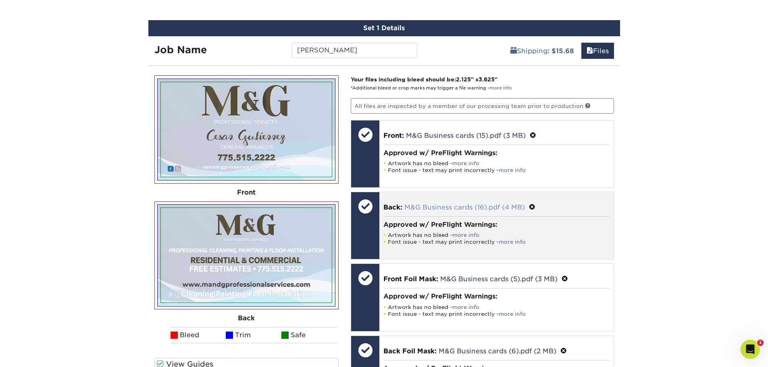
click at [446, 209] on link "M&G Business cards (16).pdf (4 MB)" at bounding box center [464, 208] width 120 height 8
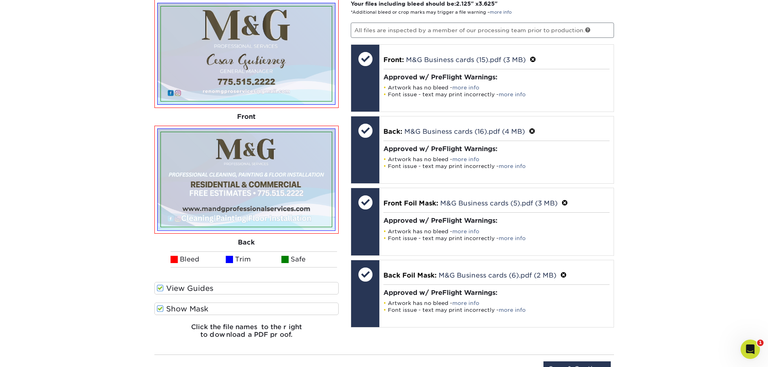
scroll to position [621, 0]
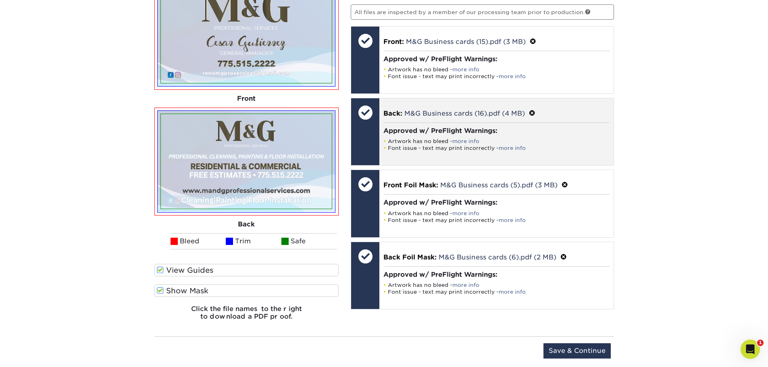
click at [534, 112] on span at bounding box center [532, 114] width 6 height 8
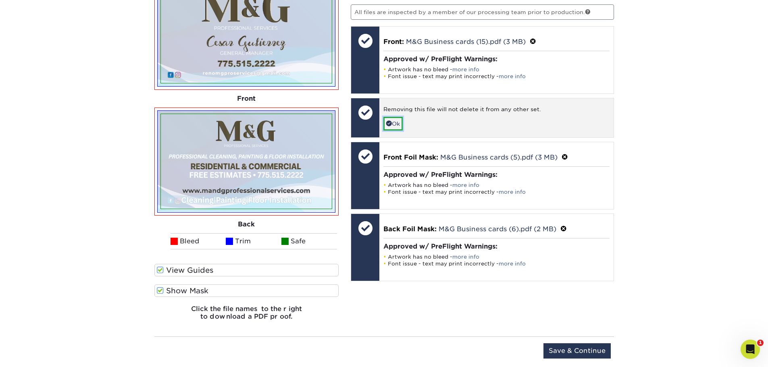
click at [395, 123] on link "Ok" at bounding box center [392, 124] width 19 height 14
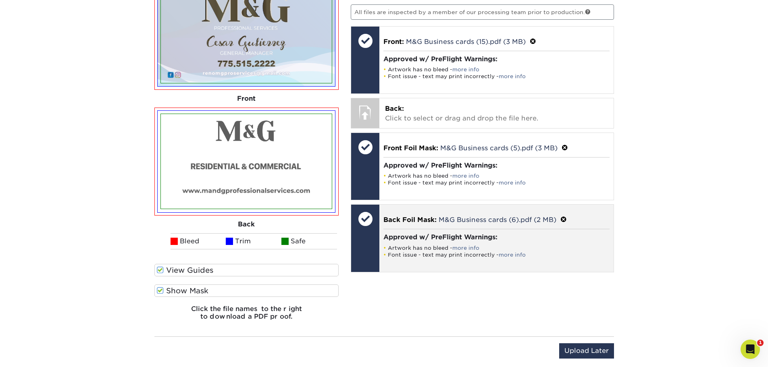
click at [564, 219] on span at bounding box center [563, 220] width 6 height 8
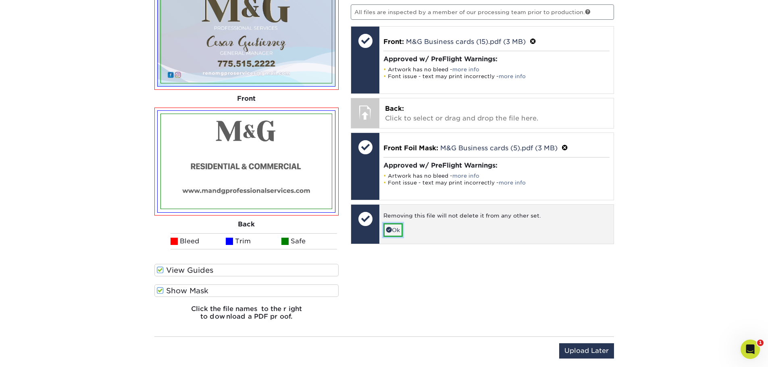
click at [386, 228] on link "Ok" at bounding box center [392, 230] width 19 height 14
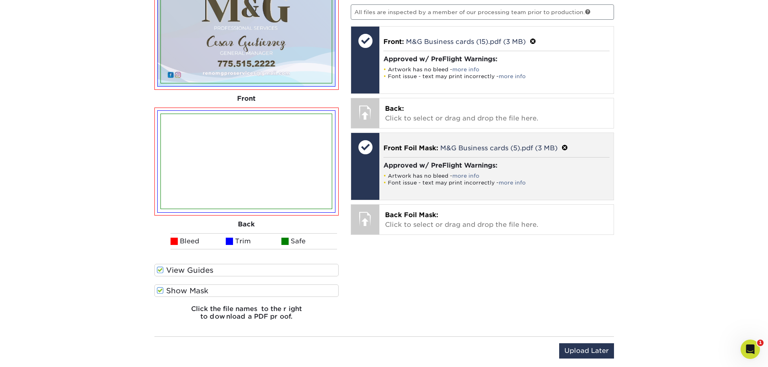
click at [565, 147] on span at bounding box center [564, 148] width 6 height 8
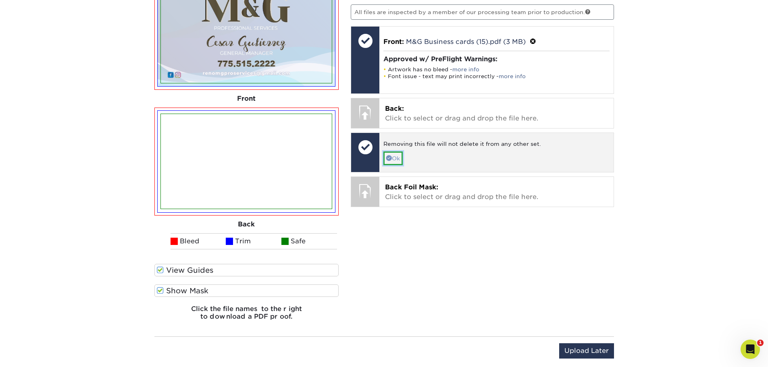
click at [398, 160] on link "Ok" at bounding box center [392, 159] width 19 height 14
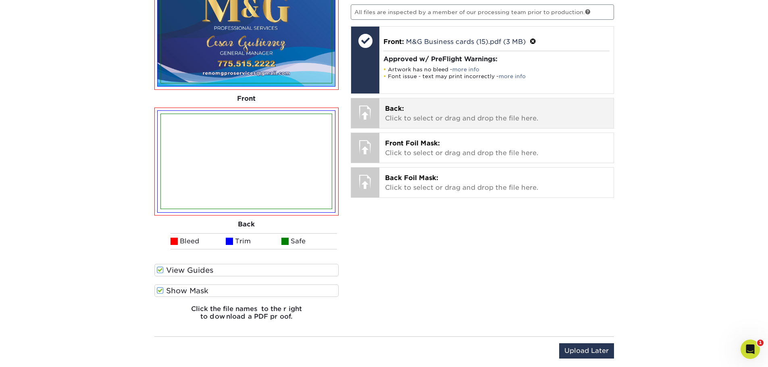
click at [432, 112] on p "Back: Click to select or drag and drop the file here." at bounding box center [496, 113] width 223 height 19
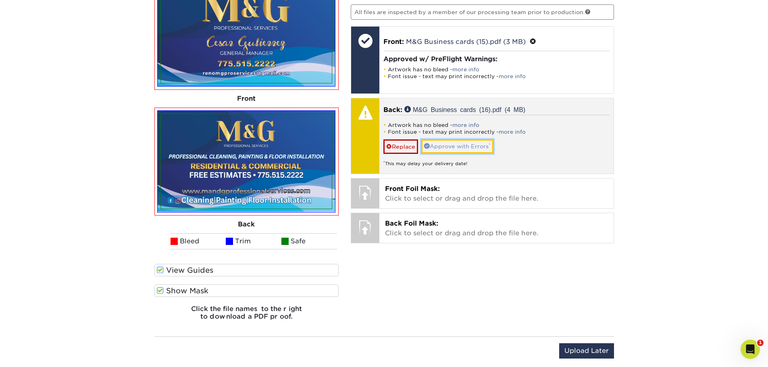
click at [467, 144] on link "Approve with Errors *" at bounding box center [457, 146] width 72 height 14
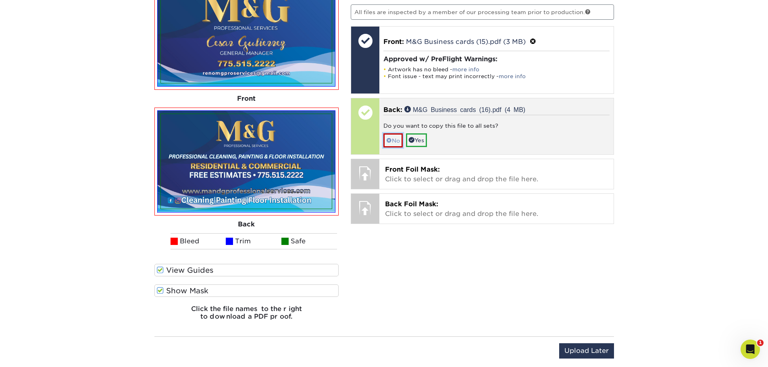
click at [394, 138] on link "No" at bounding box center [392, 140] width 19 height 14
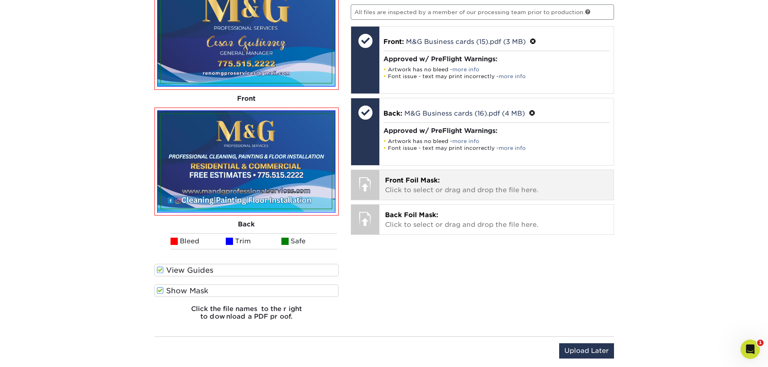
click at [428, 185] on p "Front Foil Mask: Click to select or drag and drop the file here." at bounding box center [496, 185] width 223 height 19
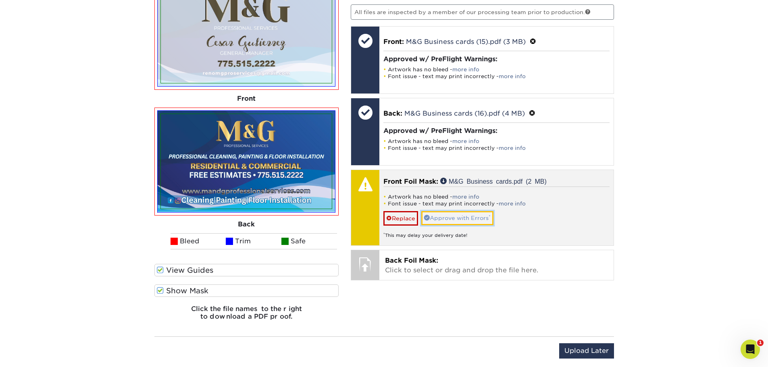
click at [439, 216] on link "Approve with Errors *" at bounding box center [457, 218] width 72 height 14
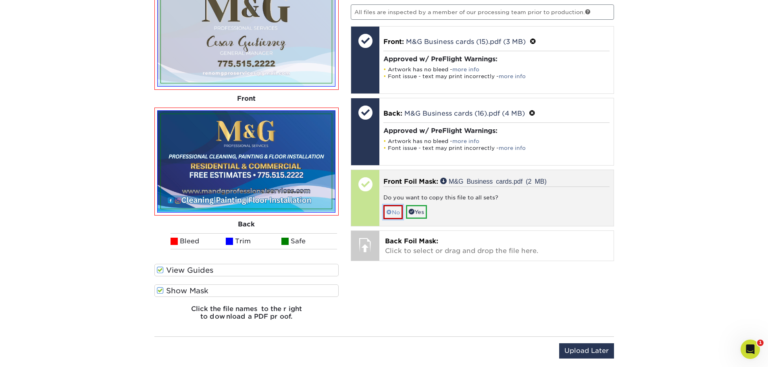
click at [394, 212] on link "No" at bounding box center [392, 212] width 19 height 14
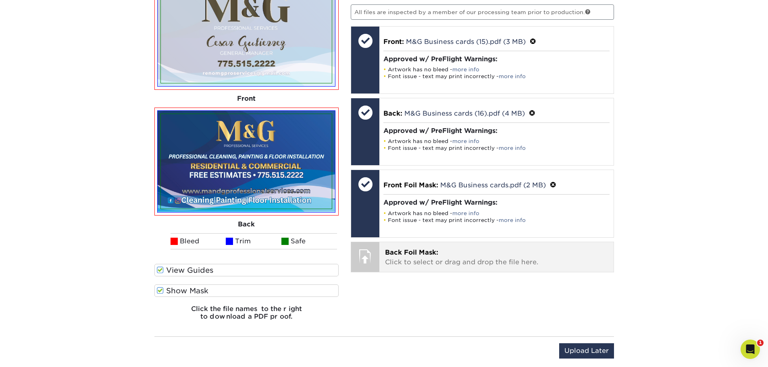
click at [418, 256] on span "Back Foil Mask:" at bounding box center [411, 253] width 53 height 8
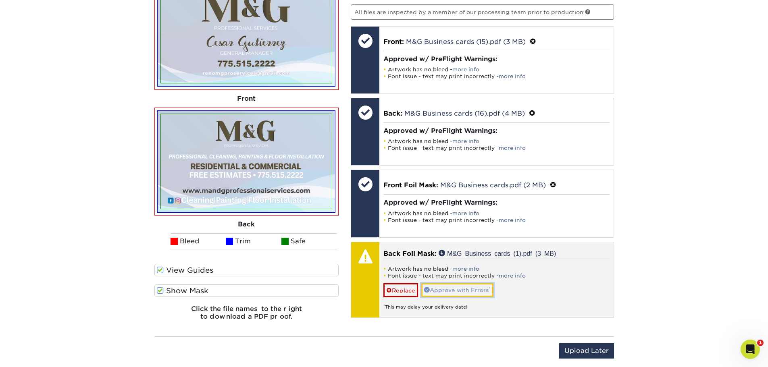
click at [449, 289] on link "Approve with Errors *" at bounding box center [457, 290] width 72 height 14
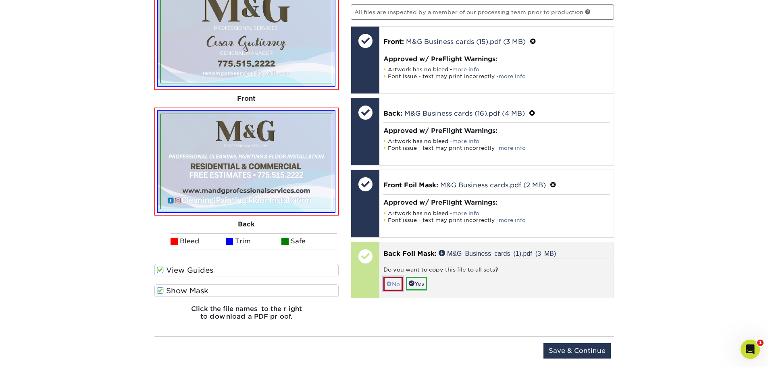
click at [393, 285] on link "No" at bounding box center [392, 284] width 19 height 14
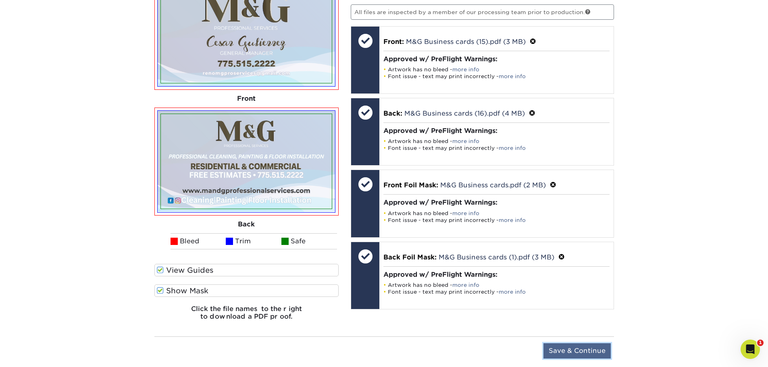
click at [571, 347] on input "Save & Continue" at bounding box center [576, 350] width 67 height 15
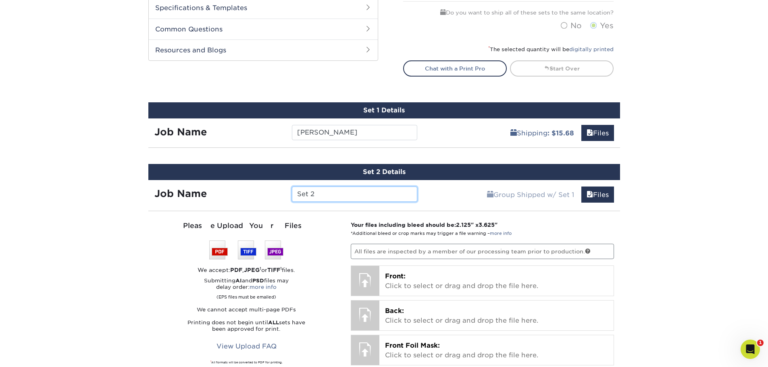
scroll to position [426, 0]
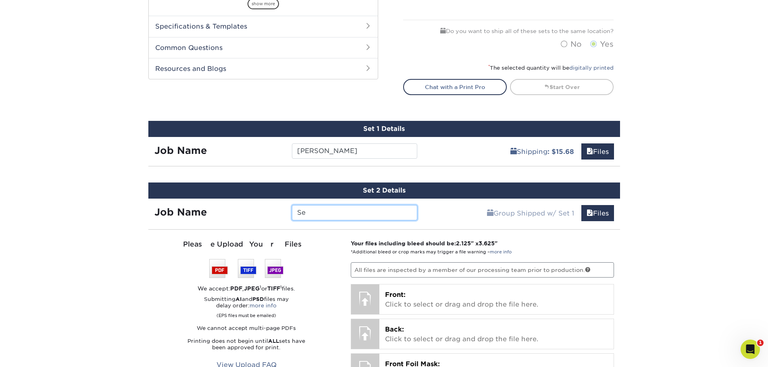
type input "S"
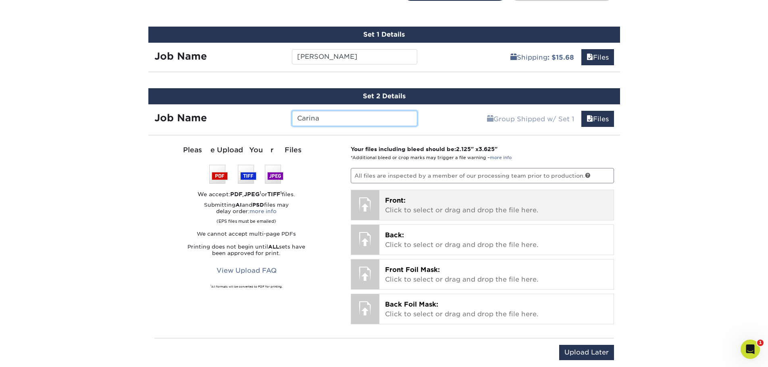
type input "Carina"
click at [389, 205] on p "Front: Click to select or drag and drop the file here." at bounding box center [496, 205] width 223 height 19
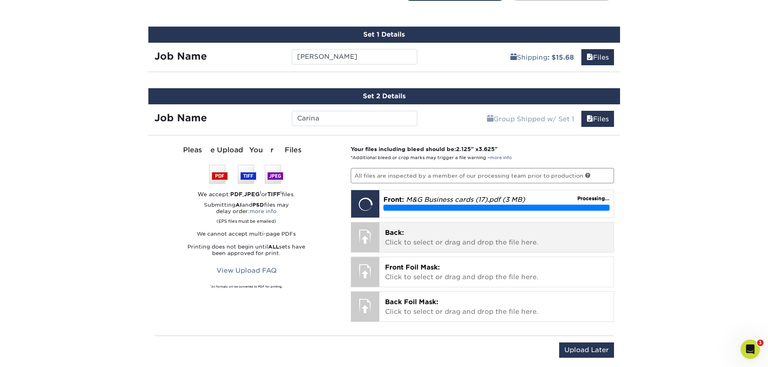
click at [453, 239] on p "Back: Click to select or drag and drop the file here." at bounding box center [496, 237] width 223 height 19
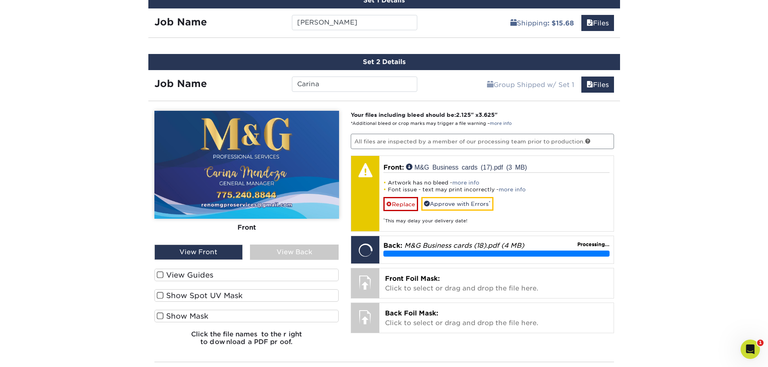
scroll to position [614, 0]
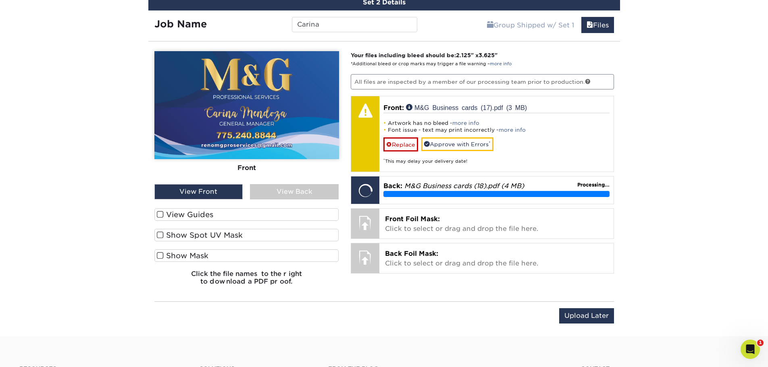
click at [158, 212] on span at bounding box center [160, 215] width 7 height 8
click at [0, 0] on input "View Guides" at bounding box center [0, 0] width 0 height 0
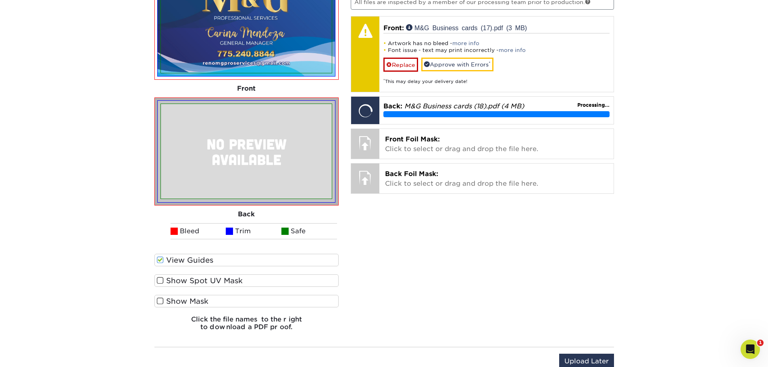
scroll to position [708, 0]
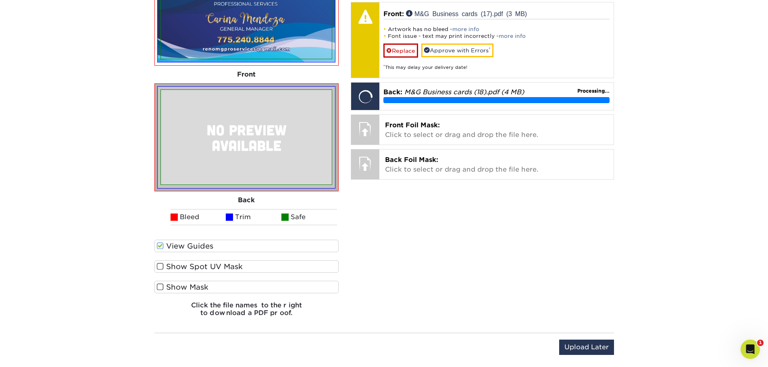
click at [163, 286] on span at bounding box center [160, 287] width 7 height 8
click at [0, 0] on input "Show Mask" at bounding box center [0, 0] width 0 height 0
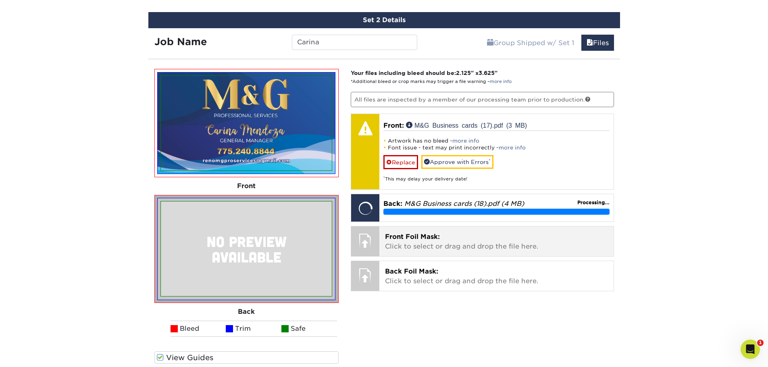
scroll to position [614, 0]
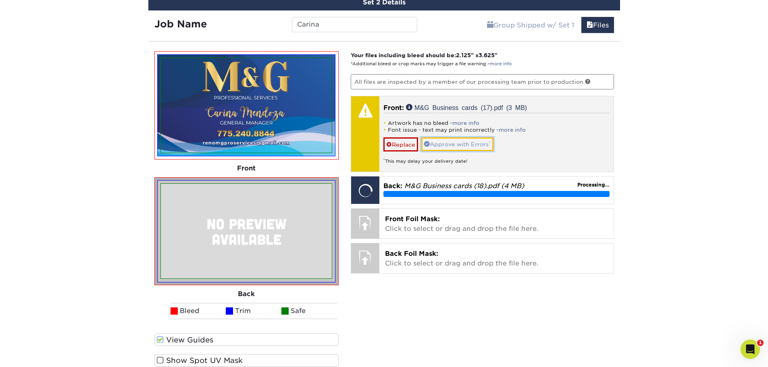
click at [443, 143] on link "Approve with Errors *" at bounding box center [457, 144] width 72 height 14
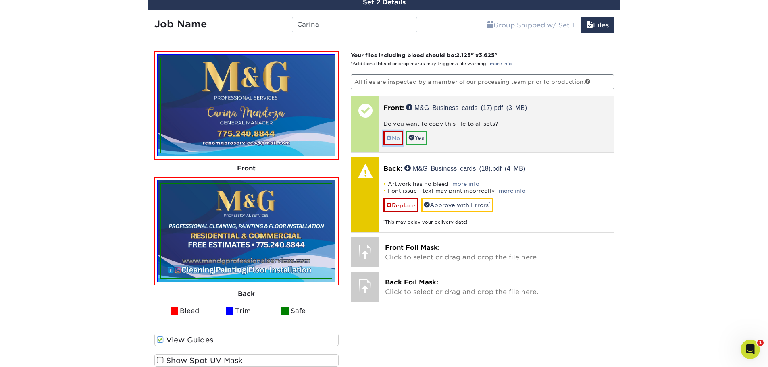
click at [397, 138] on link "No" at bounding box center [392, 138] width 19 height 14
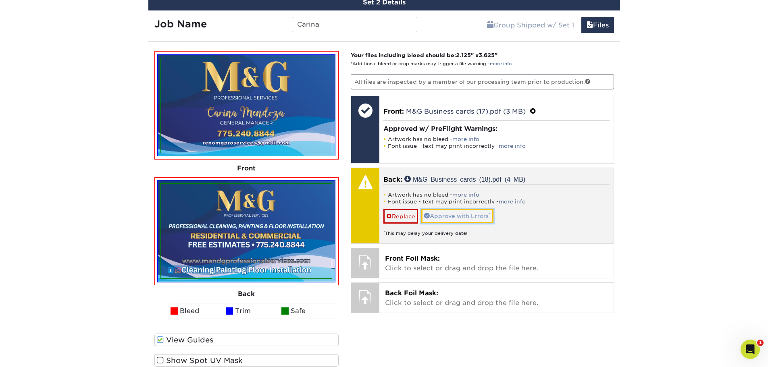
click at [455, 214] on link "Approve with Errors *" at bounding box center [457, 216] width 72 height 14
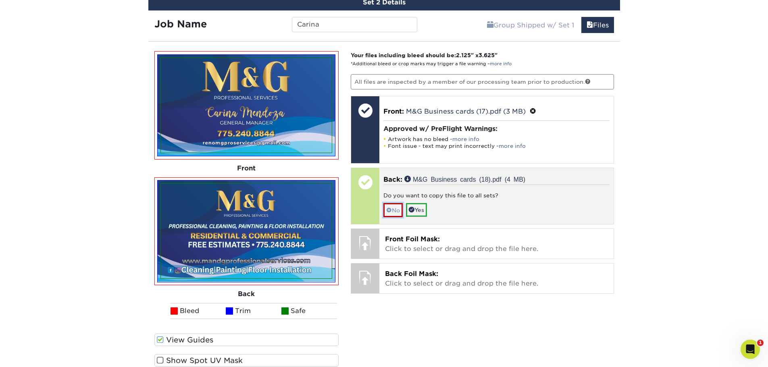
click at [388, 211] on span at bounding box center [389, 210] width 6 height 6
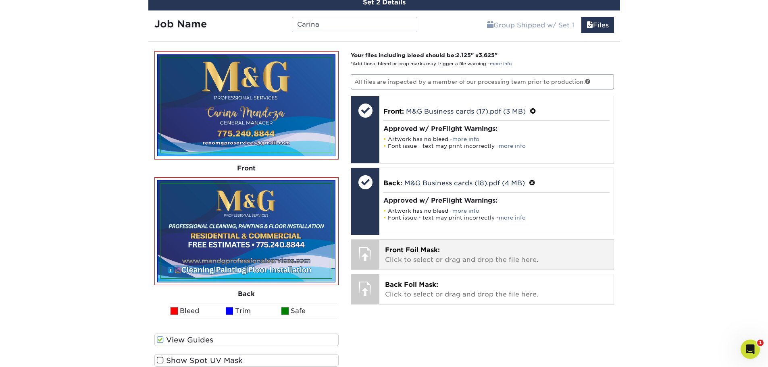
click at [455, 254] on p "Front Foil Mask: Click to select or drag and drop the file here." at bounding box center [496, 254] width 223 height 19
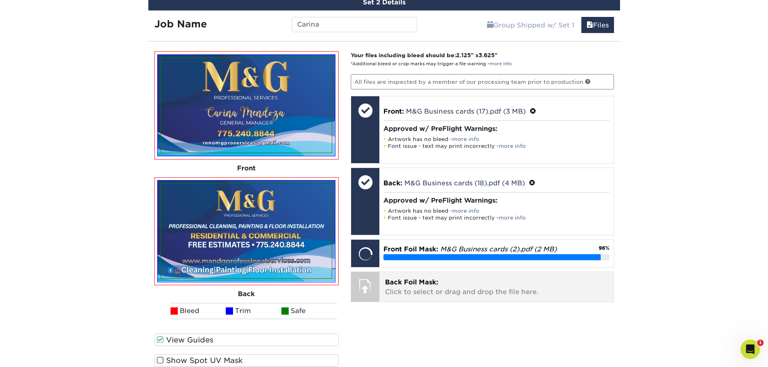
click at [442, 281] on p "Back Foil Mask: Click to select or drag and drop the file here." at bounding box center [496, 287] width 223 height 19
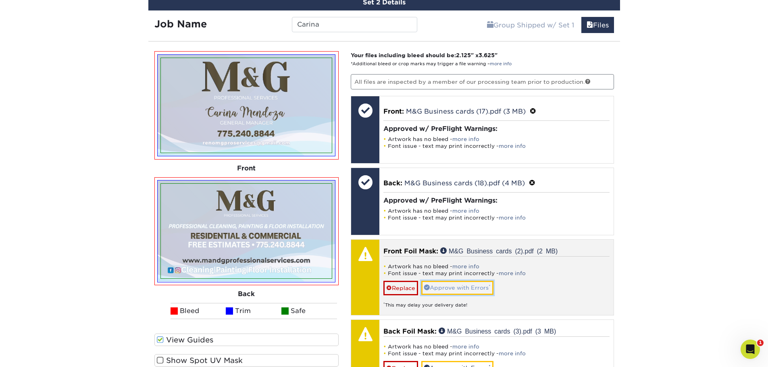
click at [458, 287] on link "Approve with Errors *" at bounding box center [457, 288] width 72 height 14
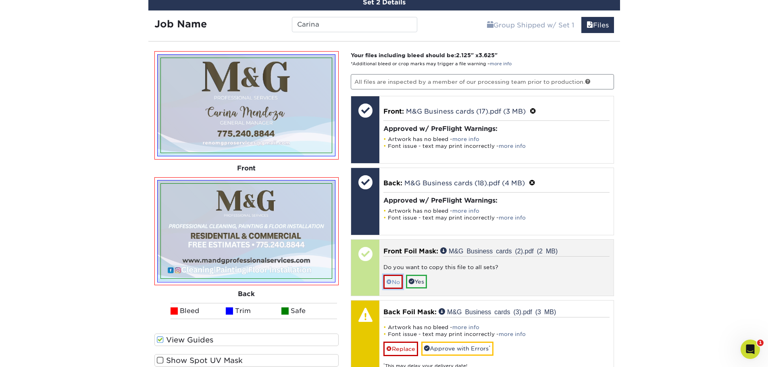
click at [401, 283] on link "No" at bounding box center [392, 282] width 19 height 14
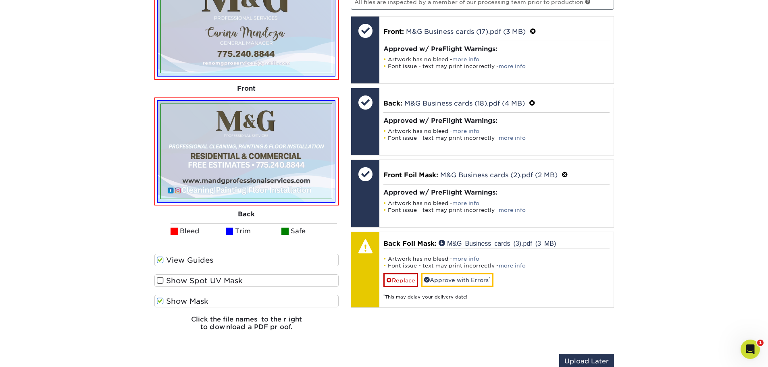
scroll to position [708, 0]
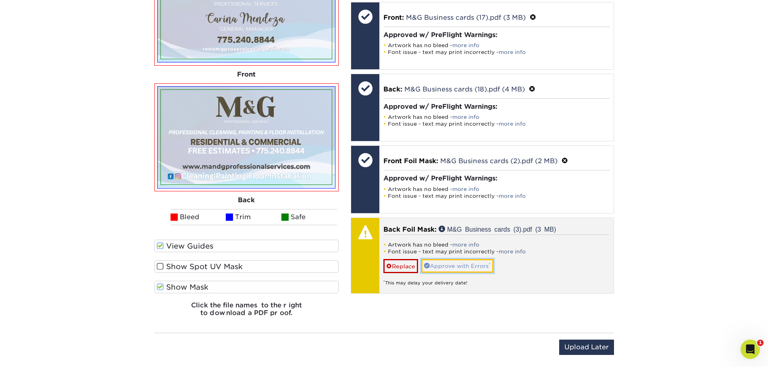
click at [450, 265] on link "Approve with Errors *" at bounding box center [457, 266] width 72 height 14
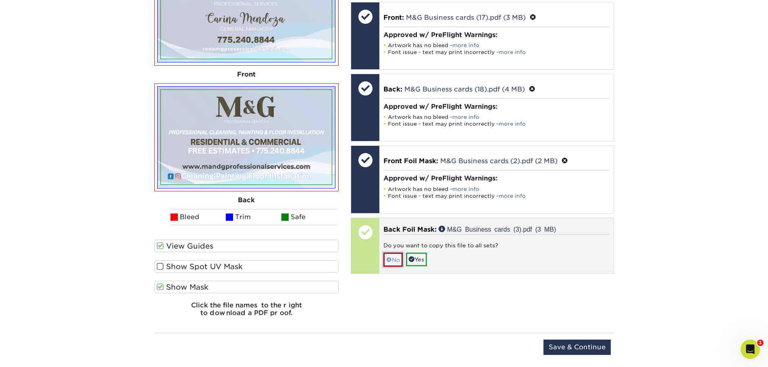
click at [394, 258] on link "No" at bounding box center [392, 260] width 19 height 14
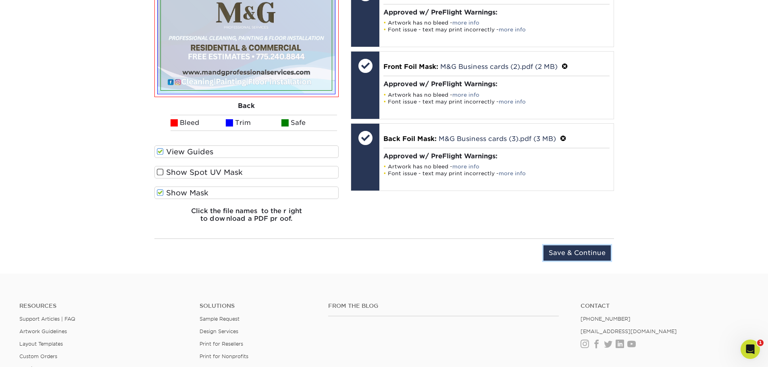
click at [571, 255] on input "Save & Continue" at bounding box center [576, 252] width 67 height 15
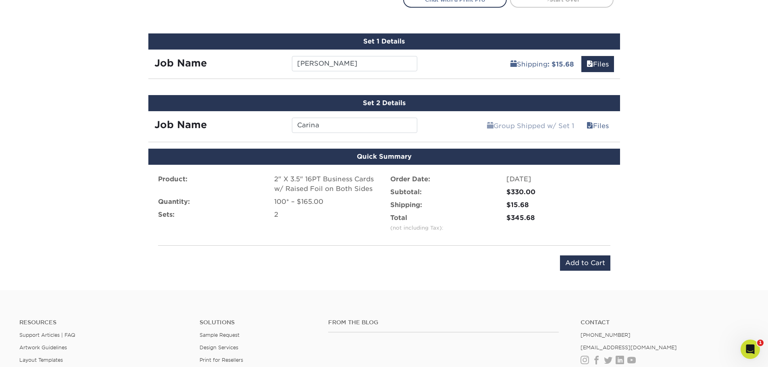
scroll to position [484, 0]
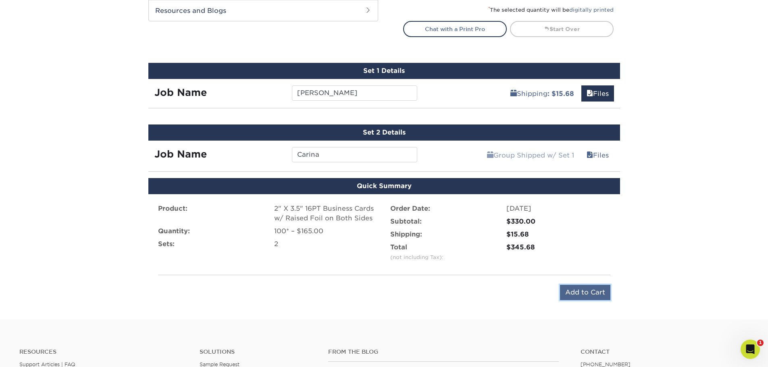
click at [589, 292] on input "Add to Cart" at bounding box center [585, 292] width 50 height 15
